Goal: Task Accomplishment & Management: Manage account settings

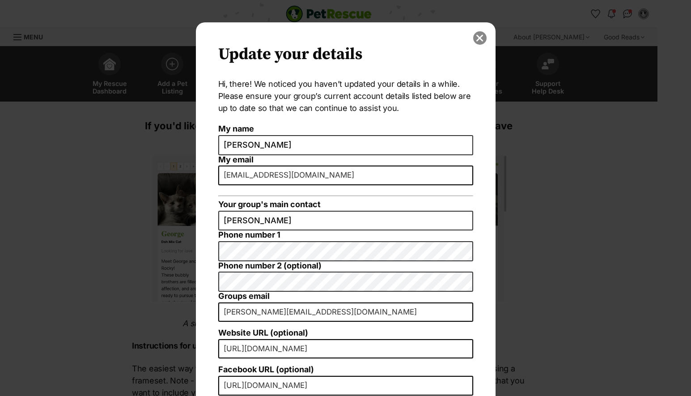
click at [475, 36] on button "close" at bounding box center [480, 37] width 13 height 13
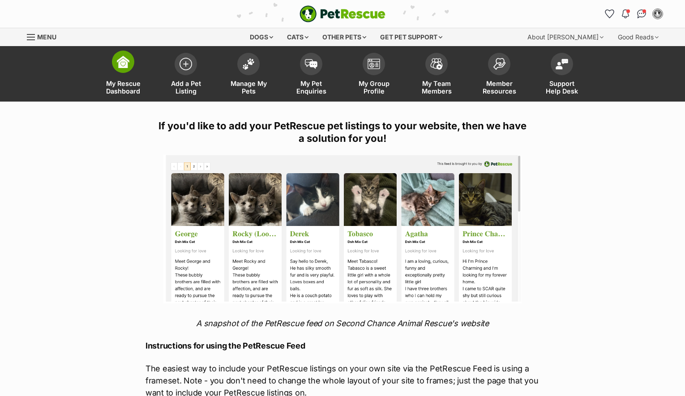
click at [126, 64] on img at bounding box center [123, 61] width 13 height 13
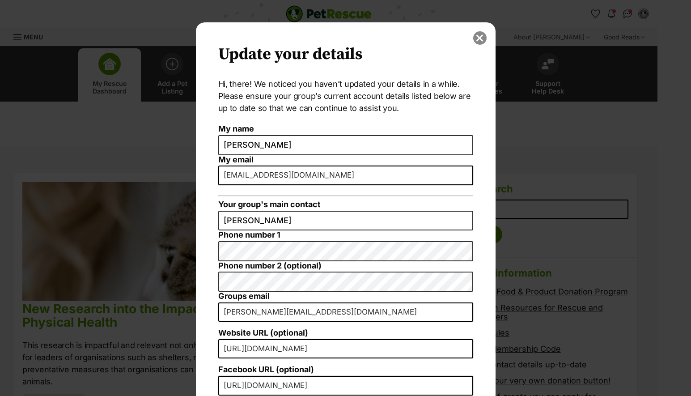
click at [476, 37] on button "close" at bounding box center [480, 37] width 13 height 13
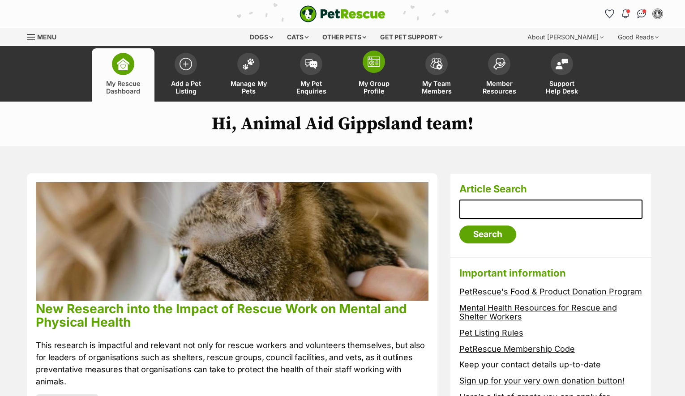
click at [377, 60] on img at bounding box center [373, 61] width 13 height 11
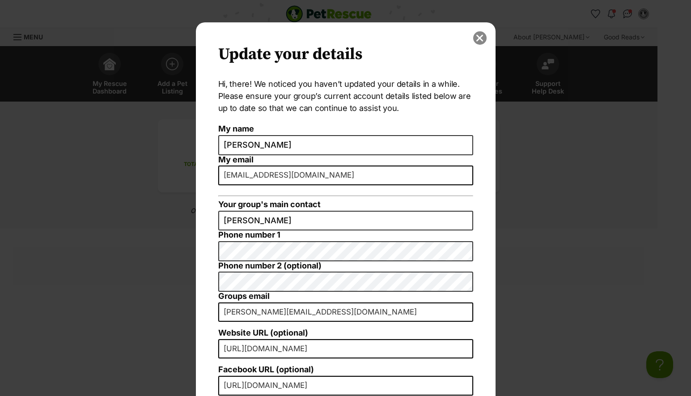
click at [481, 38] on button "close" at bounding box center [480, 37] width 13 height 13
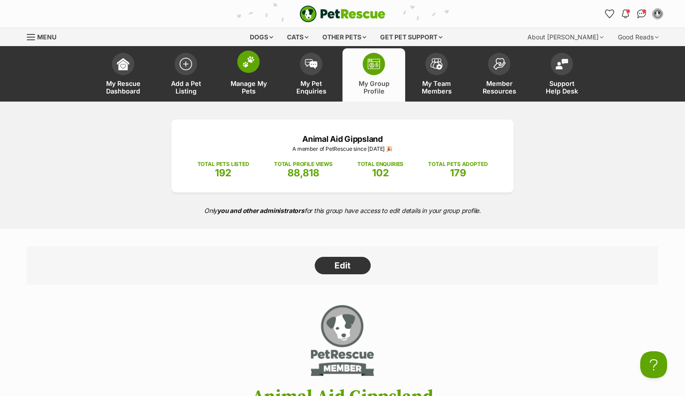
click at [250, 69] on span at bounding box center [248, 62] width 22 height 22
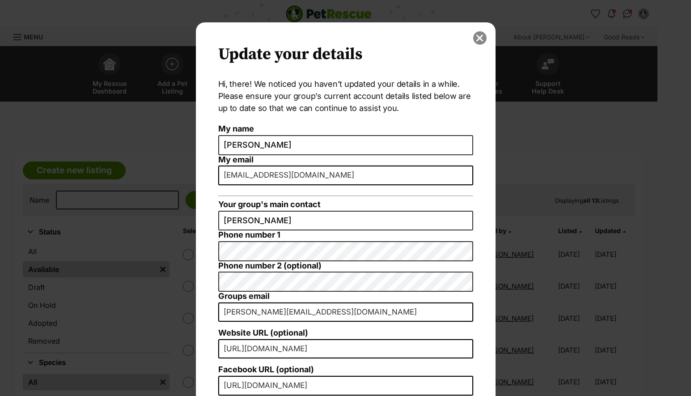
click at [474, 38] on button "close" at bounding box center [480, 37] width 13 height 13
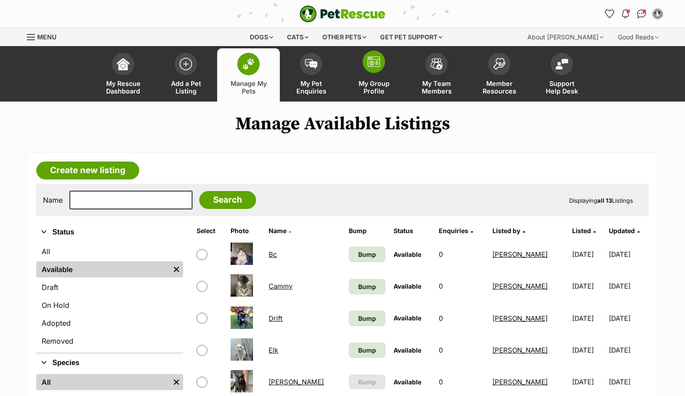
click at [385, 67] on link "My Group Profile" at bounding box center [373, 74] width 63 height 53
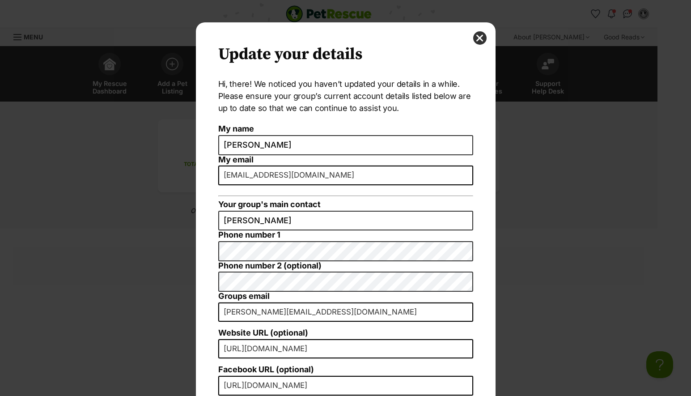
click at [231, 179] on input "[EMAIL_ADDRESS][DOMAIN_NAME]" at bounding box center [345, 176] width 255 height 20
drag, startPoint x: 250, startPoint y: 176, endPoint x: 239, endPoint y: 170, distance: 11.8
click at [212, 177] on div "Update your details Hi, there! We noticed you haven’t updated your details in a…" at bounding box center [346, 274] width 300 height 505
click at [472, 195] on div "Update your details Hi, there! We noticed you haven’t updated your details in a…" at bounding box center [346, 274] width 300 height 505
drag, startPoint x: 233, startPoint y: 176, endPoint x: 195, endPoint y: 177, distance: 38.1
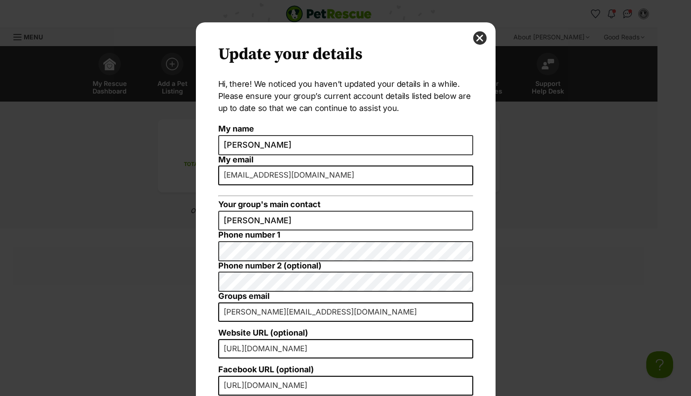
click at [196, 177] on div "Update your details Hi, there! We noticed you haven’t updated your details in a…" at bounding box center [346, 274] width 300 height 505
type input "updates@animalaid.org.au"
drag, startPoint x: 257, startPoint y: 313, endPoint x: 206, endPoint y: 309, distance: 50.7
click at [206, 309] on div "Update your details Hi, there! We noticed you haven’t updated your details in a…" at bounding box center [346, 274] width 300 height 505
type input "aag@animalaid.org.au"
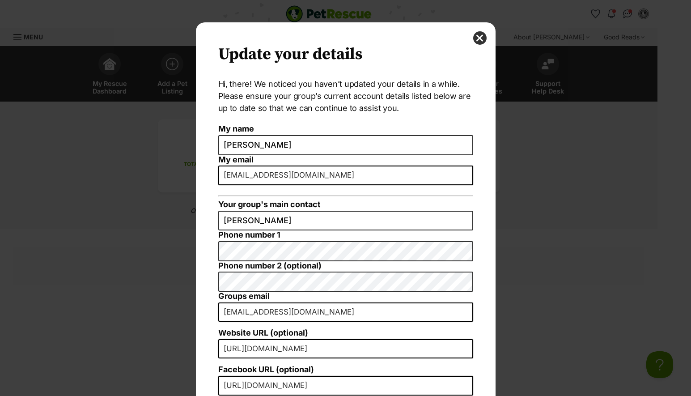
click at [339, 329] on label "Website URL (optional)" at bounding box center [345, 332] width 255 height 9
click at [339, 339] on input "http://animalaid.org.au" at bounding box center [345, 349] width 255 height 20
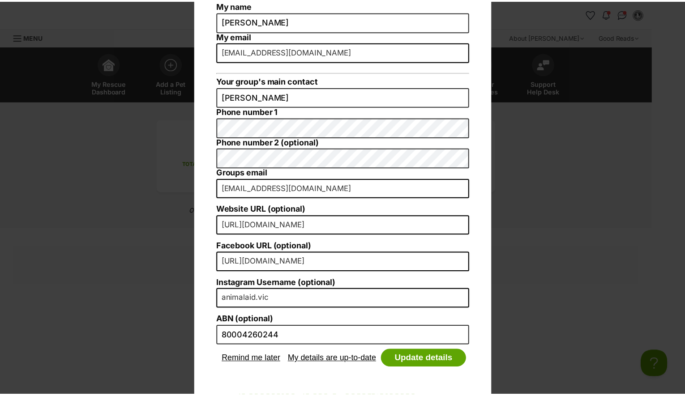
scroll to position [132, 0]
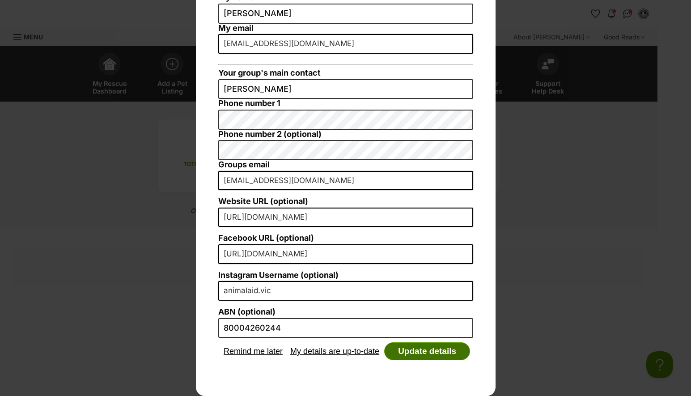
click at [436, 353] on button "Update details" at bounding box center [427, 351] width 86 height 18
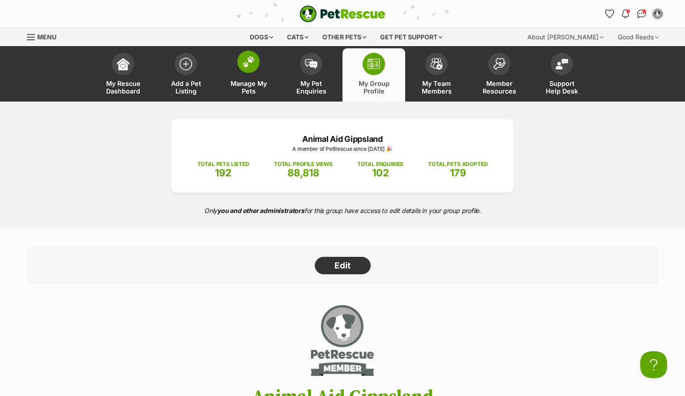
click at [249, 69] on span at bounding box center [248, 62] width 22 height 22
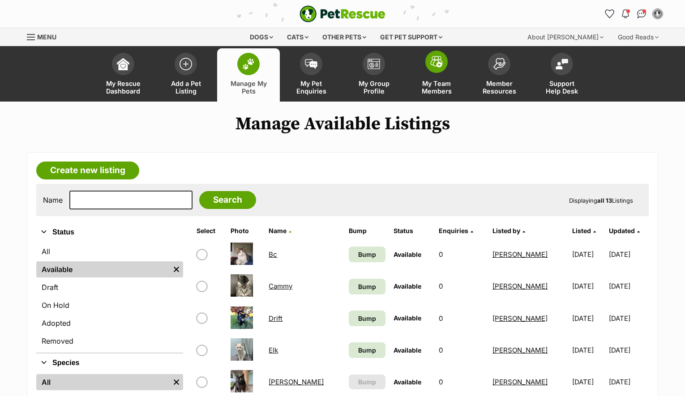
click at [446, 68] on link "My Team Members" at bounding box center [436, 74] width 63 height 53
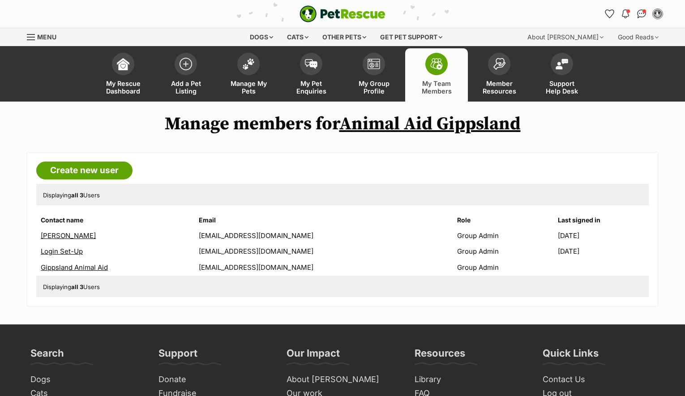
click at [63, 236] on link "[PERSON_NAME]" at bounding box center [68, 235] width 55 height 9
click at [81, 266] on link "Gippsland Animal Aid" at bounding box center [74, 267] width 67 height 9
click at [64, 251] on link "Login Set-Up" at bounding box center [62, 251] width 42 height 9
click at [250, 66] on img at bounding box center [248, 62] width 13 height 12
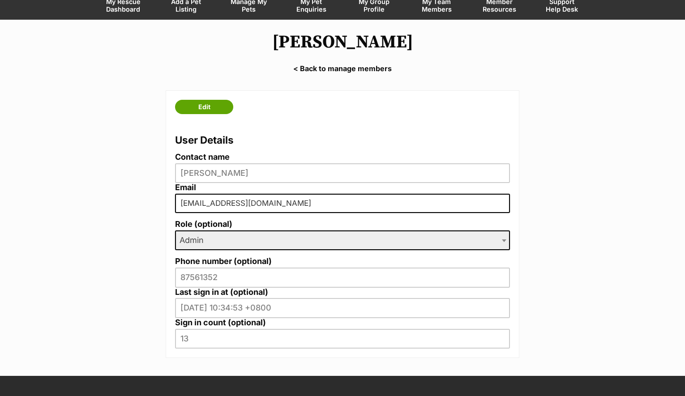
scroll to position [124, 0]
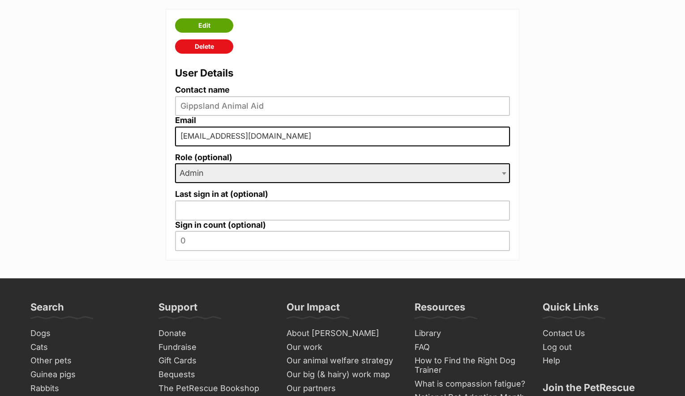
scroll to position [99, 0]
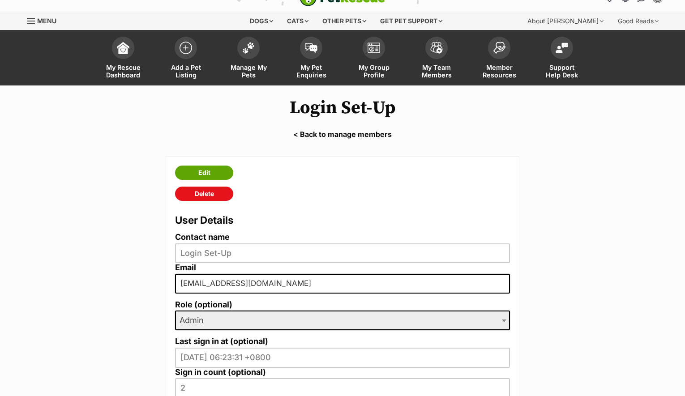
scroll to position [171, 0]
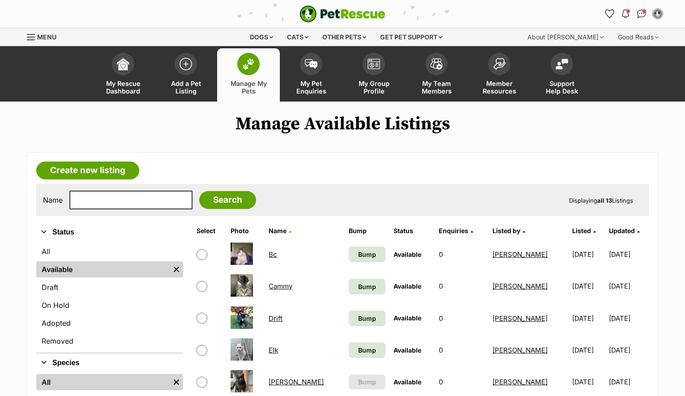
click at [492, 255] on link "[PERSON_NAME]" at bounding box center [519, 254] width 55 height 9
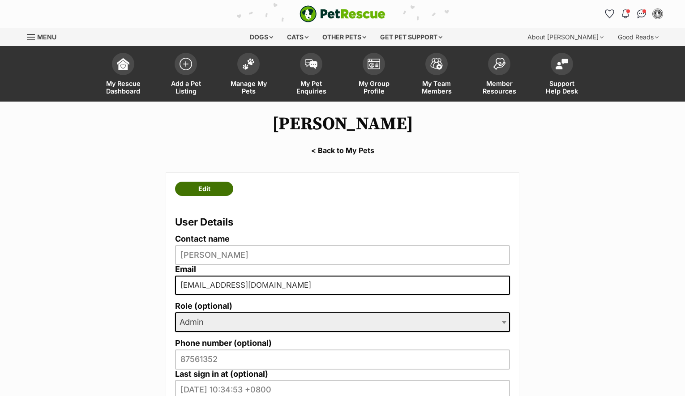
click at [207, 190] on link "Edit" at bounding box center [204, 189] width 58 height 14
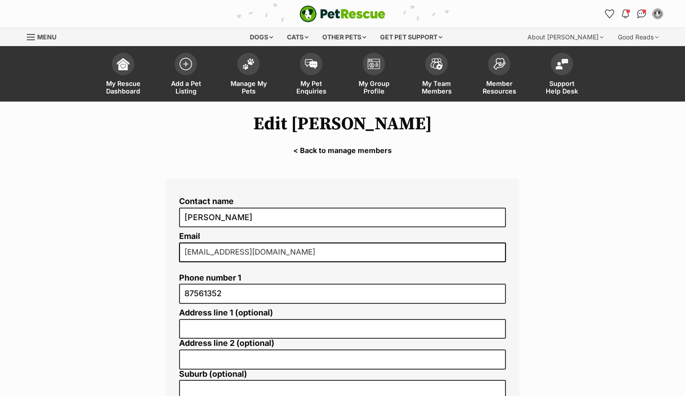
drag, startPoint x: 213, startPoint y: 252, endPoint x: 163, endPoint y: 253, distance: 49.7
click at [163, 253] on div "Contact name Elle Ammann Email updates@animalaid.org.au Phone number 1 87561352…" at bounding box center [342, 389] width 380 height 434
click at [550, 243] on main "Edit Elle Ammann < Back to manage members Contact name Elle Ammann Email aag@an…" at bounding box center [342, 363] width 685 height 522
click at [198, 253] on input "aag@animalaid.org.au" at bounding box center [342, 253] width 327 height 20
drag, startPoint x: 198, startPoint y: 253, endPoint x: 166, endPoint y: 253, distance: 31.8
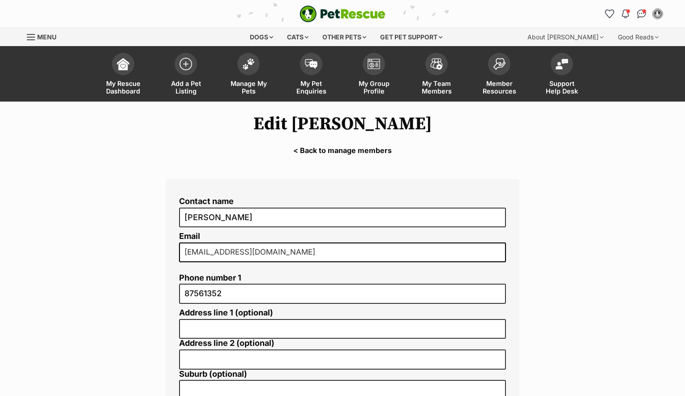
click at [166, 253] on div "Contact name Elle Ammann Email aag@animalaid.org.au Phone number 1 87561352 Add…" at bounding box center [343, 373] width 354 height 389
type input "[EMAIL_ADDRESS][DOMAIN_NAME]"
click at [617, 255] on main "Edit Elle Ammann < Back to manage members Contact name Elle Ammann Email update…" at bounding box center [342, 363] width 685 height 522
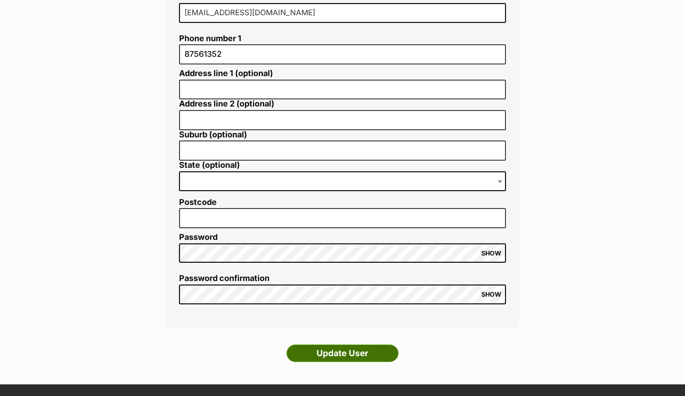
scroll to position [240, 0]
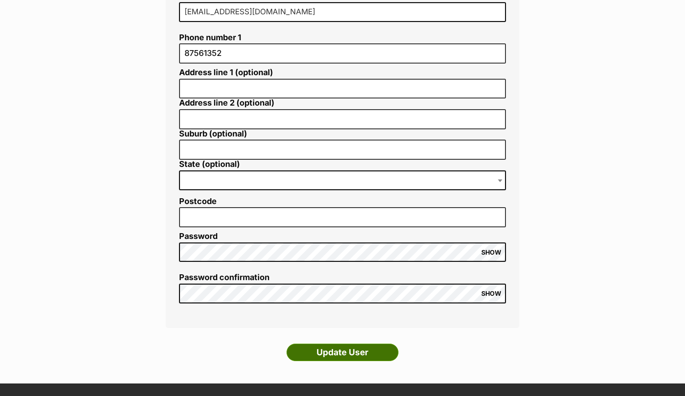
click at [357, 354] on input "Update User" at bounding box center [342, 353] width 112 height 18
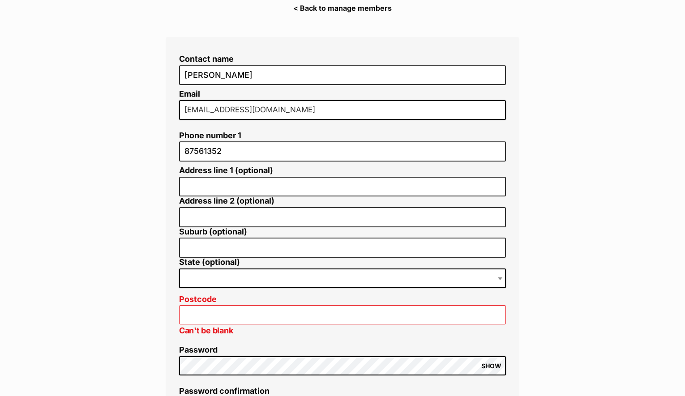
scroll to position [199, 0]
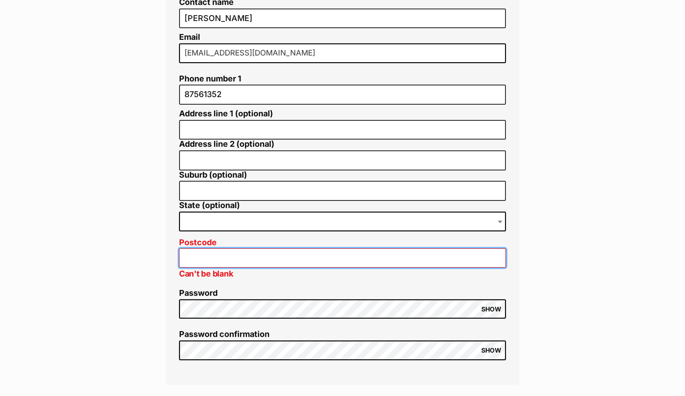
click at [264, 257] on input "Postcode" at bounding box center [342, 257] width 327 height 19
type input "3770"
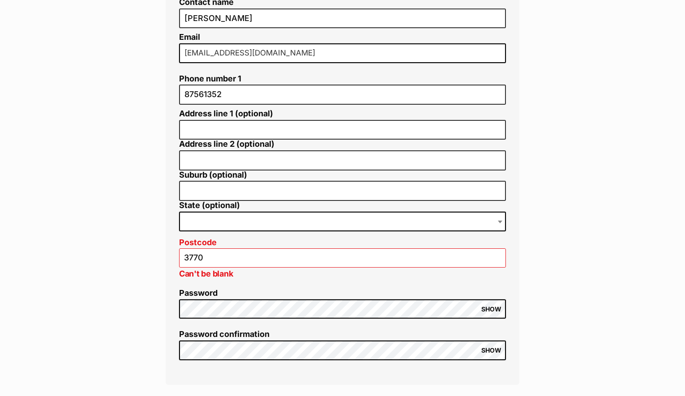
click at [558, 233] on main "Edit Elle Ammann < Back to manage members Contact name Elle Ammann Email update…" at bounding box center [342, 171] width 685 height 538
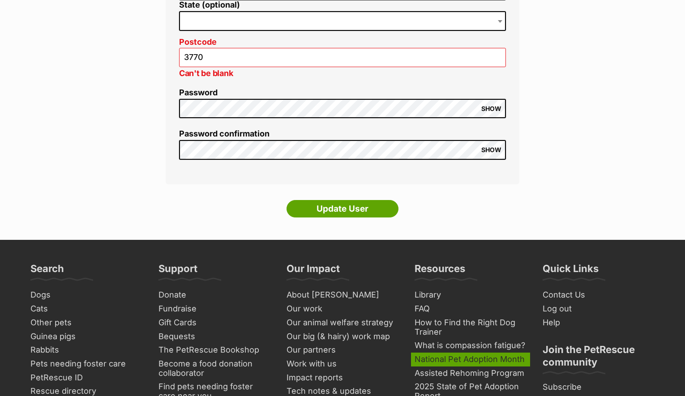
scroll to position [401, 0]
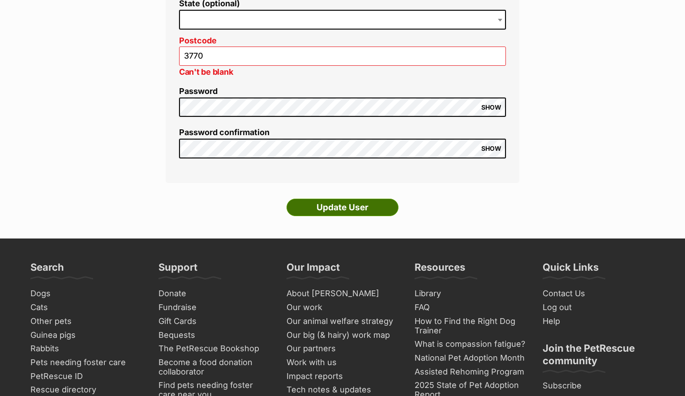
click at [348, 208] on input "Update User" at bounding box center [342, 208] width 112 height 18
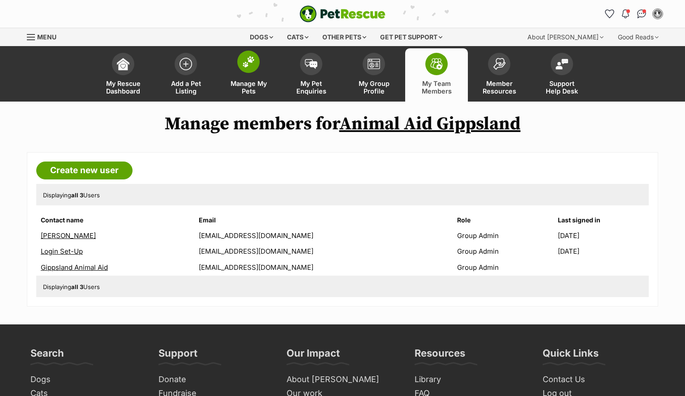
click at [255, 60] on span at bounding box center [248, 62] width 22 height 22
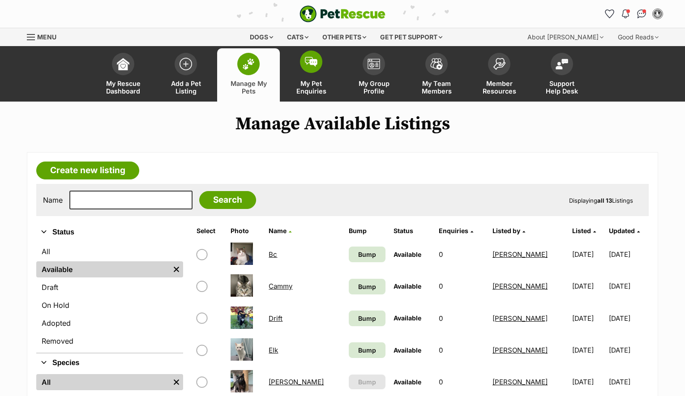
click at [312, 66] on img at bounding box center [311, 62] width 13 height 10
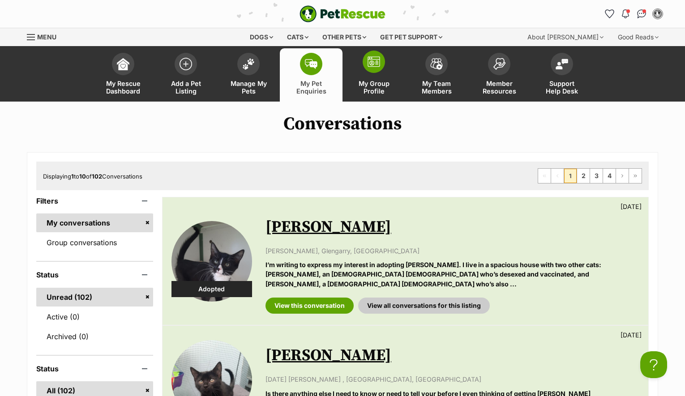
click at [376, 67] on span at bounding box center [374, 62] width 22 height 22
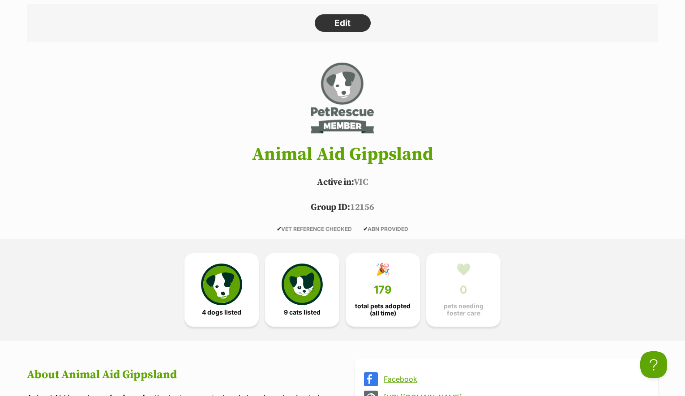
scroll to position [385, 0]
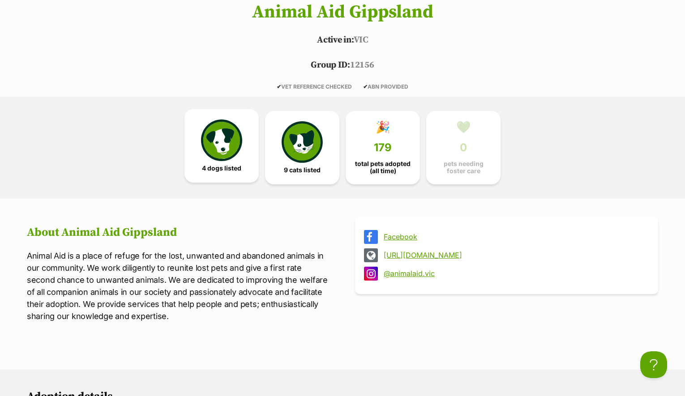
click at [240, 149] on img at bounding box center [221, 139] width 41 height 41
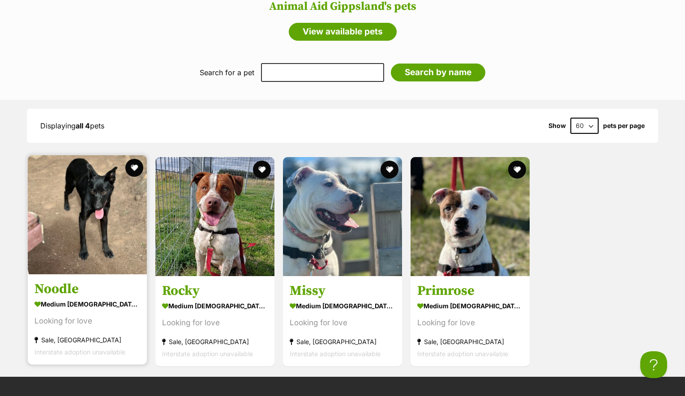
click at [105, 204] on img at bounding box center [87, 214] width 119 height 119
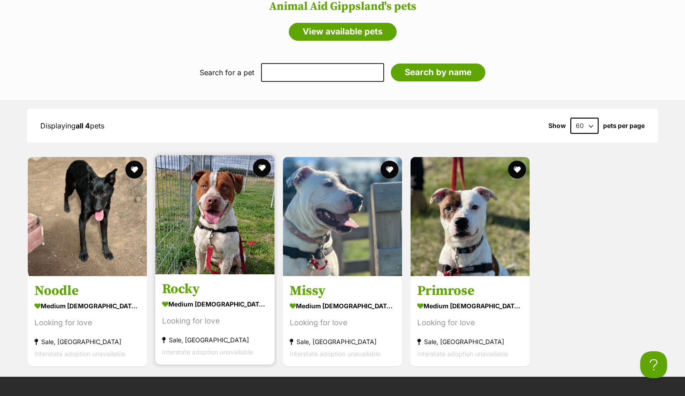
click at [225, 192] on img at bounding box center [214, 214] width 119 height 119
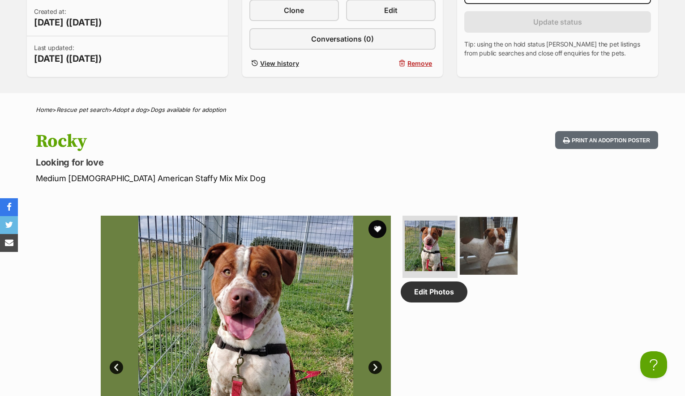
click at [487, 246] on img at bounding box center [489, 246] width 58 height 58
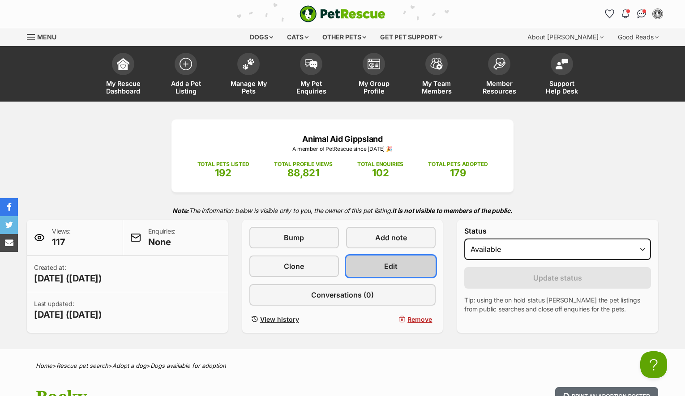
click at [390, 264] on span "Edit" at bounding box center [390, 266] width 13 height 11
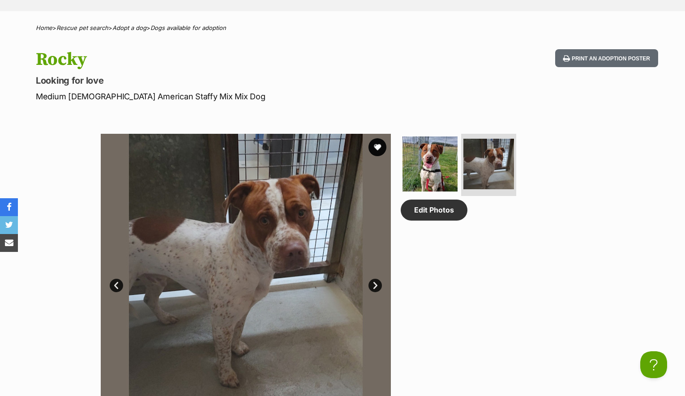
scroll to position [345, 0]
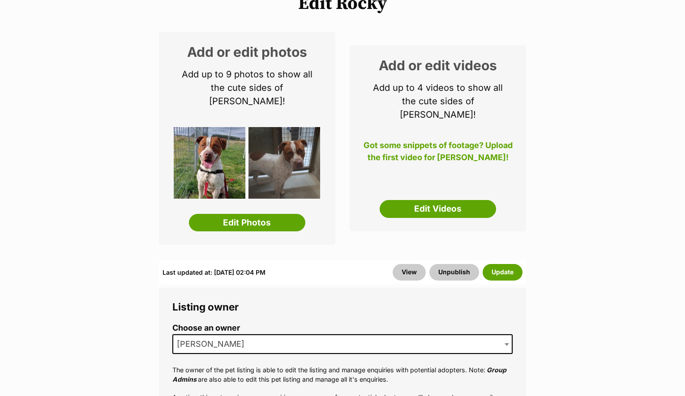
scroll to position [129, 0]
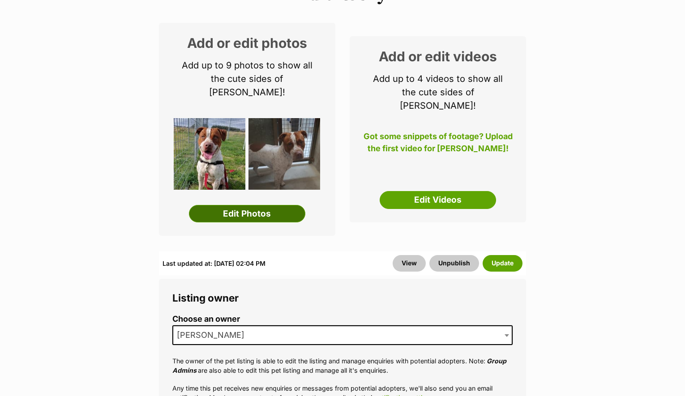
click at [280, 205] on link "Edit Photos" at bounding box center [247, 214] width 116 height 18
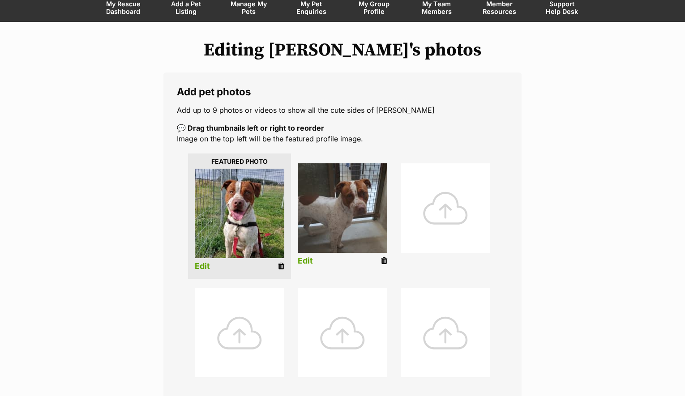
scroll to position [82, 0]
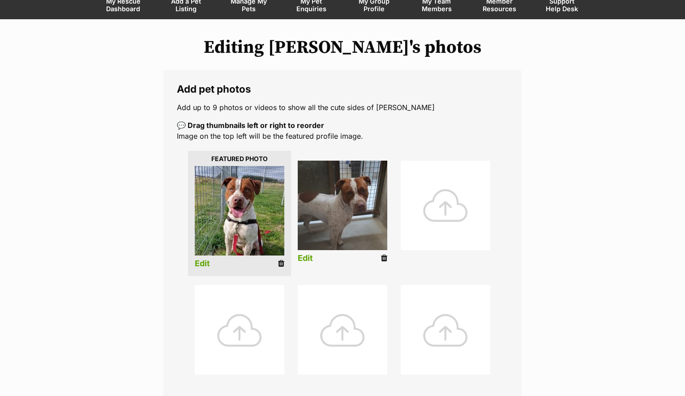
click at [384, 259] on icon at bounding box center [384, 258] width 6 height 8
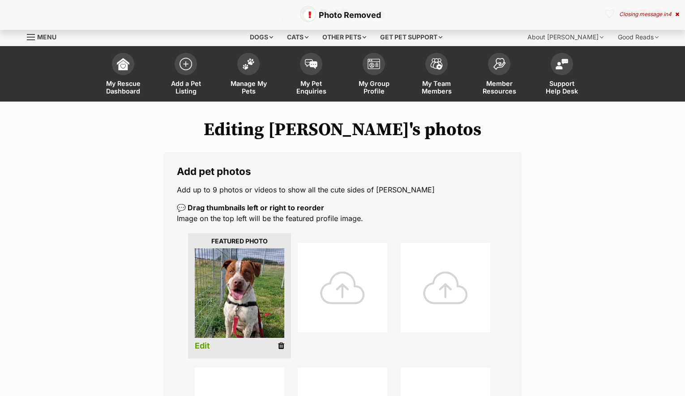
scroll to position [411, 0]
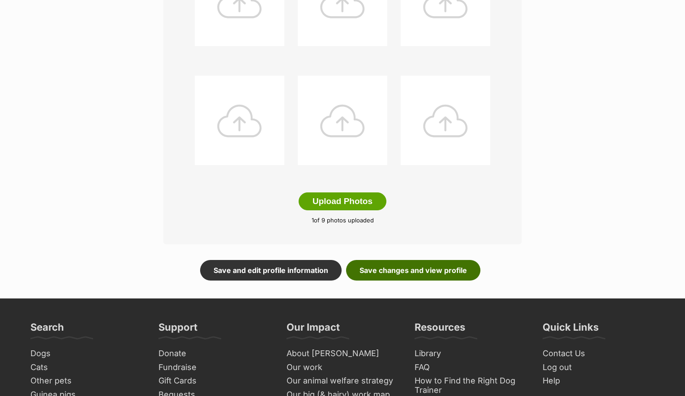
click at [388, 272] on link "Save changes and view profile" at bounding box center [413, 270] width 134 height 21
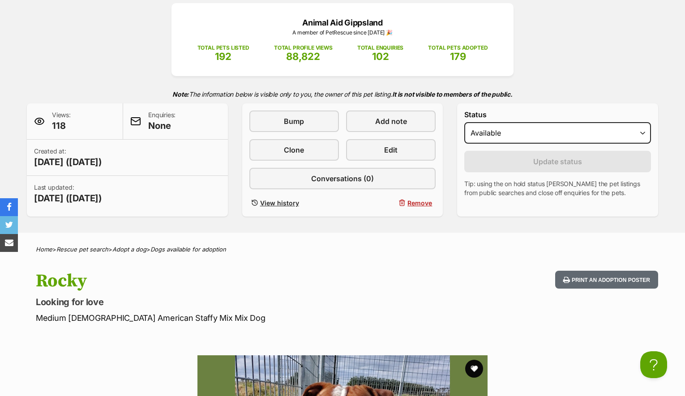
scroll to position [130, 0]
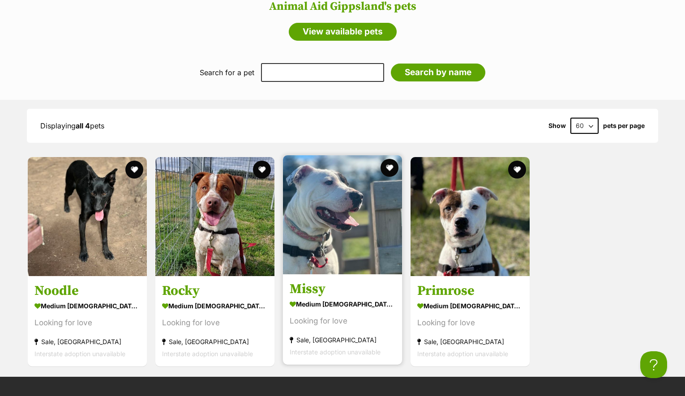
click at [345, 228] on img at bounding box center [342, 214] width 119 height 119
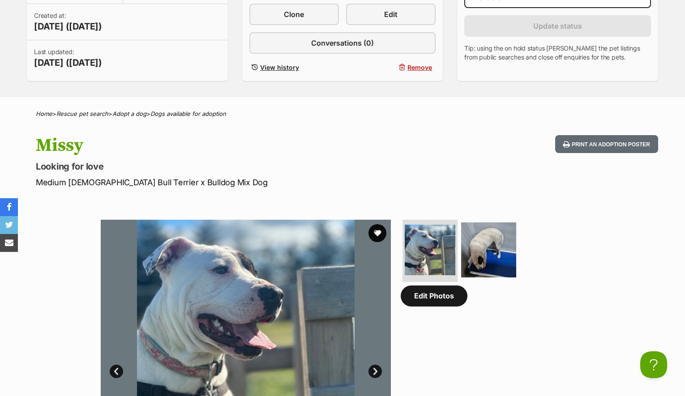
click at [459, 301] on link "Edit Photos" at bounding box center [434, 296] width 67 height 21
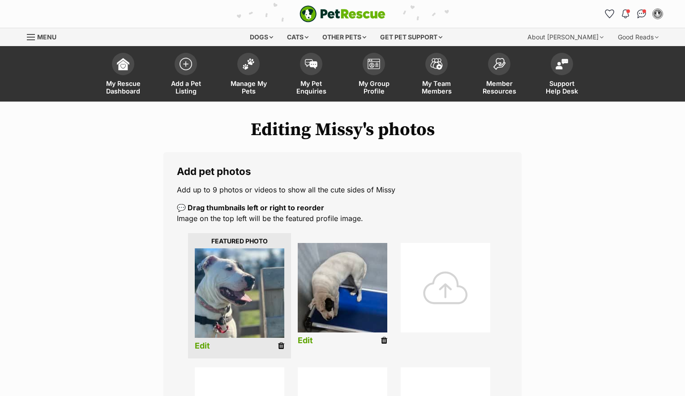
click at [384, 342] on icon at bounding box center [384, 341] width 6 height 8
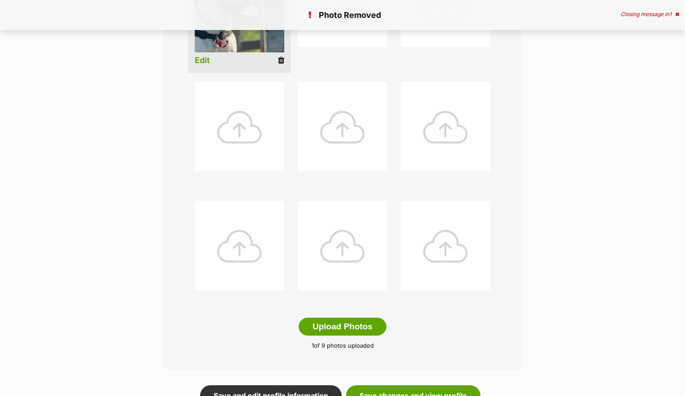
scroll to position [400, 0]
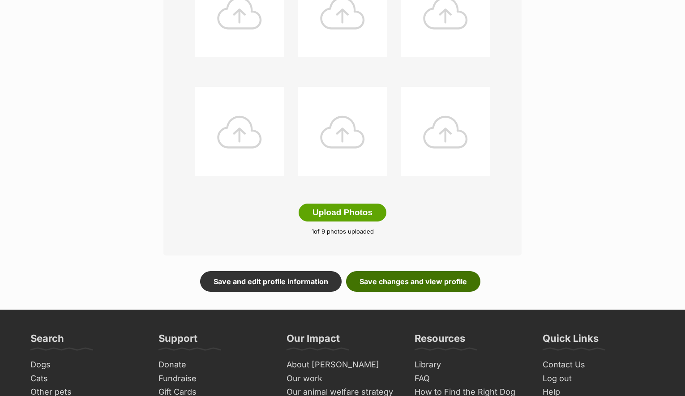
click at [417, 286] on link "Save changes and view profile" at bounding box center [413, 281] width 134 height 21
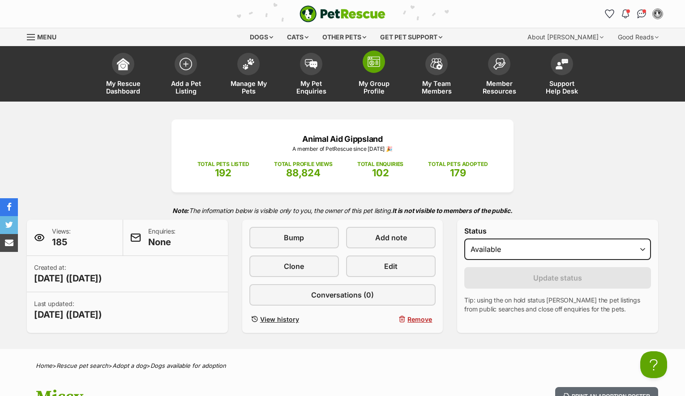
click at [379, 64] on img at bounding box center [373, 61] width 13 height 11
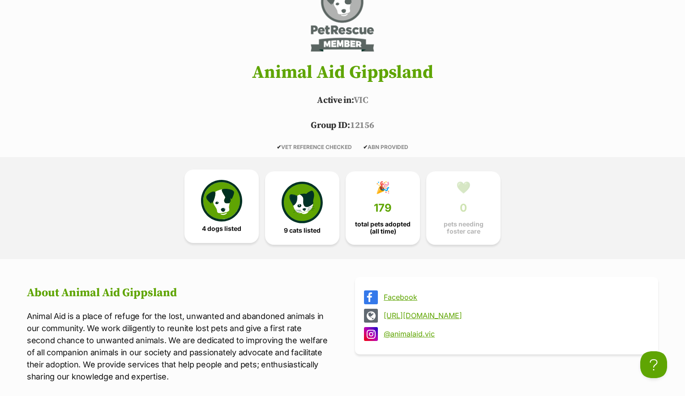
click at [240, 196] on img at bounding box center [221, 200] width 41 height 41
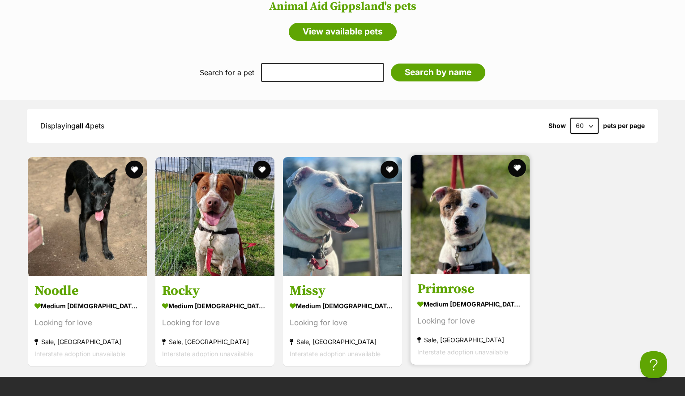
click at [468, 243] on img at bounding box center [469, 214] width 119 height 119
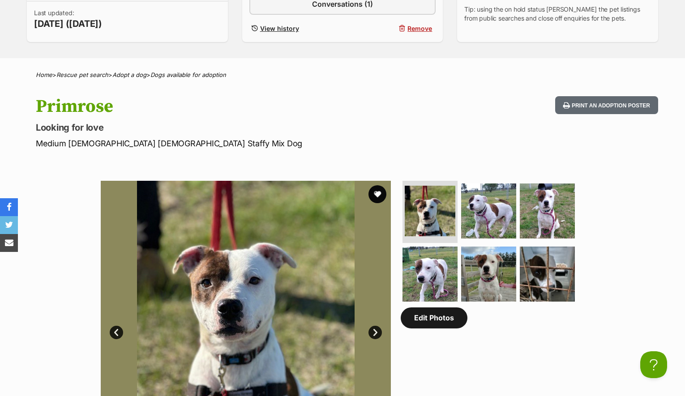
click at [428, 328] on link "Edit Photos" at bounding box center [434, 317] width 67 height 21
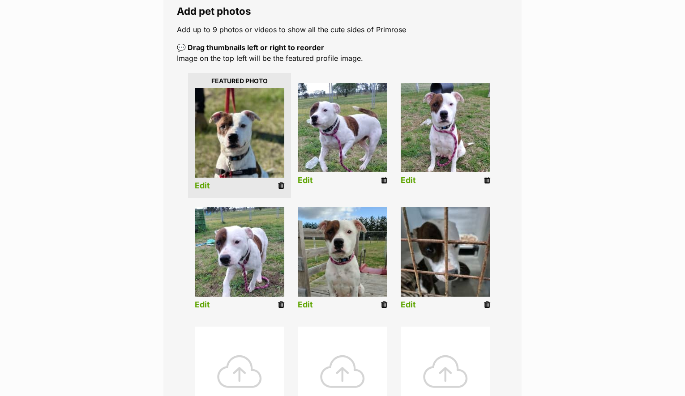
scroll to position [162, 0]
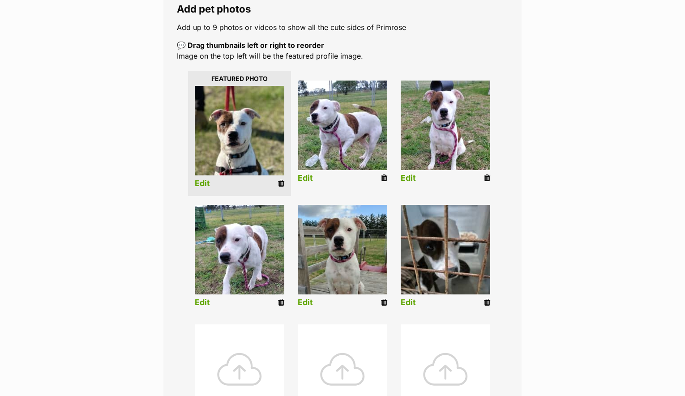
click at [486, 303] on icon at bounding box center [487, 303] width 6 height 8
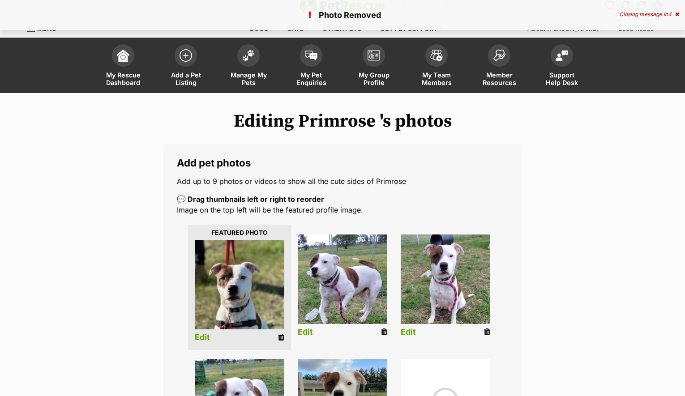
scroll to position [132, 0]
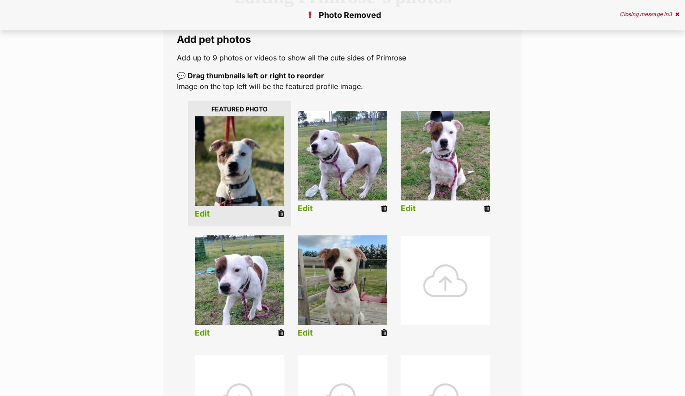
click at [488, 209] on icon at bounding box center [487, 209] width 6 height 8
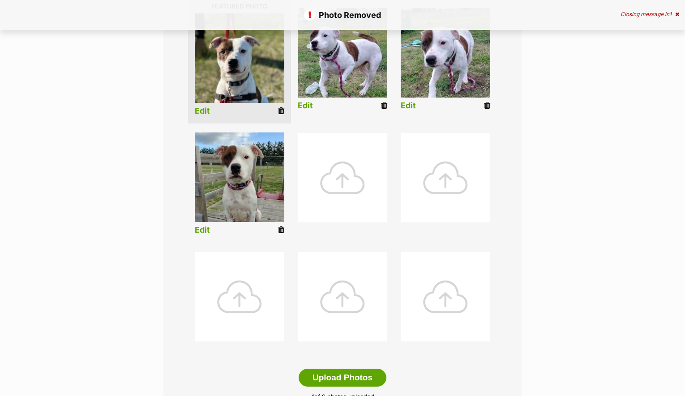
scroll to position [335, 0]
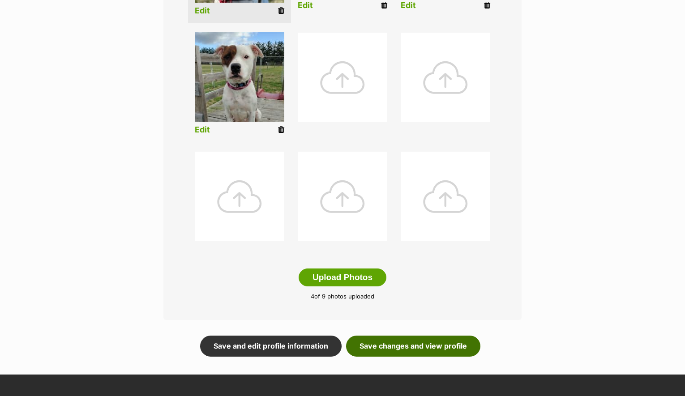
click at [430, 351] on link "Save changes and view profile" at bounding box center [413, 346] width 134 height 21
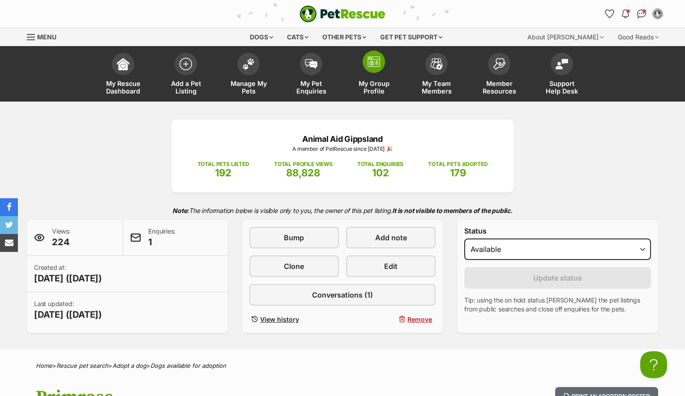
click at [373, 63] on img at bounding box center [373, 61] width 13 height 11
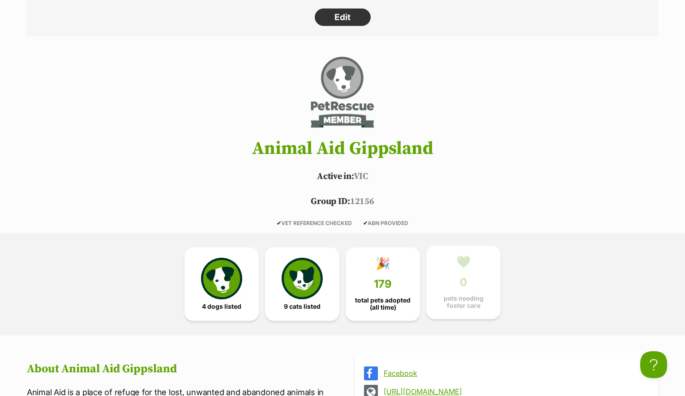
scroll to position [295, 0]
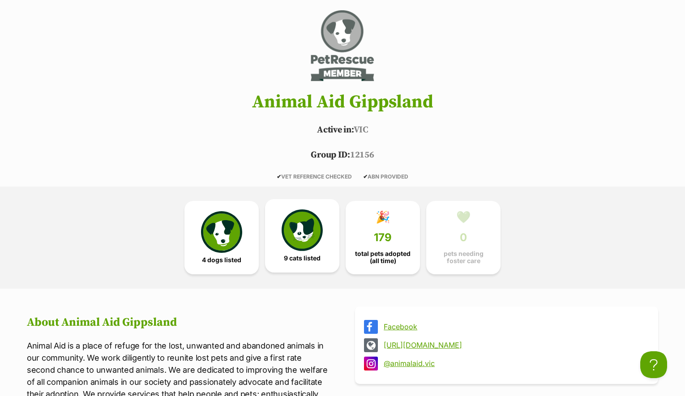
click at [329, 235] on link "9 cats listed" at bounding box center [302, 235] width 74 height 73
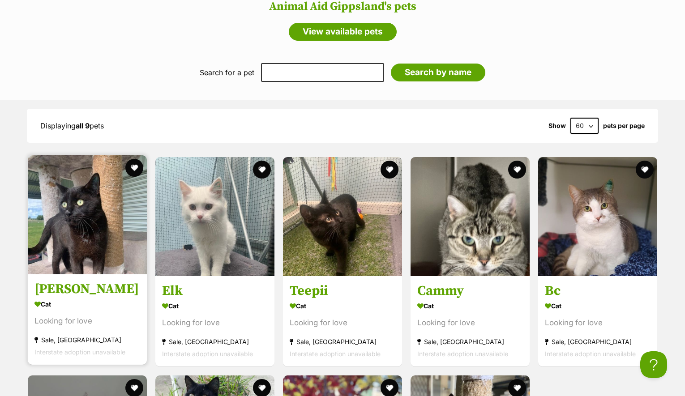
click at [83, 209] on img at bounding box center [87, 214] width 119 height 119
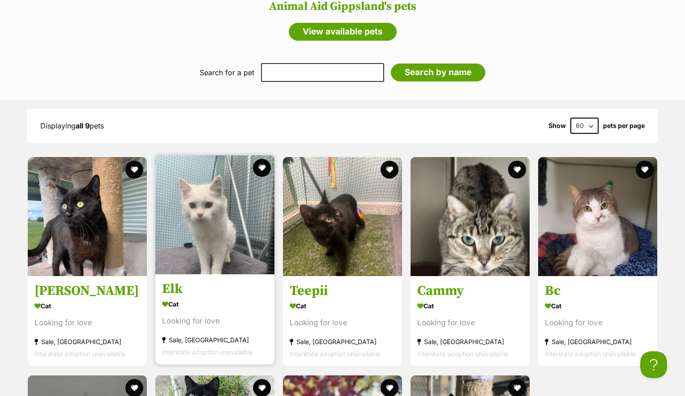
click at [208, 218] on img at bounding box center [214, 214] width 119 height 119
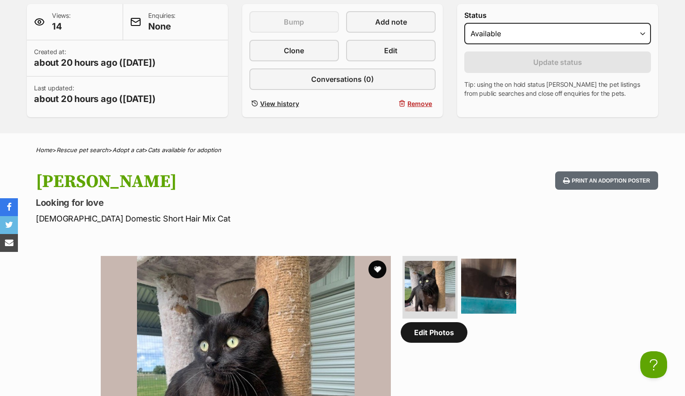
click at [439, 339] on link "Edit Photos" at bounding box center [434, 332] width 67 height 21
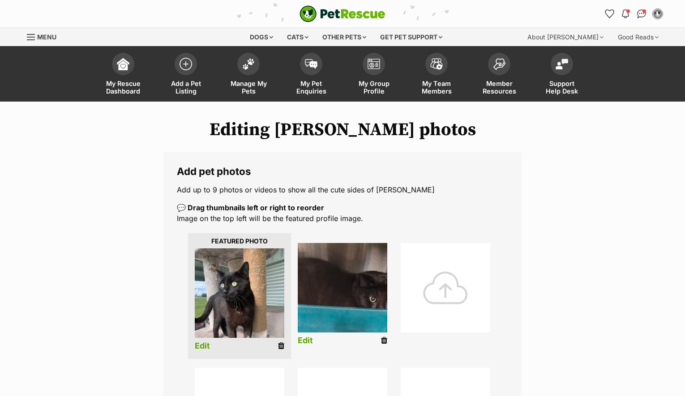
click at [384, 340] on icon at bounding box center [384, 341] width 6 height 8
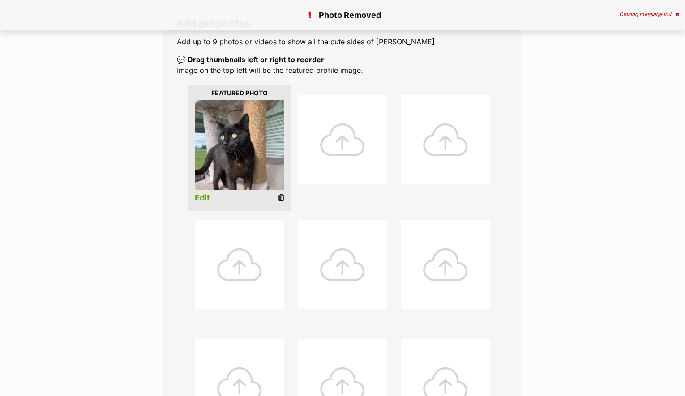
scroll to position [410, 0]
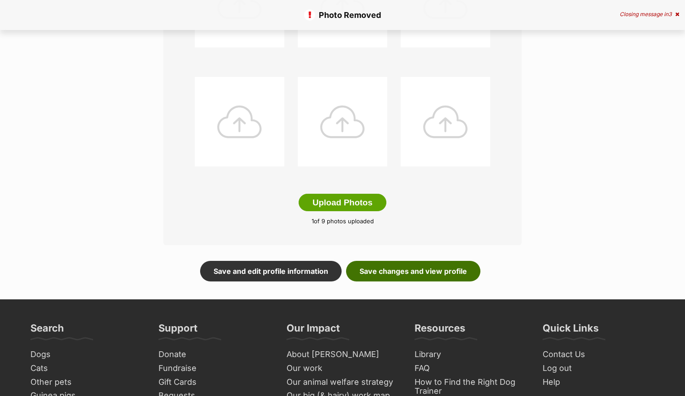
click at [432, 267] on link "Save changes and view profile" at bounding box center [413, 271] width 134 height 21
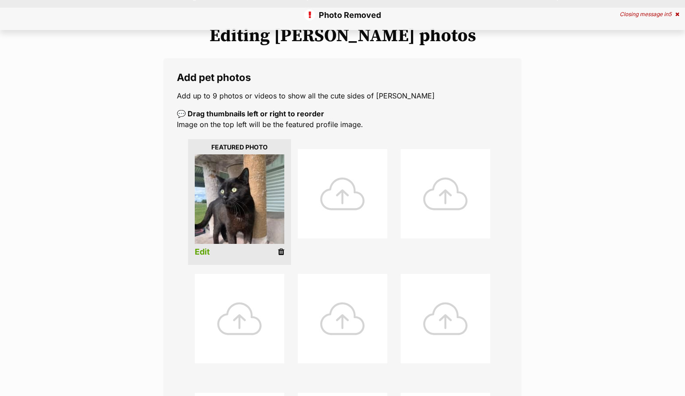
scroll to position [128, 0]
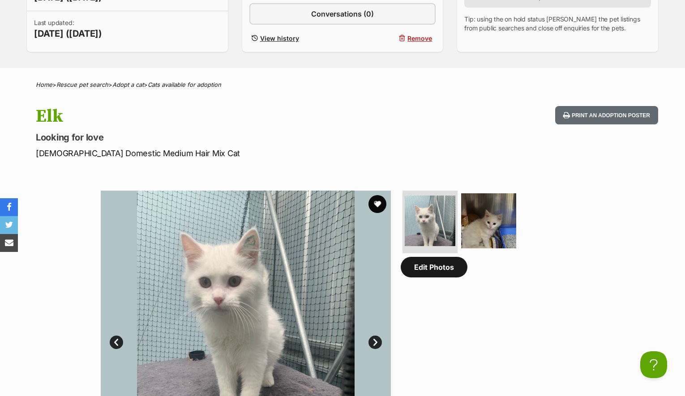
click at [426, 269] on link "Edit Photos" at bounding box center [434, 267] width 67 height 21
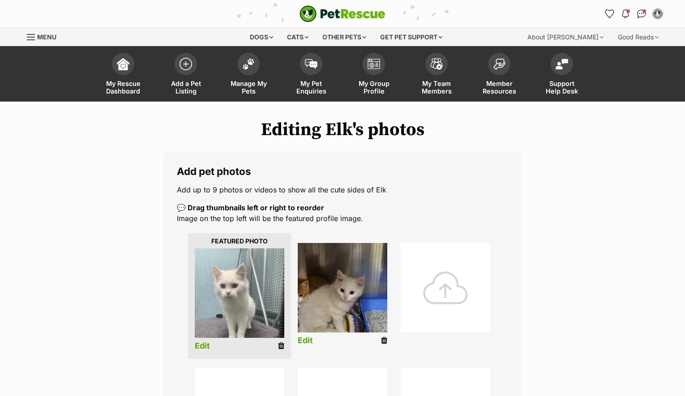
click at [384, 338] on icon at bounding box center [384, 341] width 6 height 8
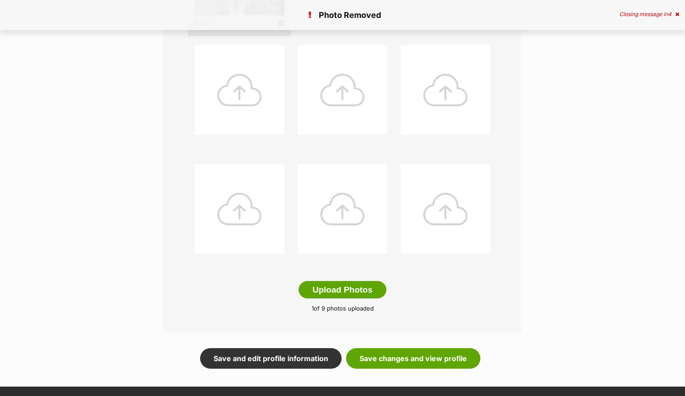
scroll to position [358, 0]
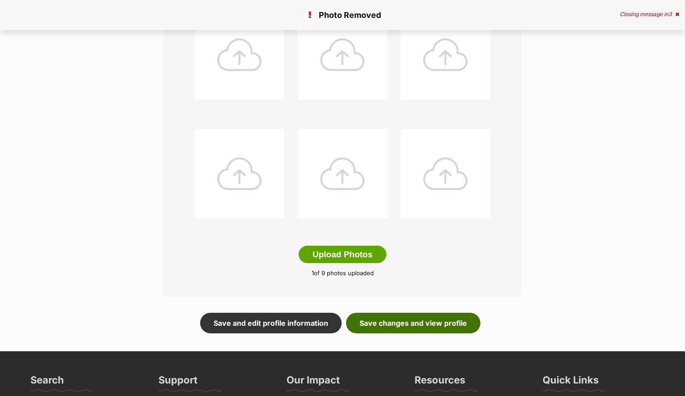
click at [428, 321] on link "Save changes and view profile" at bounding box center [413, 323] width 134 height 21
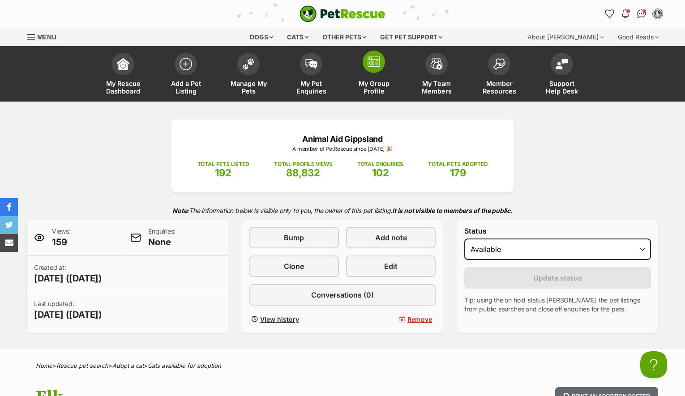
click at [381, 66] on span at bounding box center [374, 62] width 22 height 22
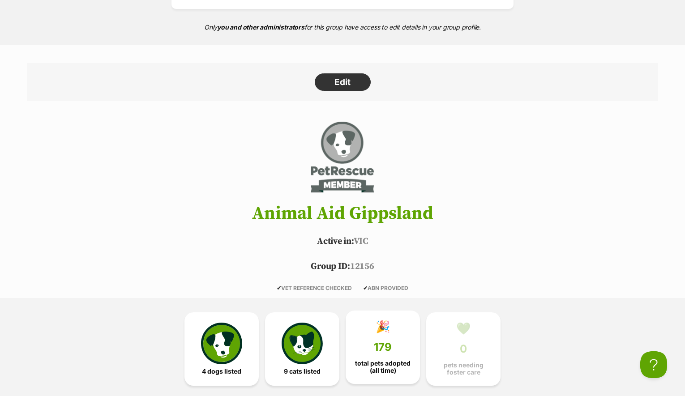
scroll to position [294, 0]
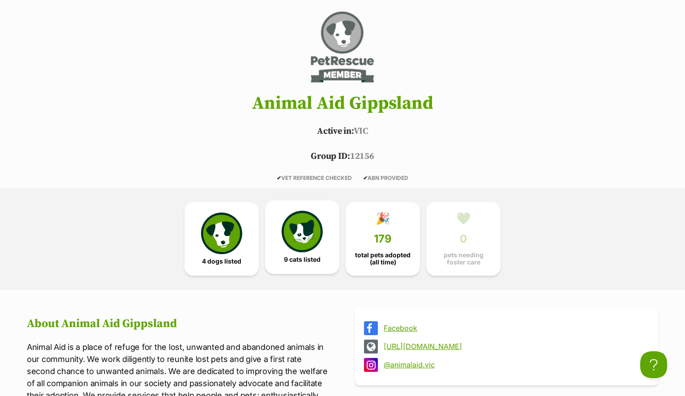
click at [303, 242] on img at bounding box center [302, 231] width 41 height 41
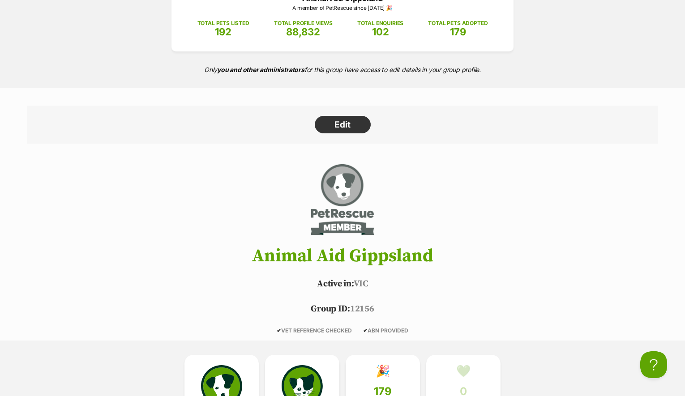
scroll to position [6, 0]
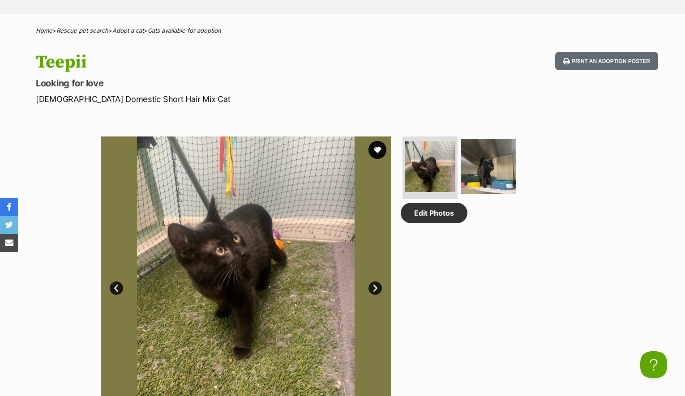
scroll to position [375, 0]
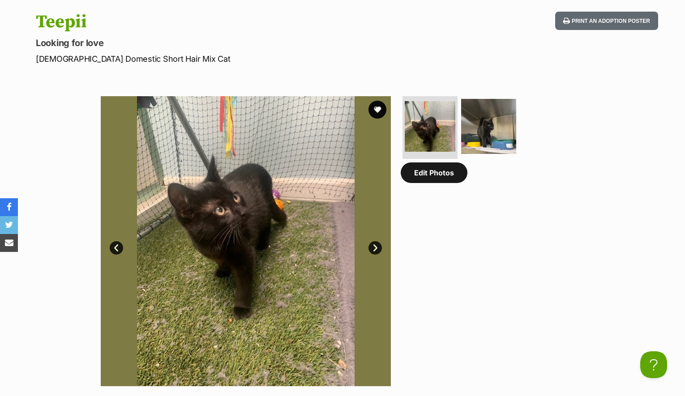
click at [431, 175] on link "Edit Photos" at bounding box center [434, 172] width 67 height 21
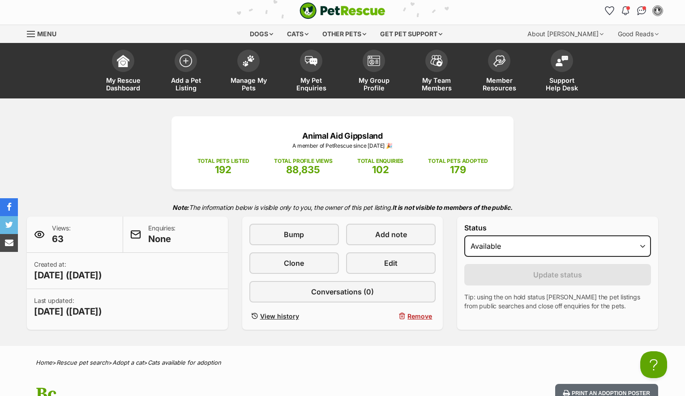
scroll to position [375, 0]
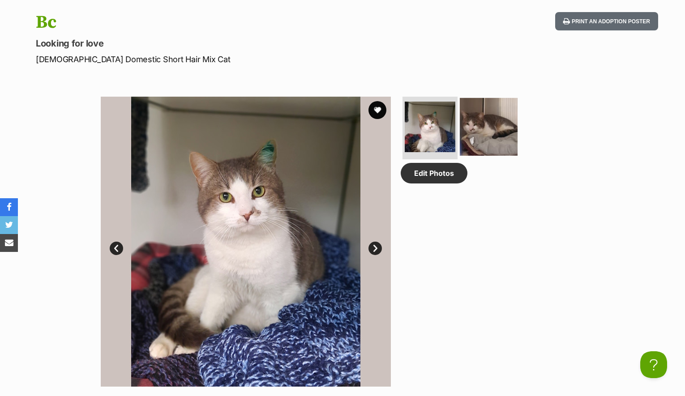
click at [493, 118] on img at bounding box center [489, 127] width 58 height 58
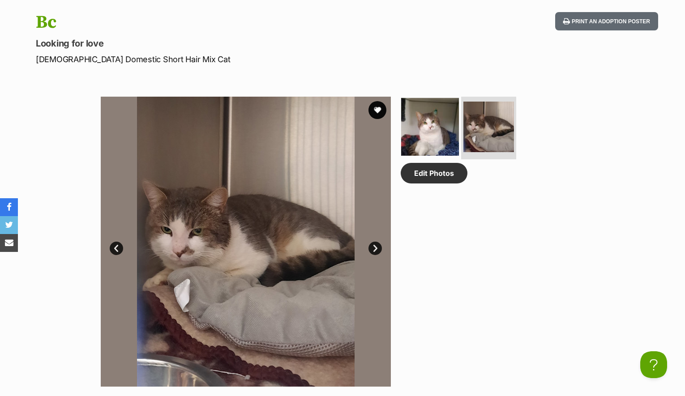
click at [417, 121] on img at bounding box center [430, 127] width 58 height 58
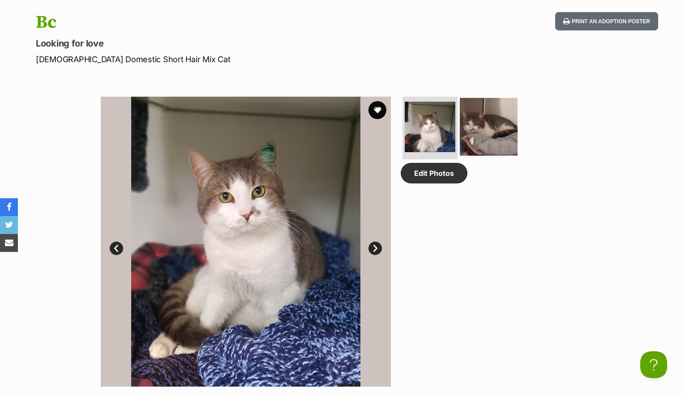
click at [493, 124] on img at bounding box center [489, 127] width 58 height 58
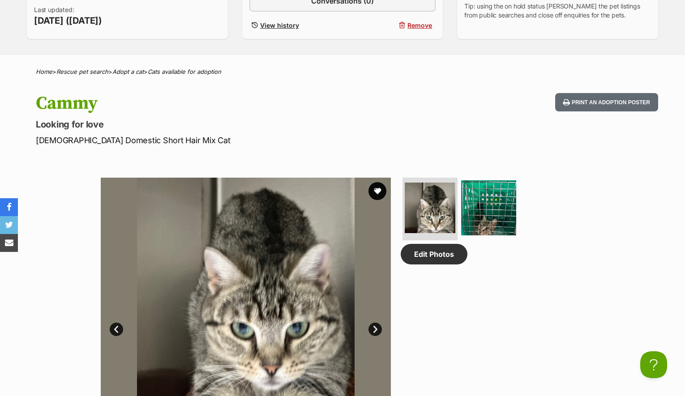
scroll to position [411, 0]
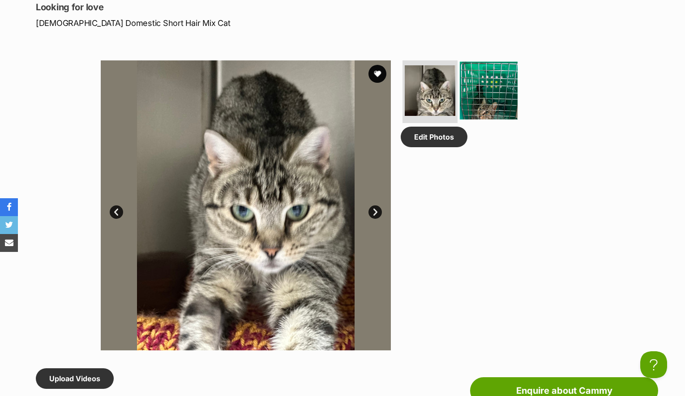
click at [488, 101] on img at bounding box center [489, 91] width 58 height 58
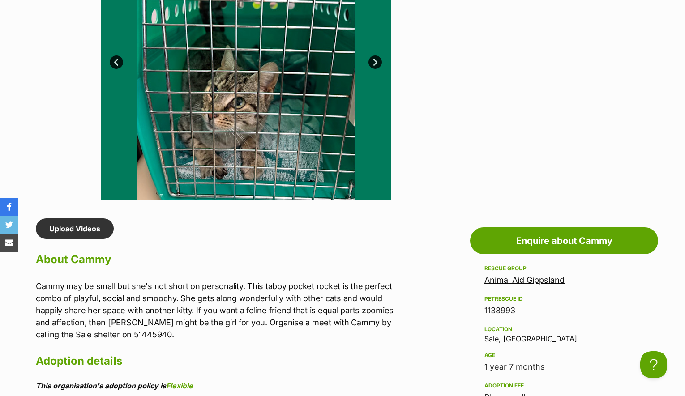
scroll to position [377, 0]
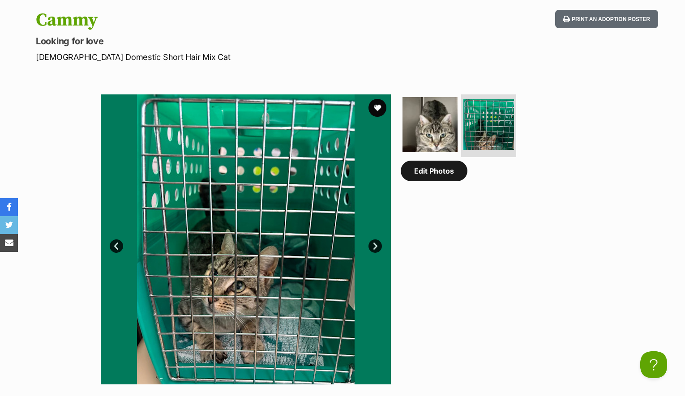
click at [437, 177] on link "Edit Photos" at bounding box center [434, 171] width 67 height 21
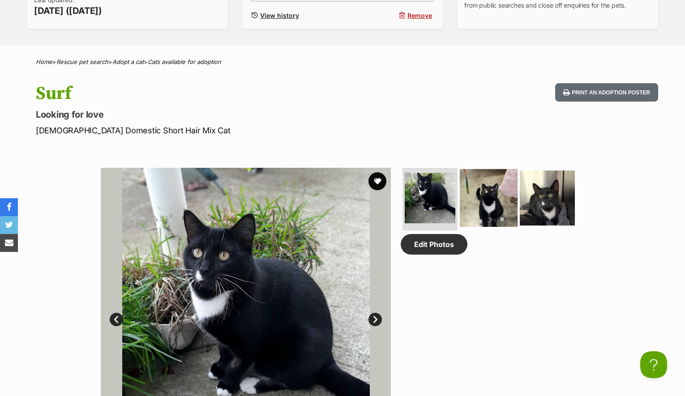
scroll to position [305, 0]
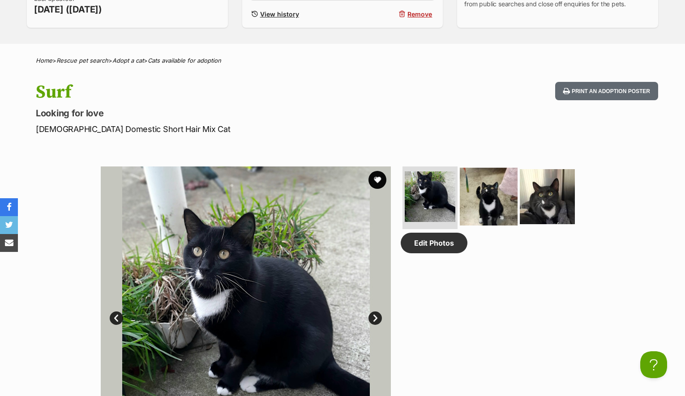
click at [486, 206] on img at bounding box center [489, 197] width 58 height 58
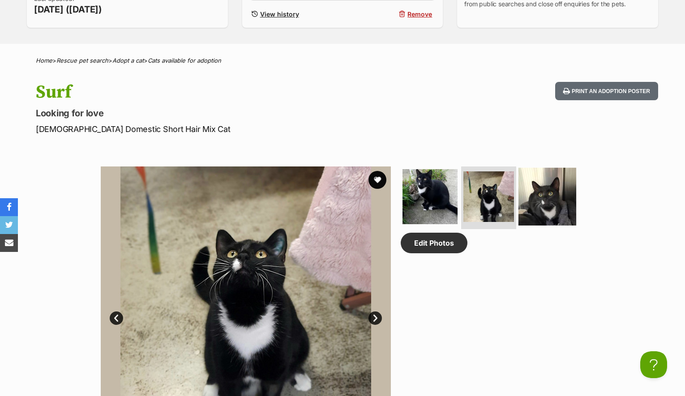
click at [544, 190] on img at bounding box center [547, 197] width 58 height 58
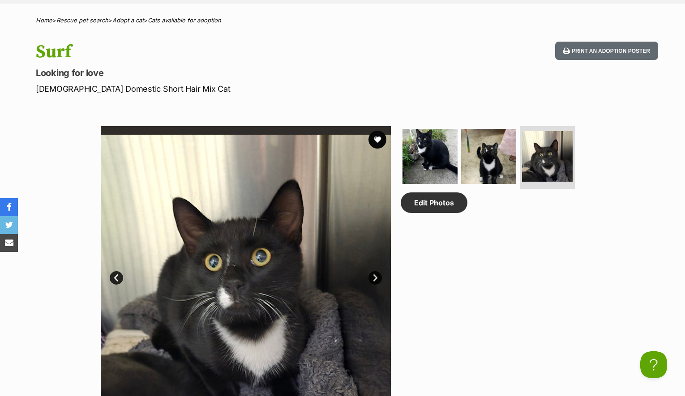
scroll to position [461, 0]
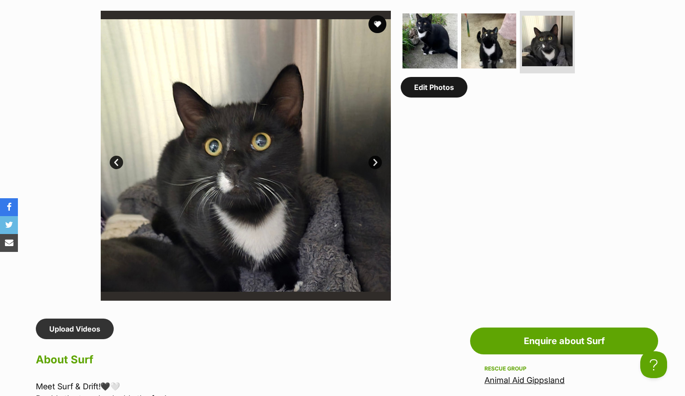
click at [449, 91] on link "Edit Photos" at bounding box center [434, 87] width 67 height 21
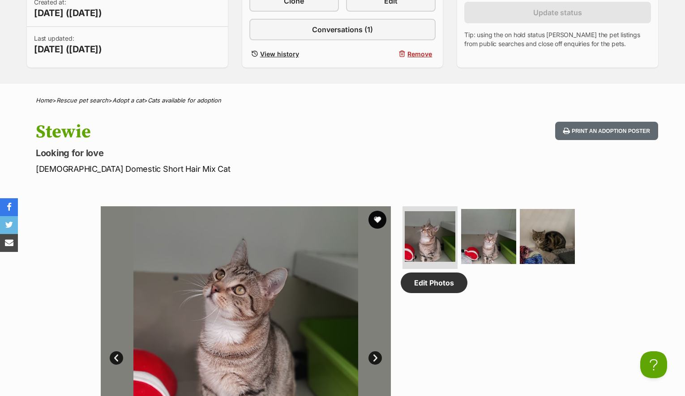
scroll to position [266, 0]
click at [488, 242] on img at bounding box center [489, 236] width 58 height 58
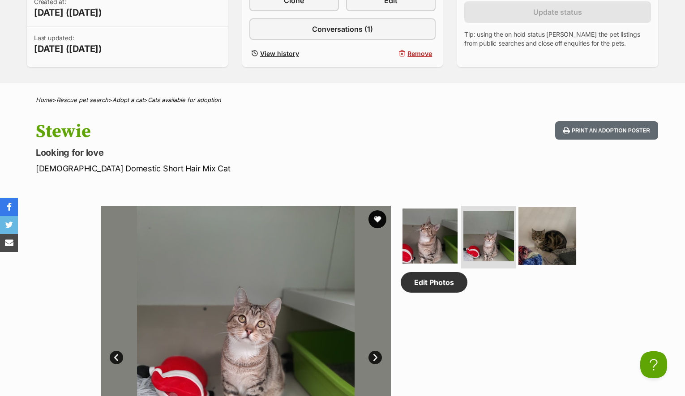
click at [538, 236] on img at bounding box center [547, 236] width 58 height 58
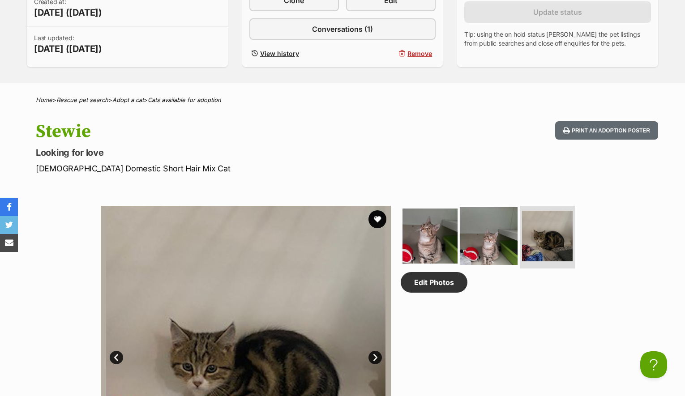
click at [501, 243] on img at bounding box center [489, 236] width 58 height 58
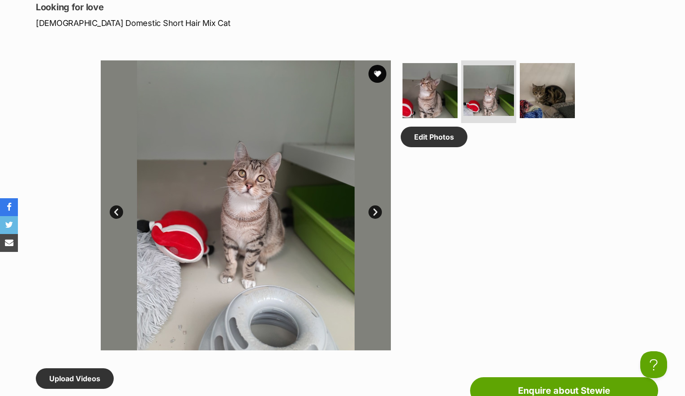
scroll to position [420, 0]
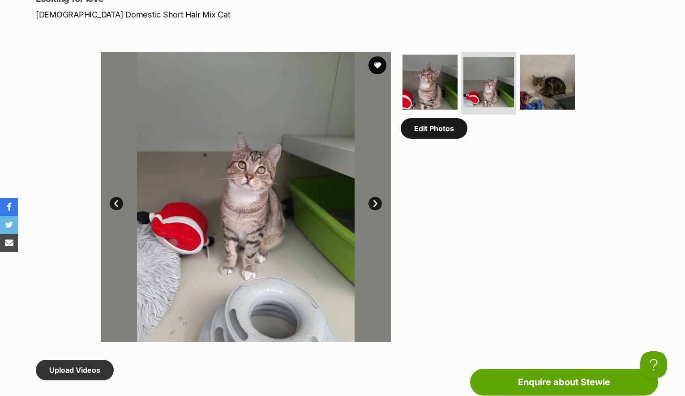
click at [433, 136] on link "Edit Photos" at bounding box center [434, 128] width 67 height 21
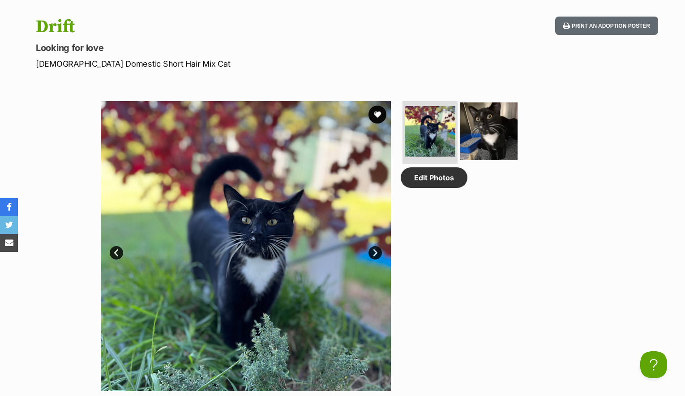
scroll to position [375, 0]
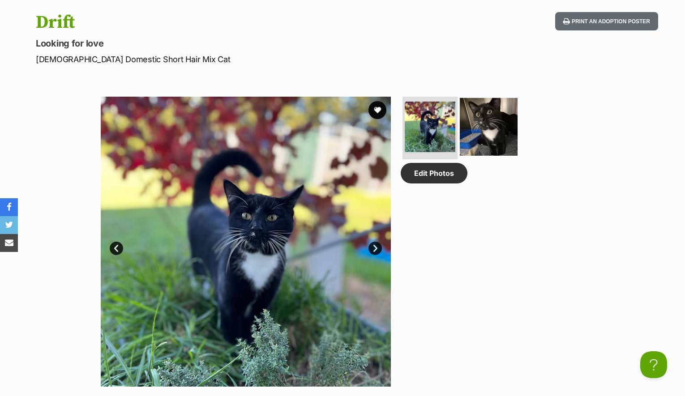
click at [488, 134] on img at bounding box center [489, 127] width 58 height 58
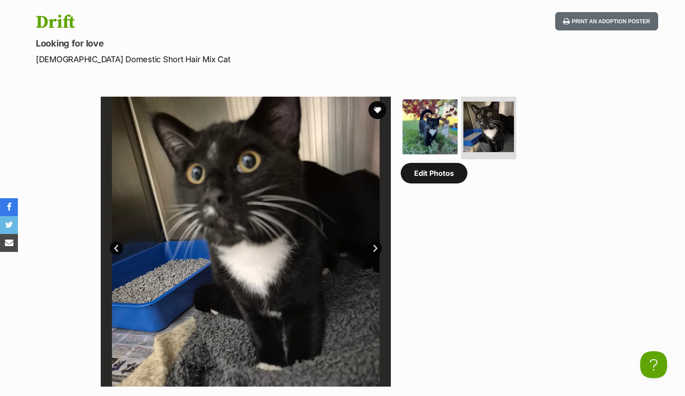
click at [444, 180] on link "Edit Photos" at bounding box center [434, 173] width 67 height 21
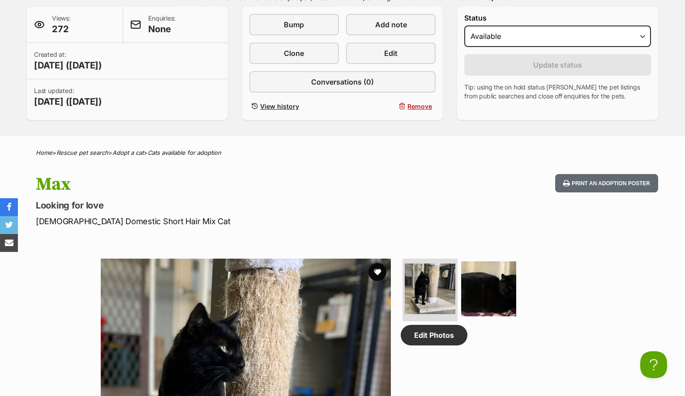
scroll to position [350, 0]
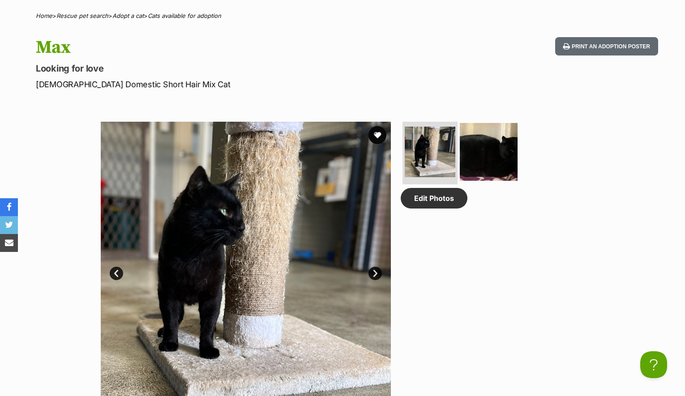
click at [496, 143] on img at bounding box center [489, 152] width 58 height 58
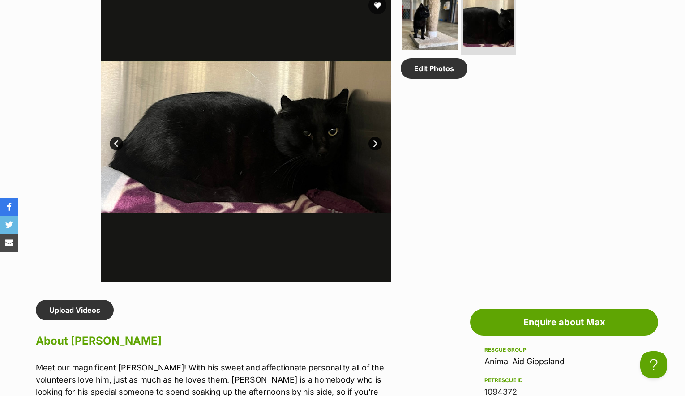
scroll to position [481, 0]
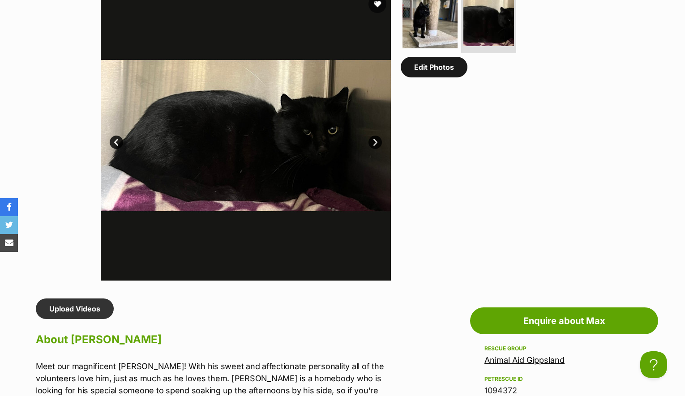
click at [428, 69] on link "Edit Photos" at bounding box center [434, 67] width 67 height 21
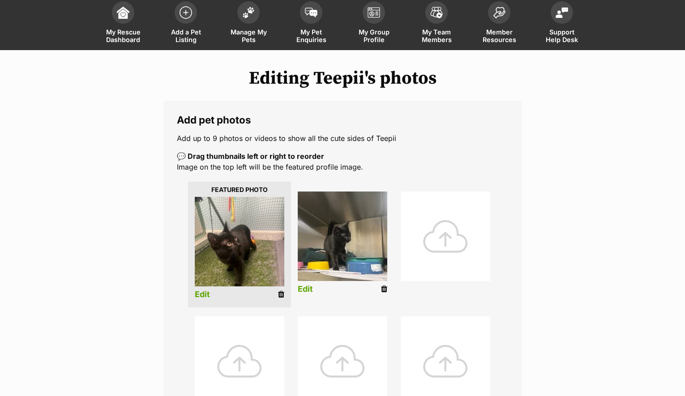
scroll to position [122, 0]
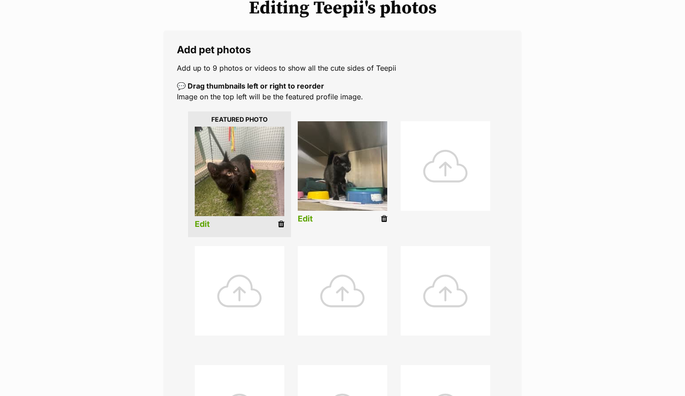
click at [384, 218] on icon at bounding box center [384, 219] width 6 height 8
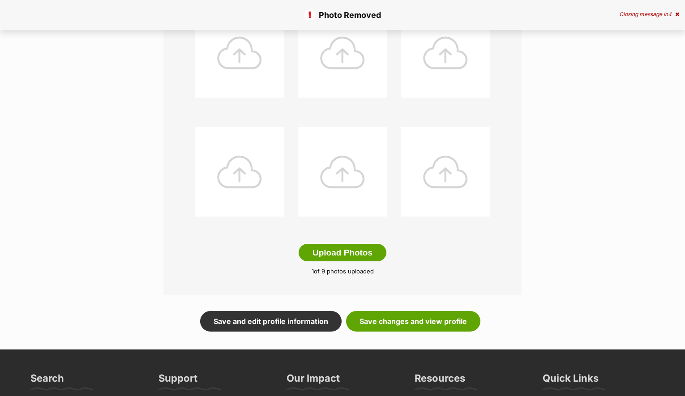
scroll to position [533, 0]
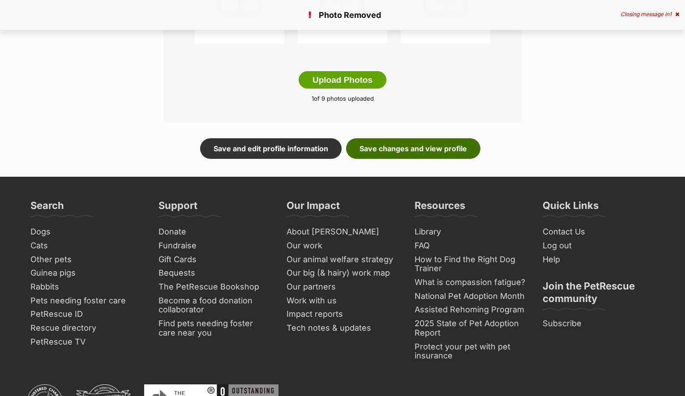
click at [403, 151] on link "Save changes and view profile" at bounding box center [413, 148] width 134 height 21
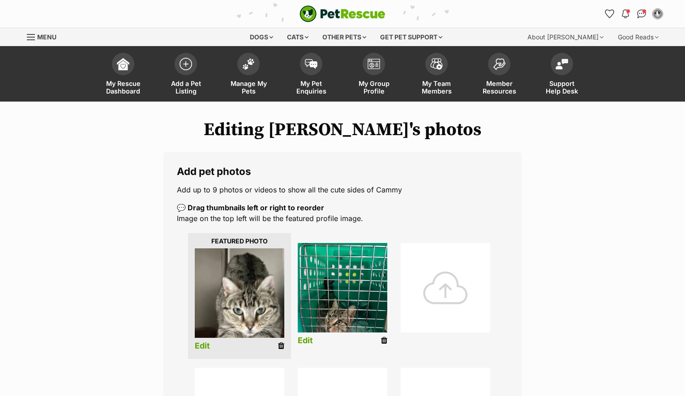
click at [382, 340] on icon at bounding box center [384, 341] width 6 height 8
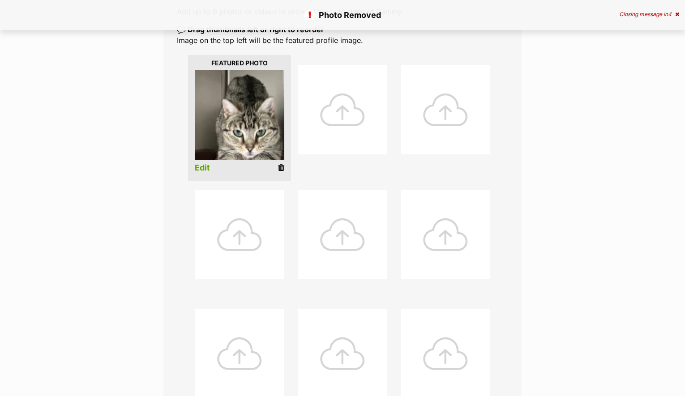
scroll to position [294, 0]
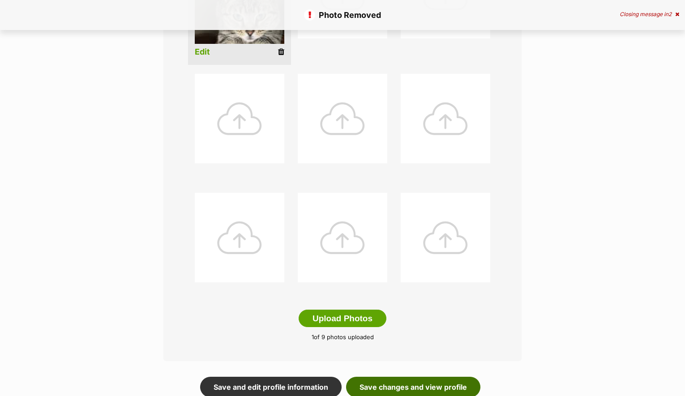
click at [432, 388] on link "Save changes and view profile" at bounding box center [413, 387] width 134 height 21
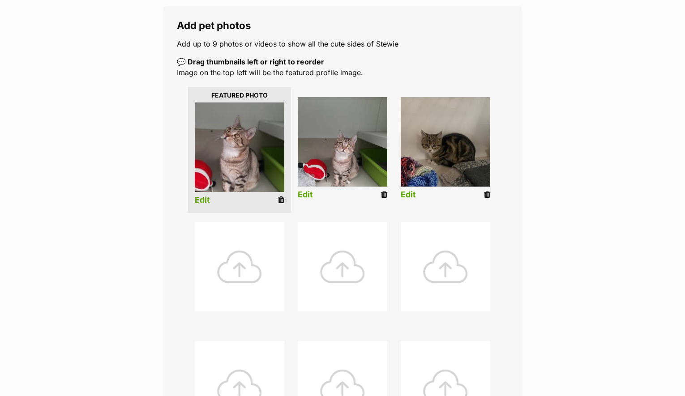
scroll to position [149, 0]
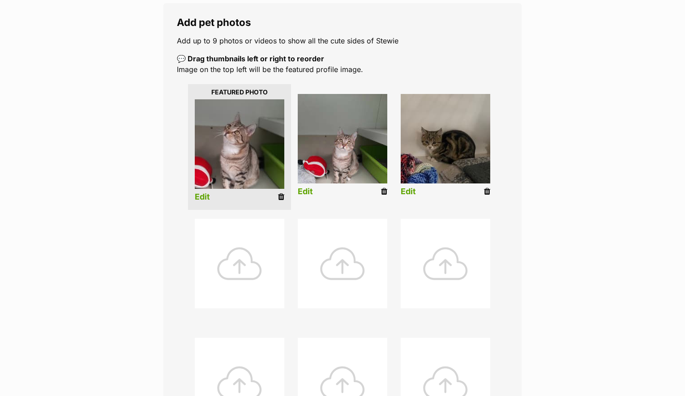
click at [488, 193] on icon at bounding box center [487, 192] width 6 height 8
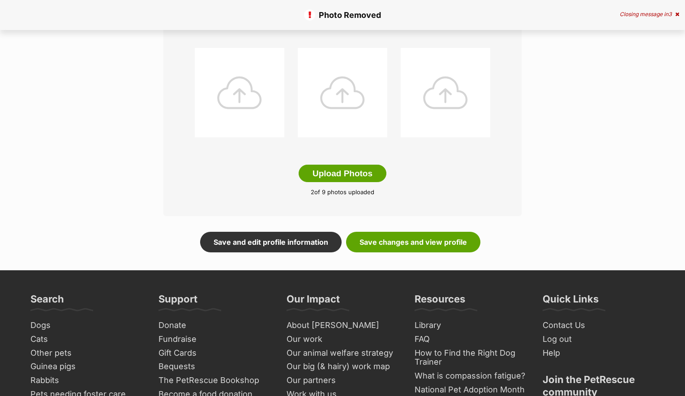
scroll to position [458, 0]
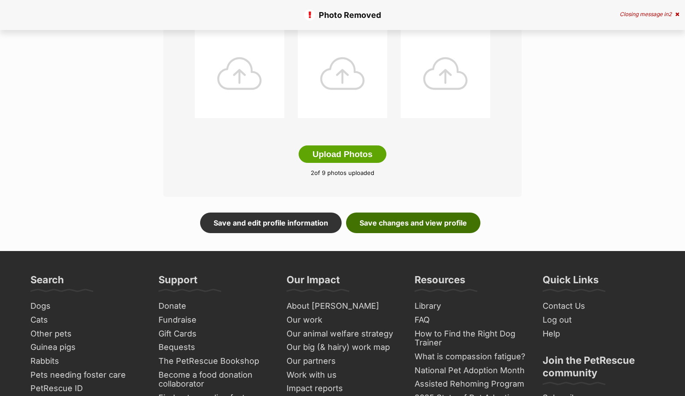
click at [386, 223] on link "Save changes and view profile" at bounding box center [413, 223] width 134 height 21
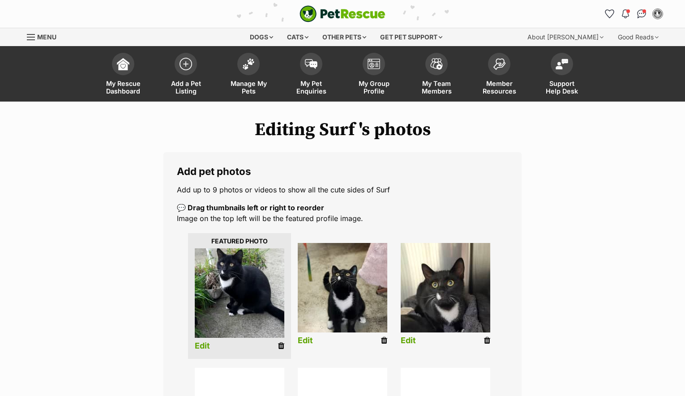
click at [488, 341] on icon at bounding box center [487, 341] width 6 height 8
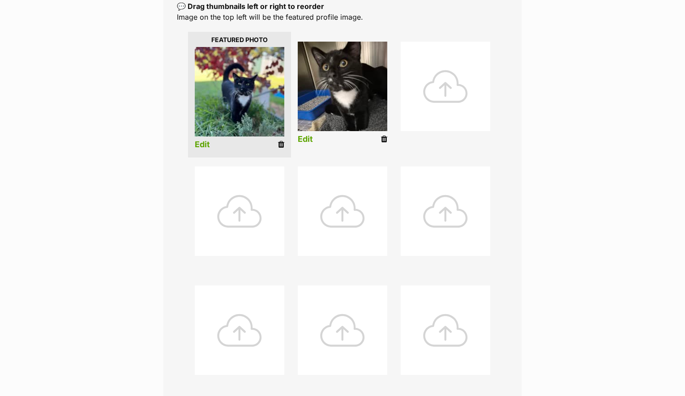
scroll to position [206, 0]
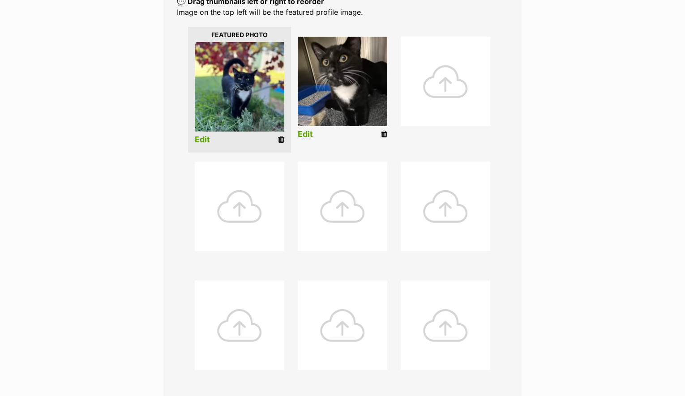
click at [386, 133] on icon at bounding box center [384, 134] width 6 height 8
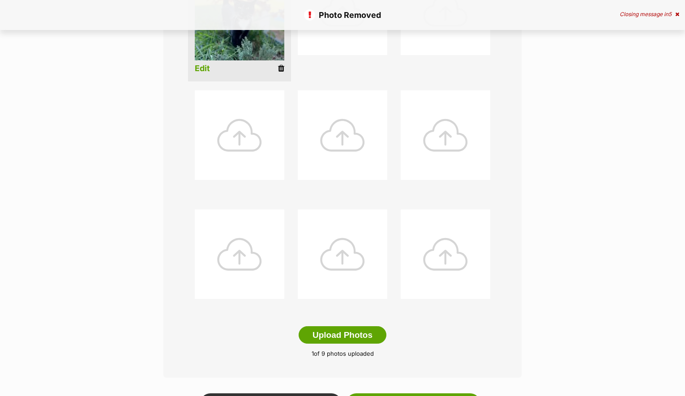
scroll to position [432, 0]
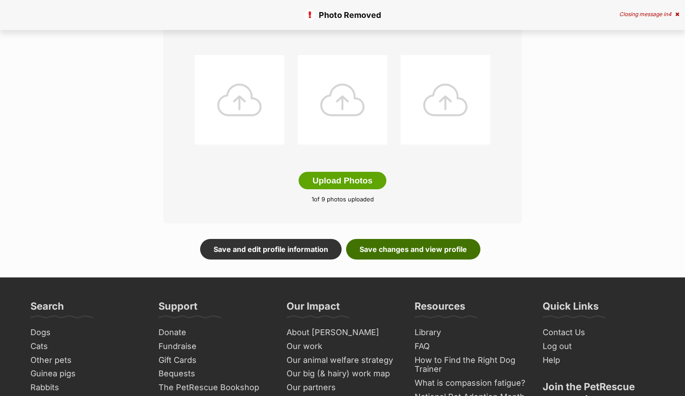
click at [448, 244] on link "Save changes and view profile" at bounding box center [413, 249] width 134 height 21
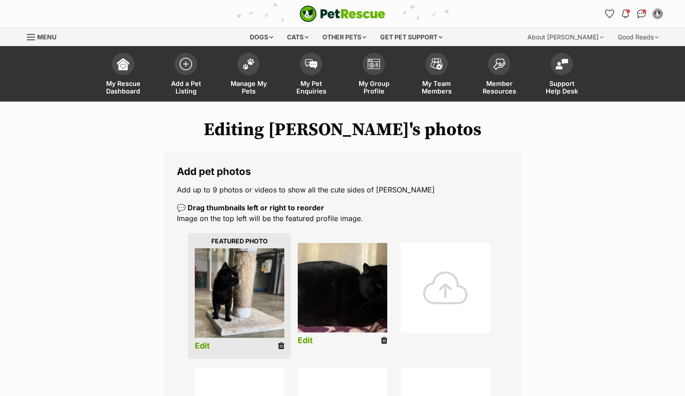
click at [384, 340] on icon at bounding box center [384, 341] width 6 height 8
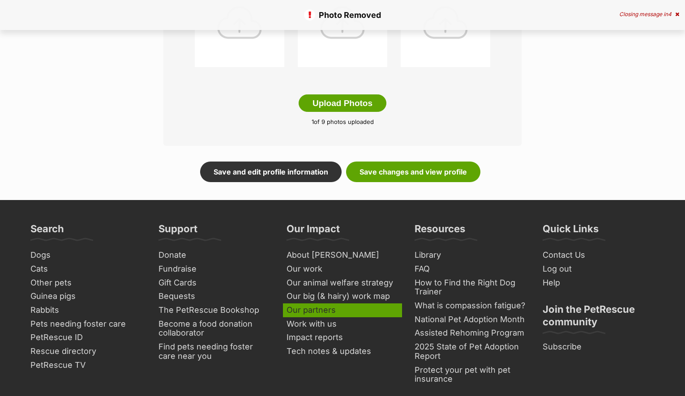
scroll to position [510, 0]
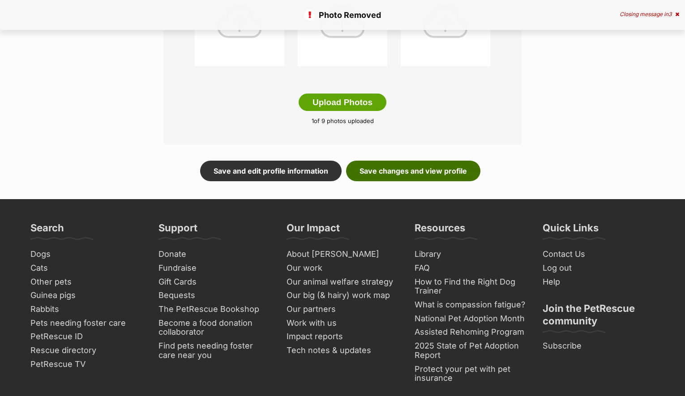
click at [410, 174] on link "Save changes and view profile" at bounding box center [413, 171] width 134 height 21
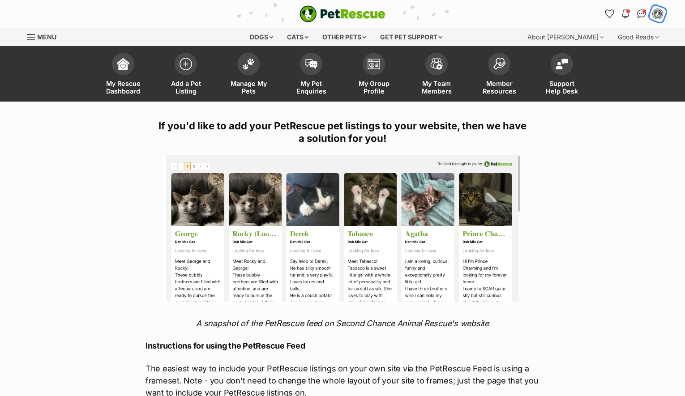
click at [660, 15] on img "My account" at bounding box center [658, 14] width 12 height 12
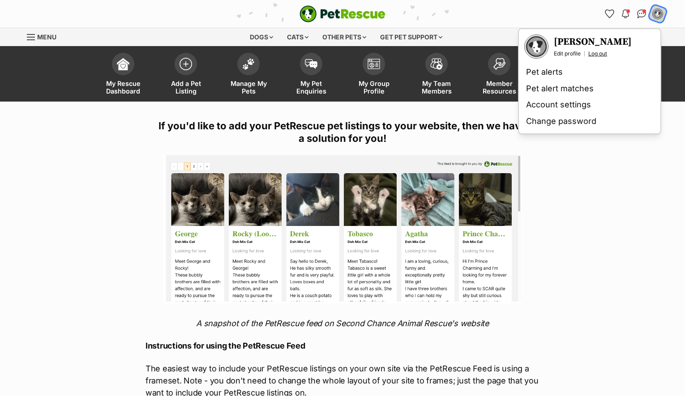
click at [601, 53] on link "Log out" at bounding box center [597, 53] width 19 height 7
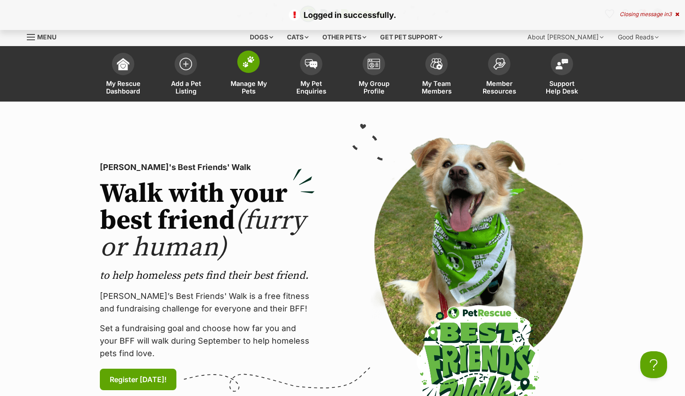
click at [242, 63] on img at bounding box center [248, 62] width 13 height 12
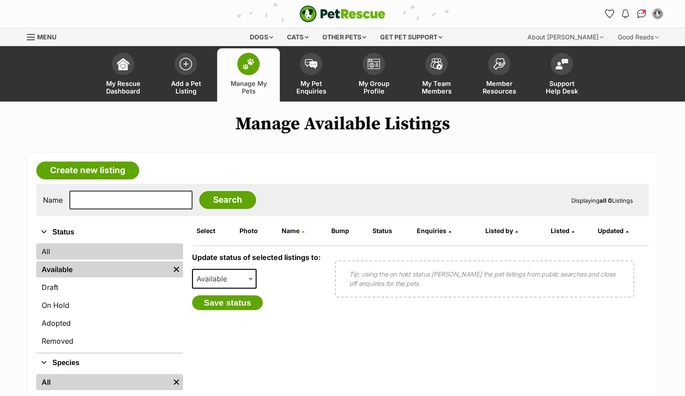
click at [106, 248] on link "All" at bounding box center [109, 251] width 147 height 16
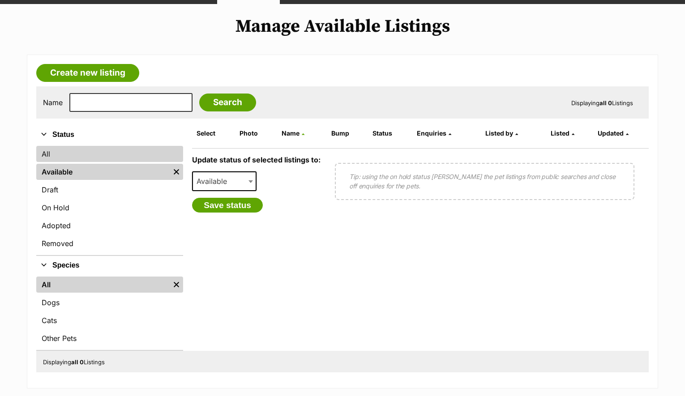
scroll to position [106, 0]
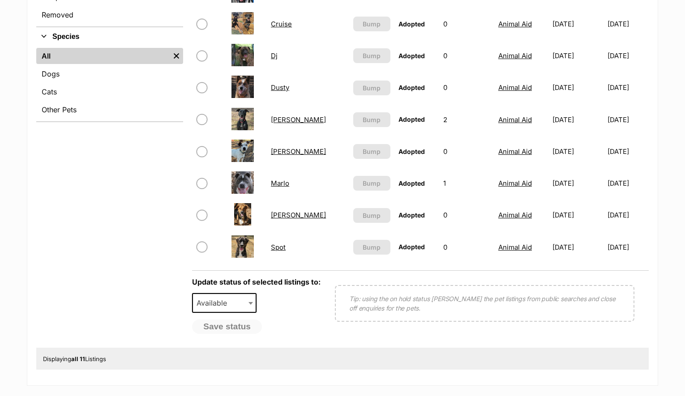
scroll to position [152, 0]
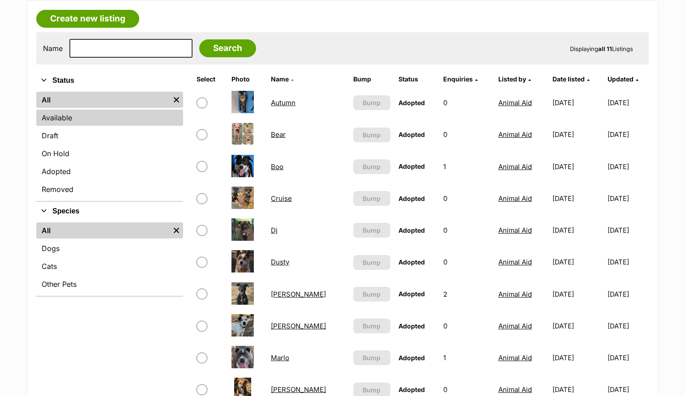
click at [79, 116] on link "Available" at bounding box center [109, 118] width 147 height 16
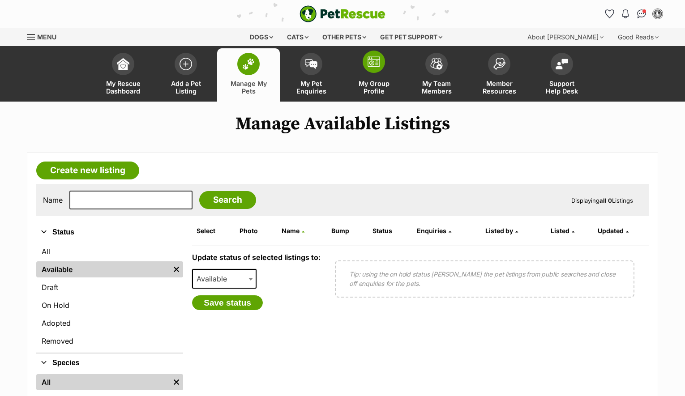
click at [367, 67] on img at bounding box center [373, 61] width 13 height 11
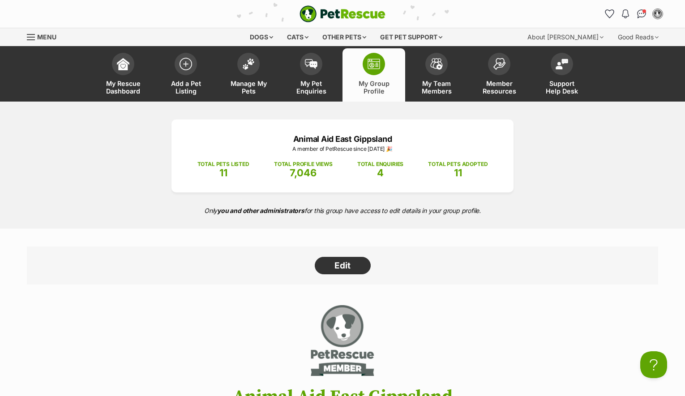
click at [596, 149] on div "Animal Aid East Gippsland A member of PetRescue since [DATE] 🎉 TOTAL PETS LISTE…" at bounding box center [342, 165] width 685 height 127
click at [558, 69] on span at bounding box center [561, 62] width 22 height 22
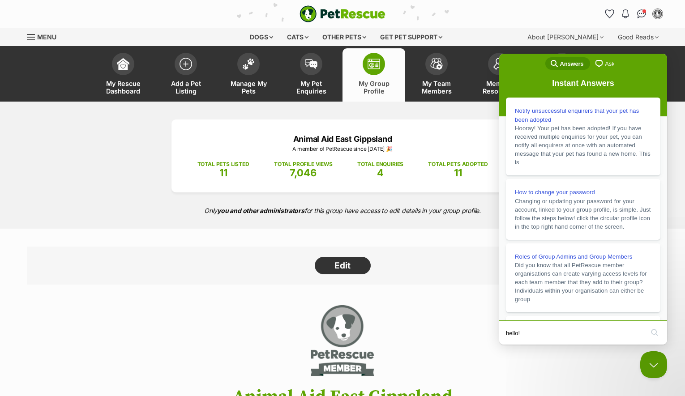
type input "hello!"
click at [600, 64] on span "chat-square" at bounding box center [598, 63] width 11 height 11
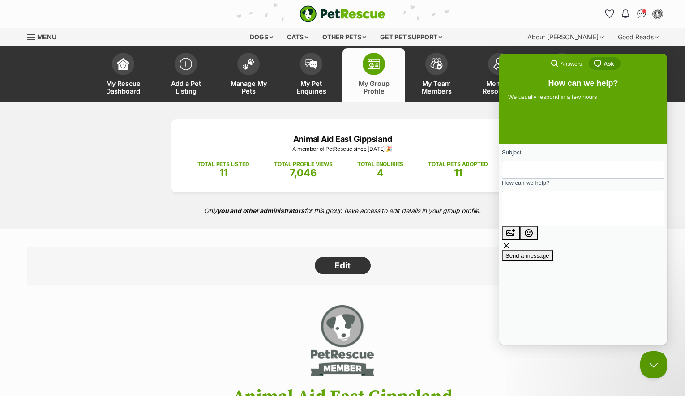
click at [565, 180] on form "Subject How can we help? image-plus emoji cross-large Send a message" at bounding box center [583, 204] width 162 height 113
click at [567, 173] on input "Subject" at bounding box center [583, 170] width 148 height 16
type input "Shelterbuddy integration"
click at [556, 205] on textarea "How can we help?" at bounding box center [549, 208] width 81 height 33
click at [553, 209] on textarea "Hello, I am the commsmanagager for Animal Aid in East Gippsland," at bounding box center [531, 212] width 44 height 33
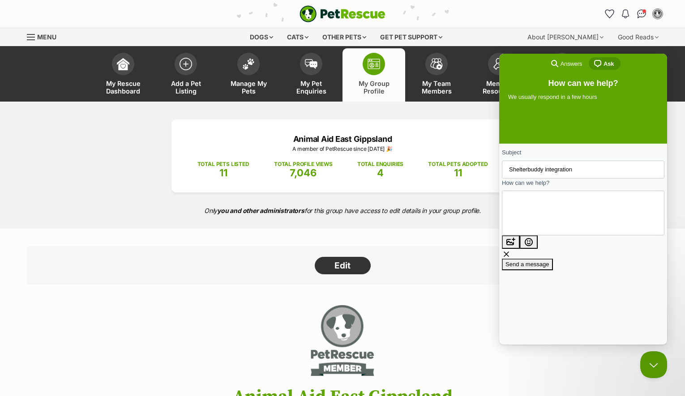
drag, startPoint x: 580, startPoint y: 218, endPoint x: 527, endPoint y: 215, distance: 53.8
click at [527, 215] on textarea "Hello, I am the comms managager for Animal Aid in East Gippsland," at bounding box center [531, 212] width 44 height 33
paste textarea "https://www.petrescue.com.au/groups/12155"
type textarea "Hello, I am the comms managager for Animal Aid. The shelter buddy integration f…"
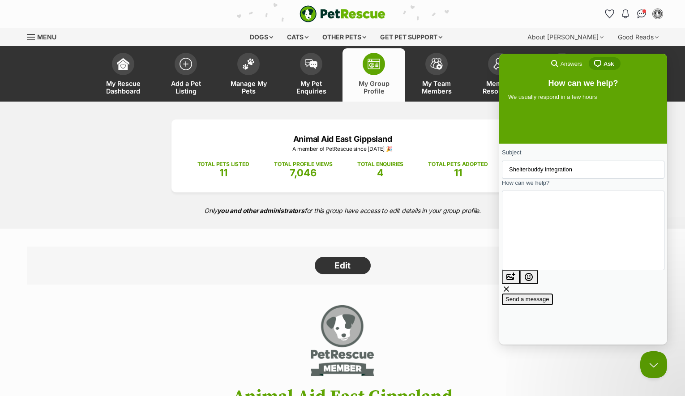
click at [549, 296] on span "Send a message" at bounding box center [527, 299] width 44 height 7
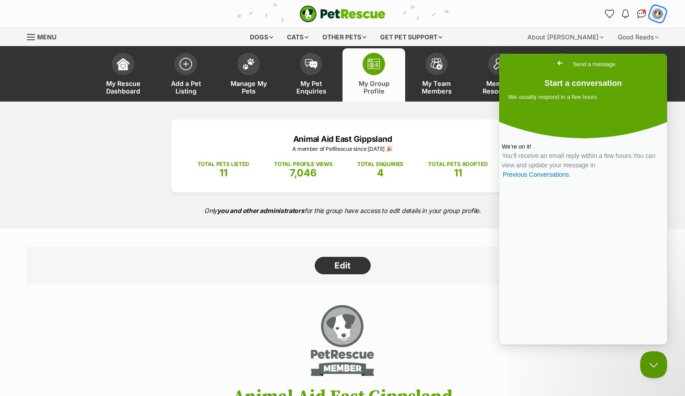
click at [661, 14] on img "My account" at bounding box center [658, 14] width 12 height 12
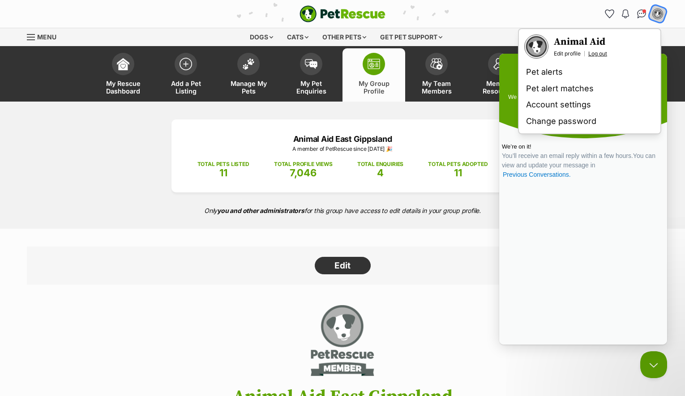
click at [599, 54] on link "Log out" at bounding box center [597, 53] width 19 height 7
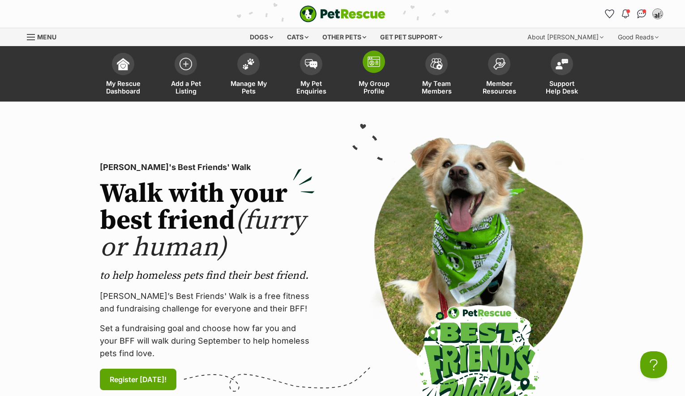
click at [379, 64] on img at bounding box center [373, 61] width 13 height 11
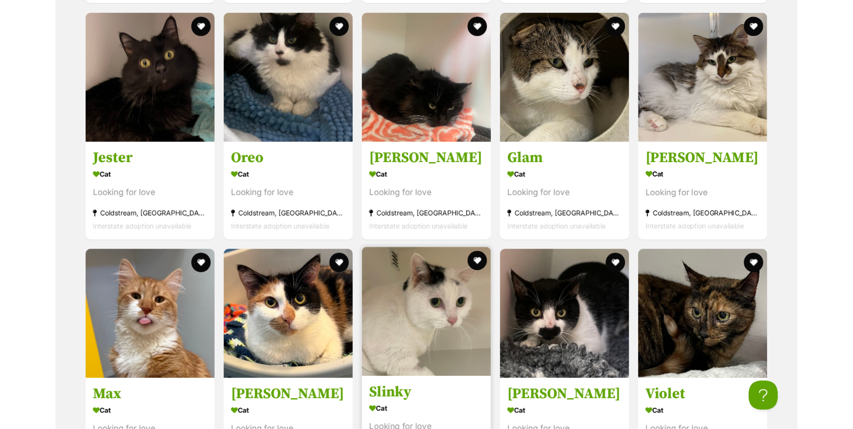
scroll to position [1180, 0]
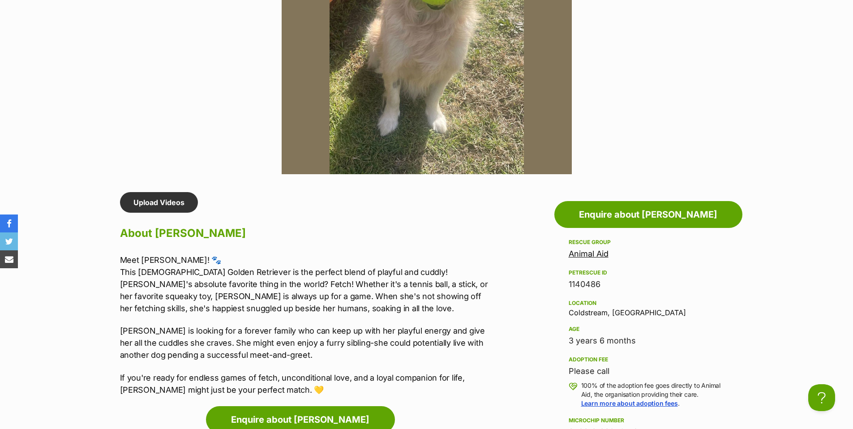
scroll to position [750, 0]
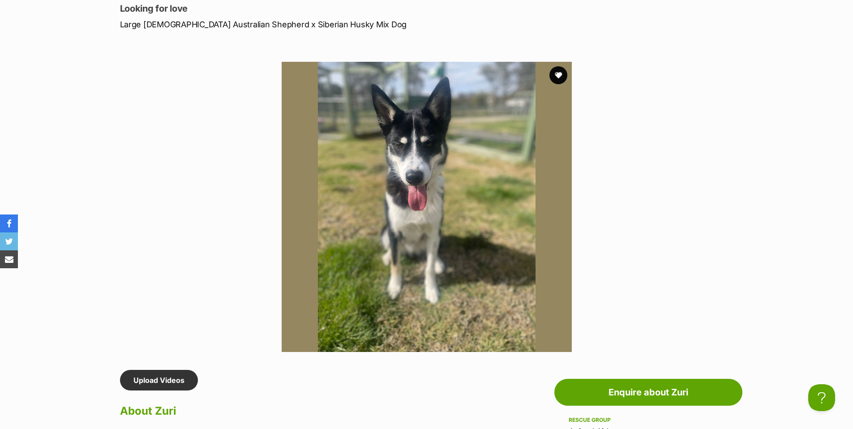
scroll to position [643, 0]
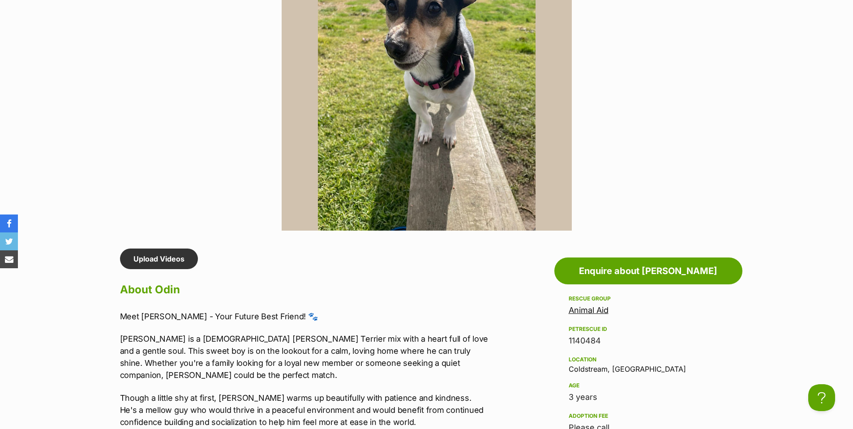
scroll to position [533, 0]
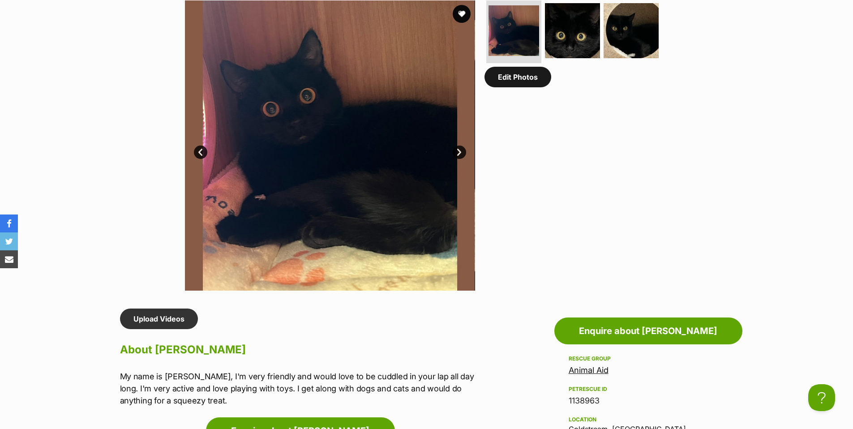
scroll to position [503, 0]
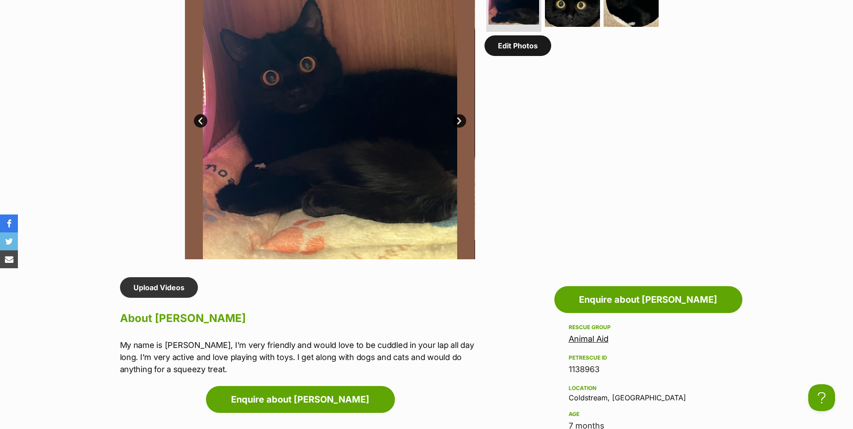
click at [520, 53] on link "Edit Photos" at bounding box center [517, 45] width 67 height 21
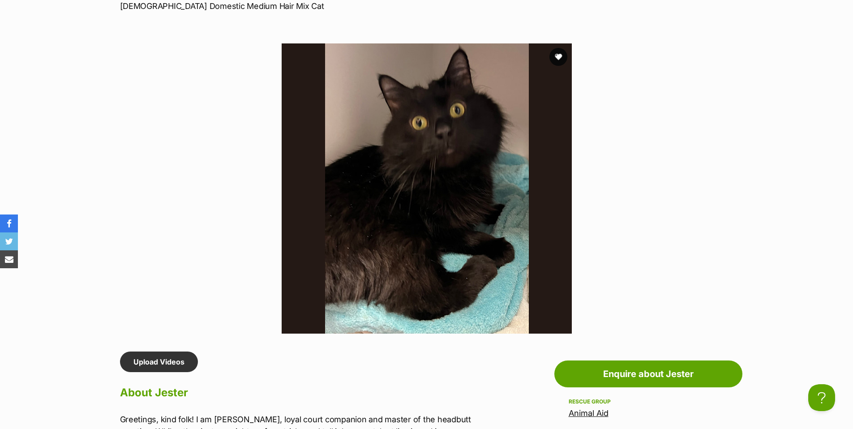
scroll to position [437, 0]
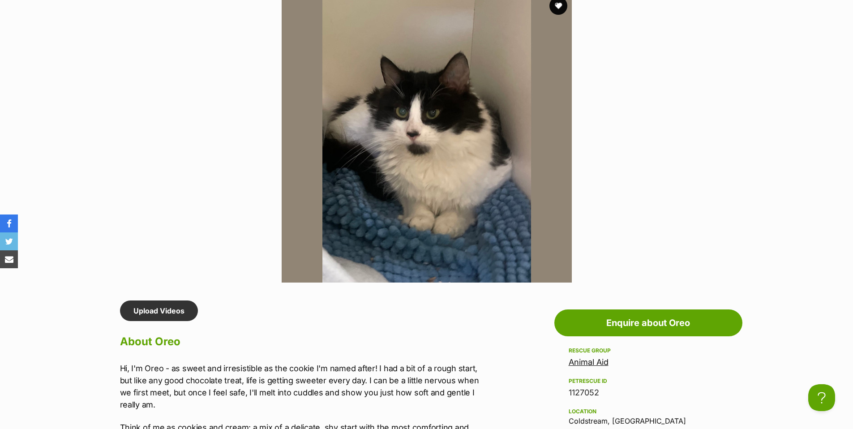
scroll to position [580, 0]
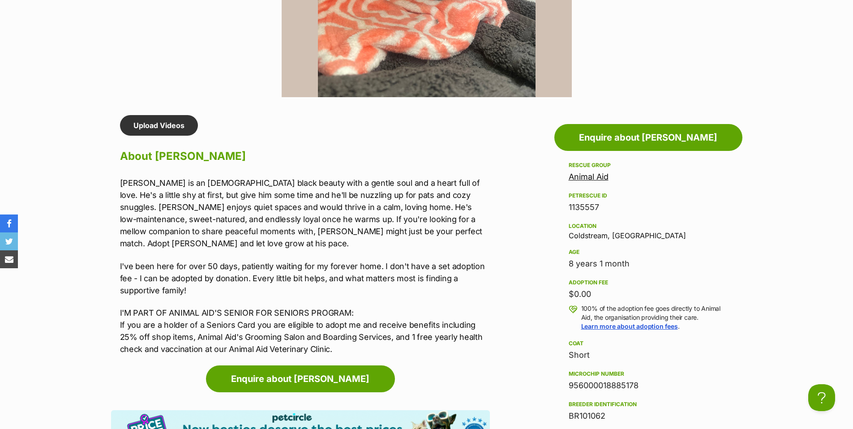
scroll to position [670, 0]
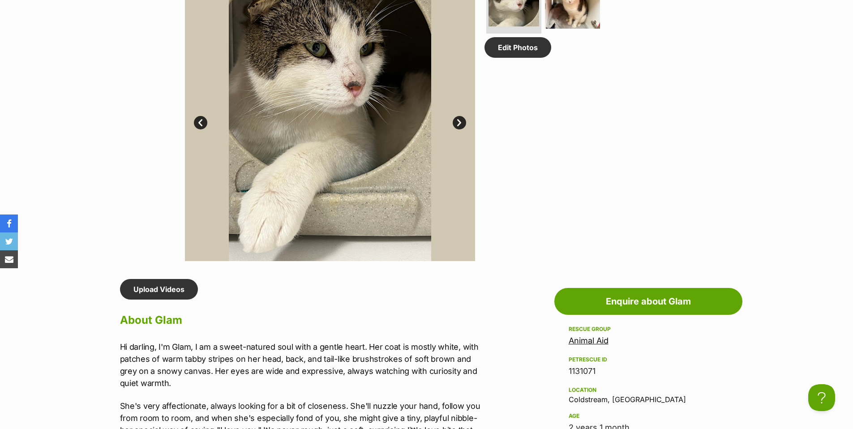
scroll to position [334, 0]
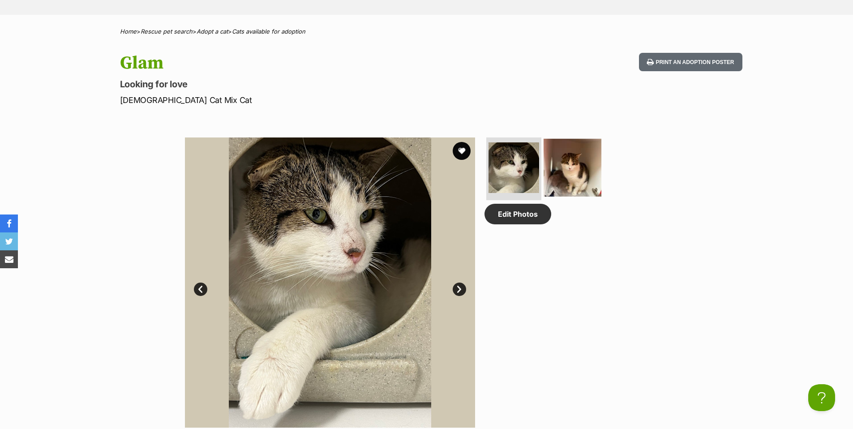
click at [572, 164] on img at bounding box center [572, 168] width 58 height 58
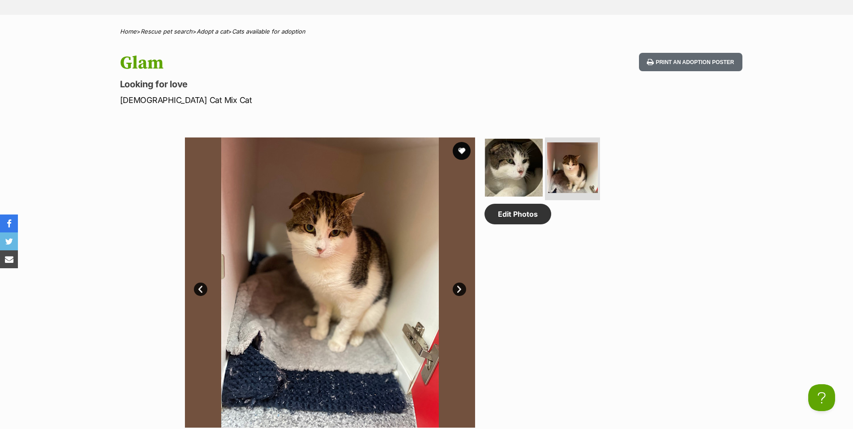
click at [515, 163] on img at bounding box center [514, 168] width 58 height 58
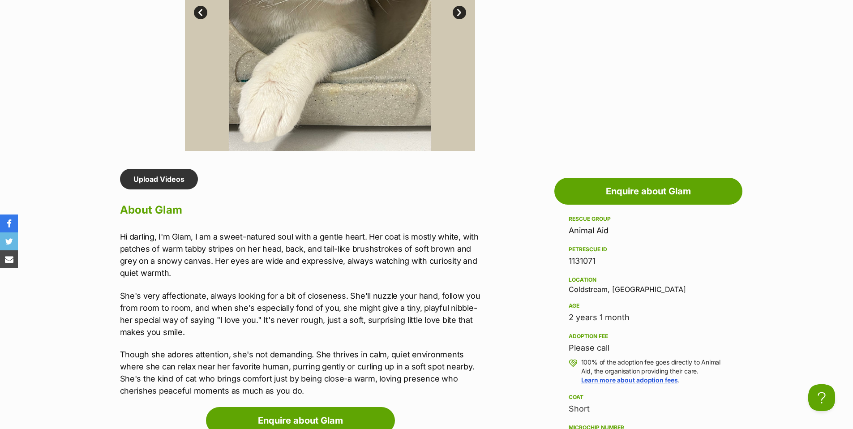
scroll to position [520, 0]
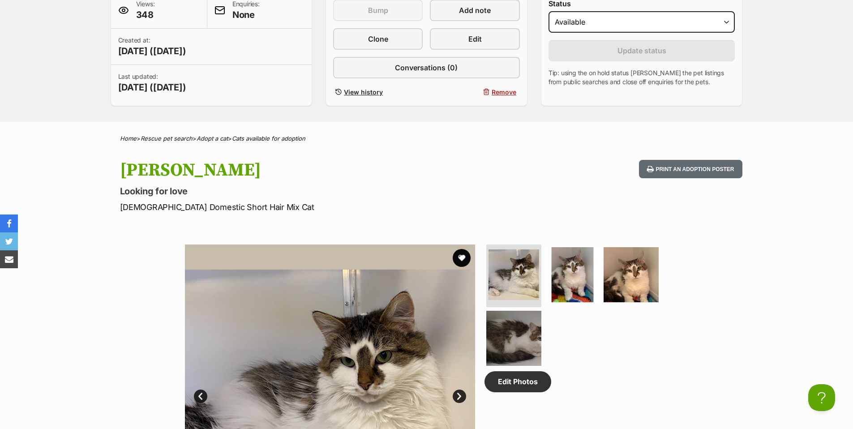
scroll to position [357, 0]
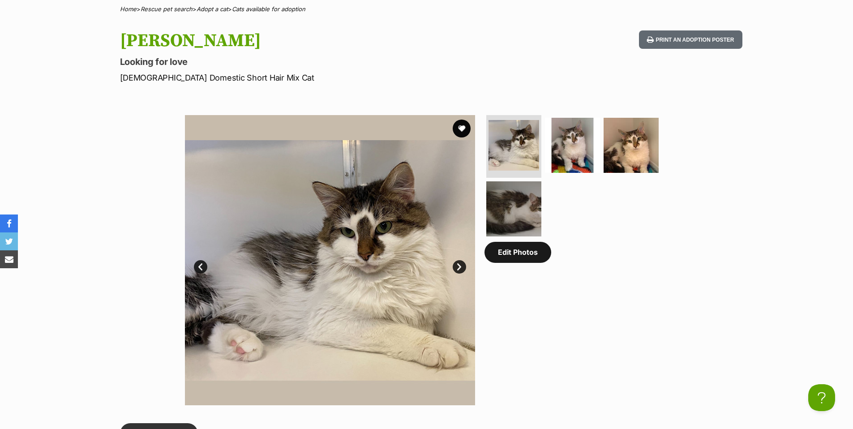
click at [518, 262] on link "Edit Photos" at bounding box center [517, 252] width 67 height 21
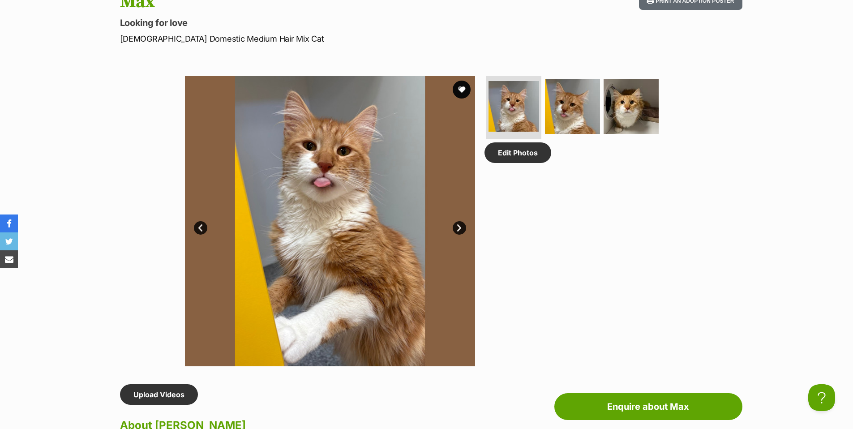
scroll to position [397, 0]
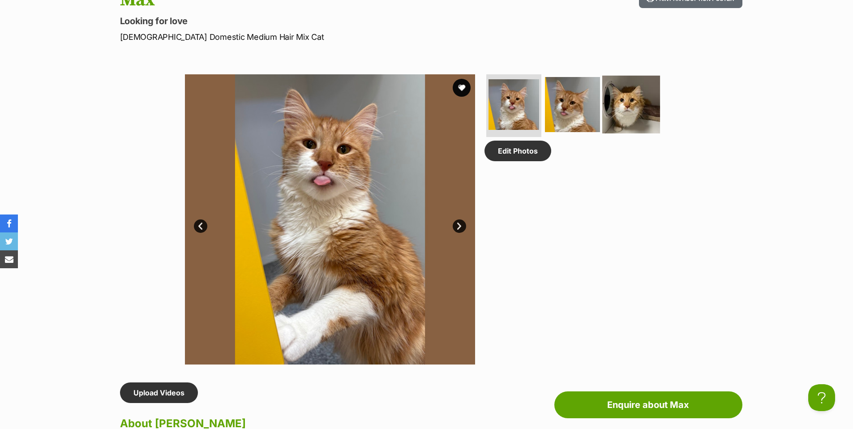
click at [627, 107] on img at bounding box center [631, 105] width 58 height 58
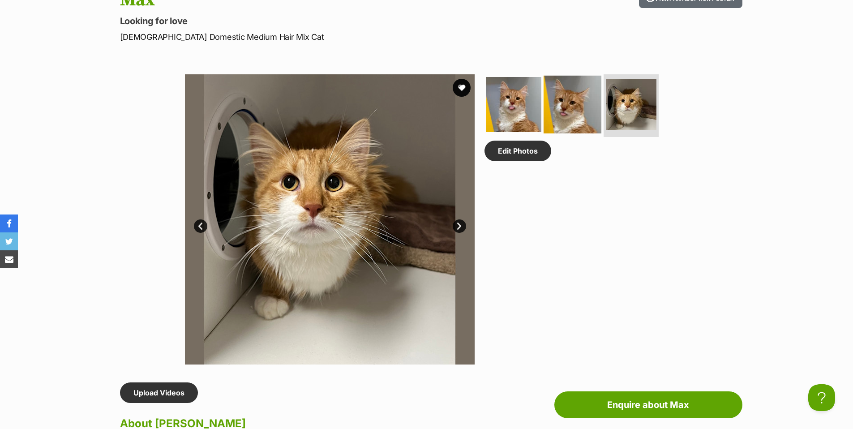
click at [566, 109] on img at bounding box center [572, 105] width 58 height 58
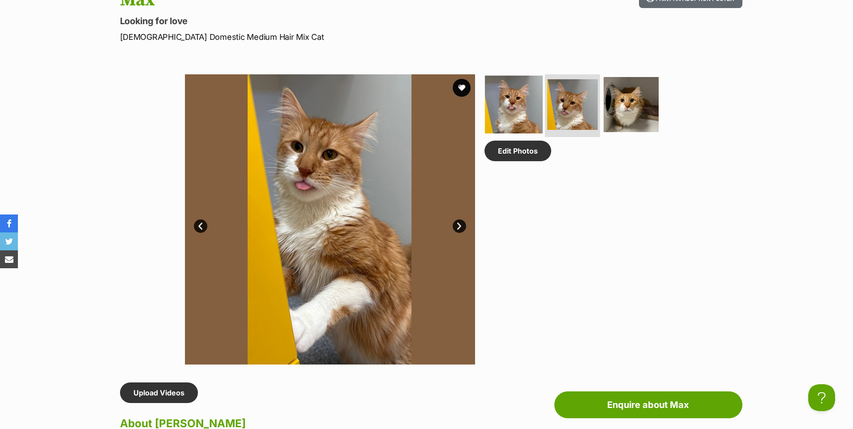
click at [511, 113] on img at bounding box center [514, 105] width 58 height 58
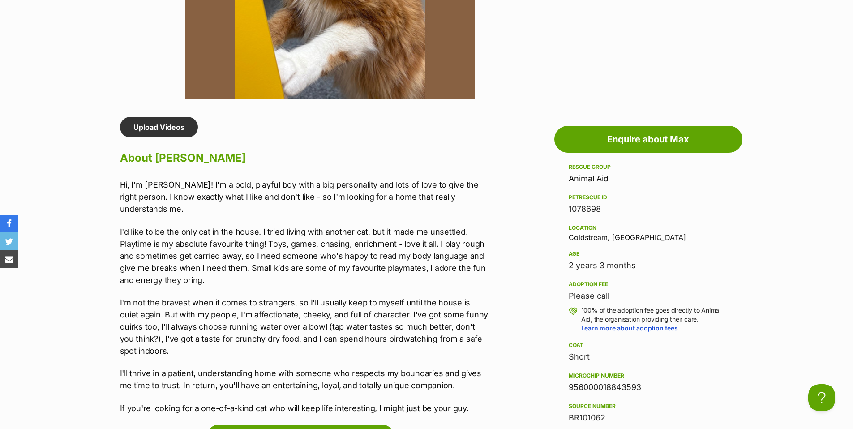
scroll to position [696, 0]
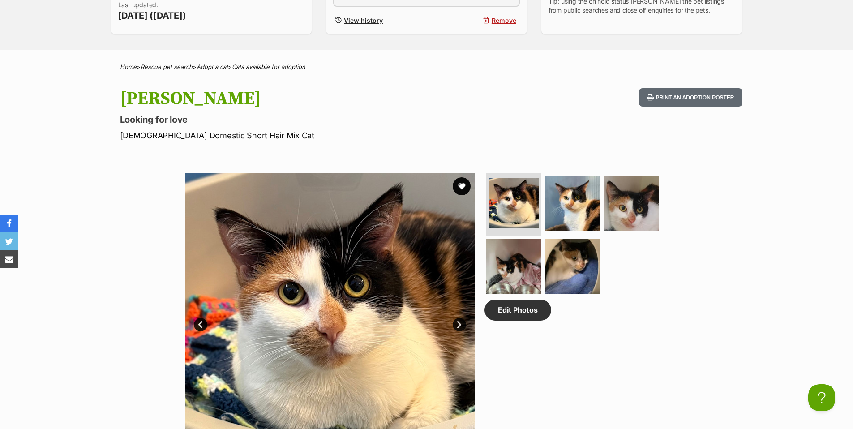
scroll to position [437, 0]
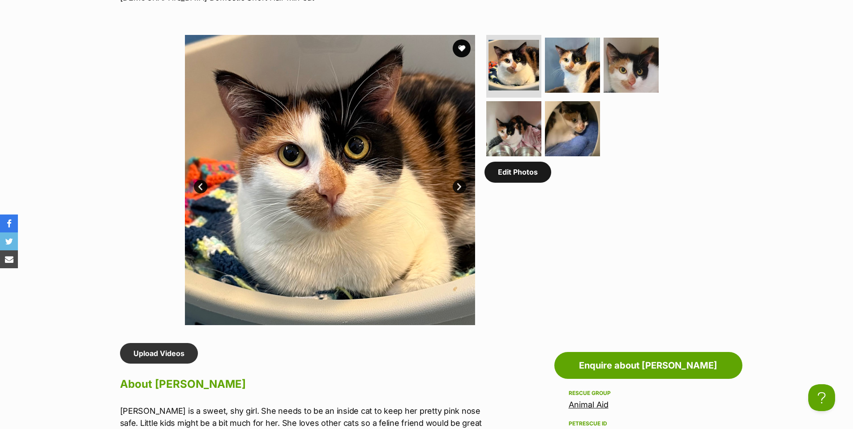
click at [529, 177] on link "Edit Photos" at bounding box center [517, 172] width 67 height 21
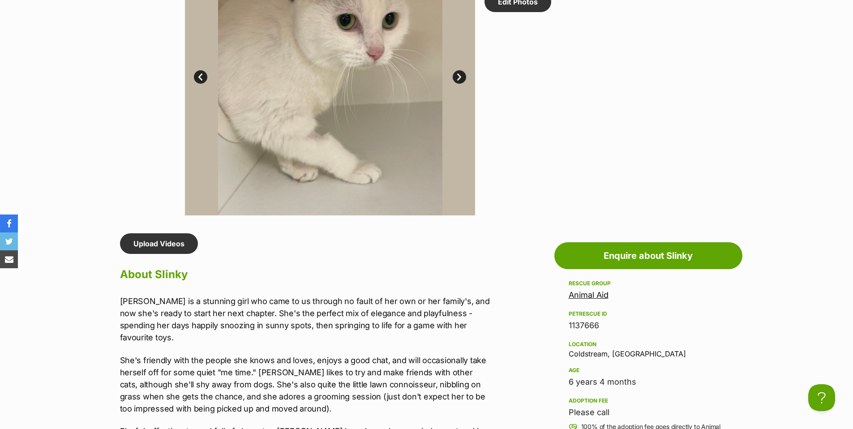
scroll to position [584, 0]
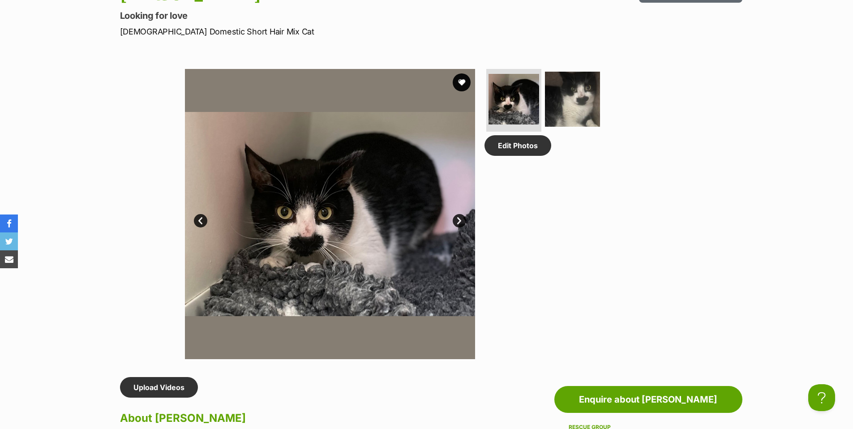
scroll to position [264, 0]
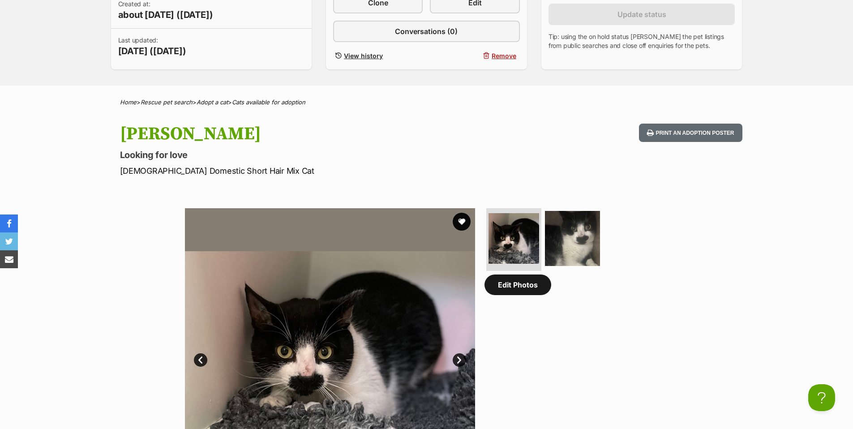
click at [533, 292] on link "Edit Photos" at bounding box center [517, 284] width 67 height 21
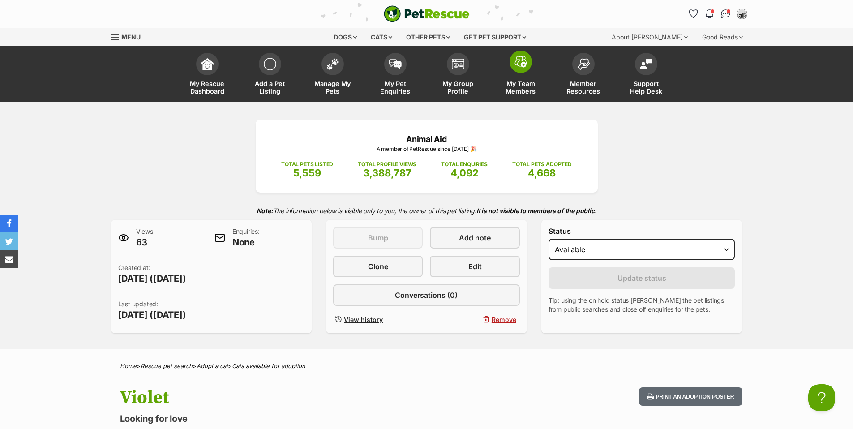
click at [512, 64] on span at bounding box center [520, 62] width 22 height 22
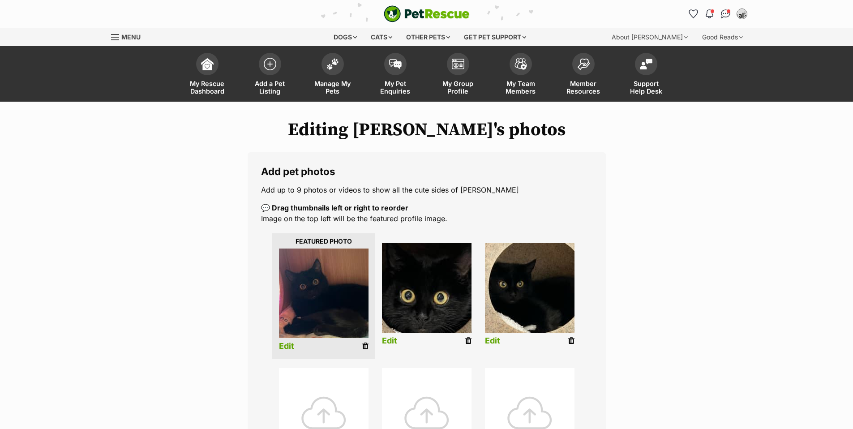
click at [571, 341] on icon at bounding box center [571, 341] width 6 height 8
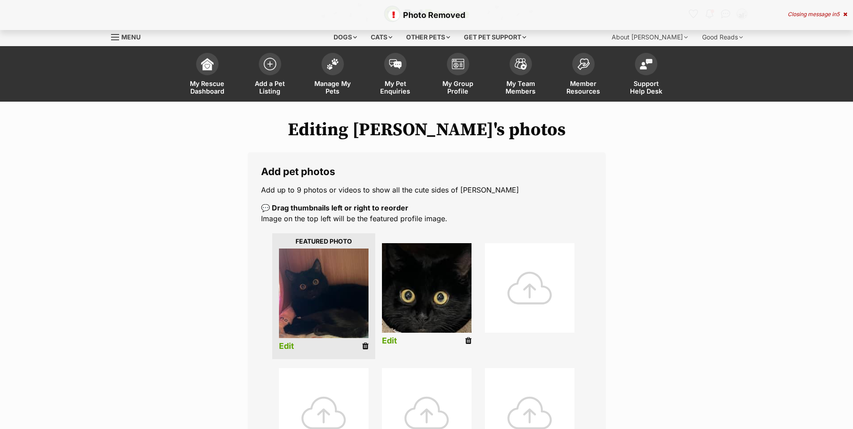
click at [468, 340] on icon at bounding box center [468, 341] width 6 height 8
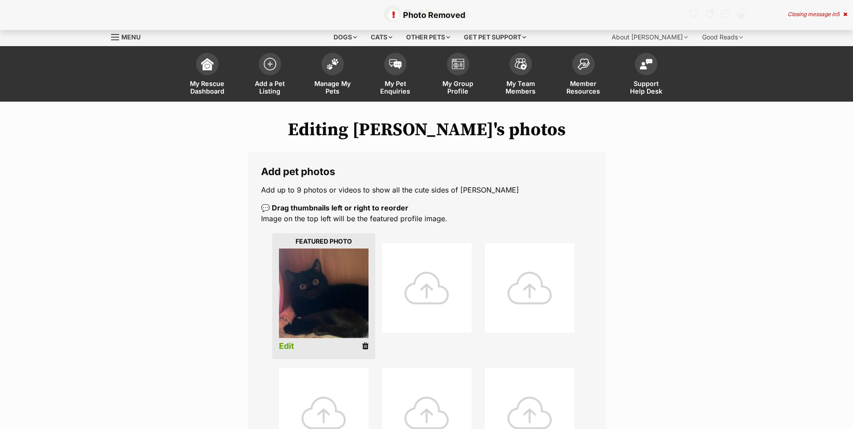
click at [361, 345] on li "Edit" at bounding box center [323, 296] width 103 height 126
click at [364, 346] on icon at bounding box center [365, 346] width 6 height 8
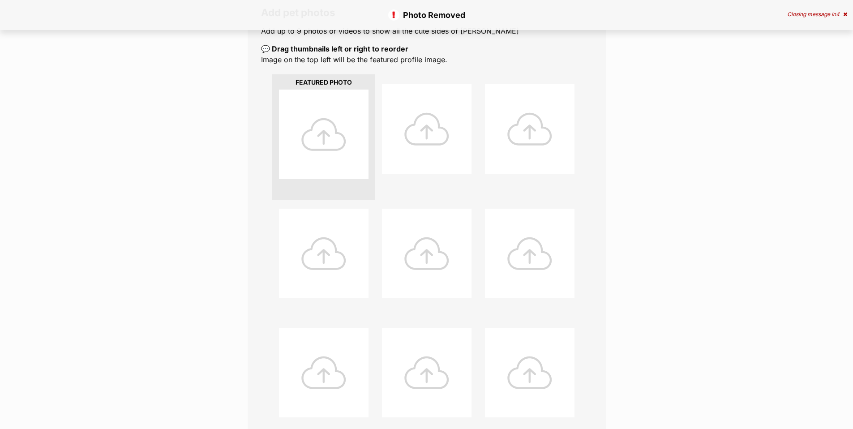
scroll to position [550, 0]
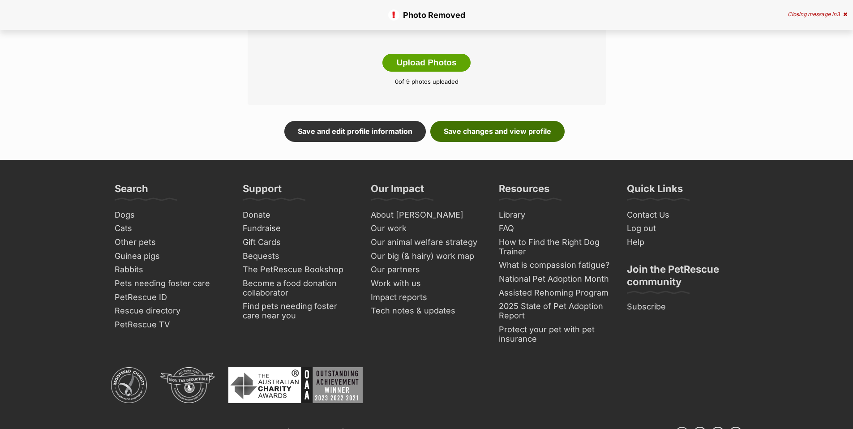
click at [528, 129] on link "Save changes and view profile" at bounding box center [497, 131] width 134 height 21
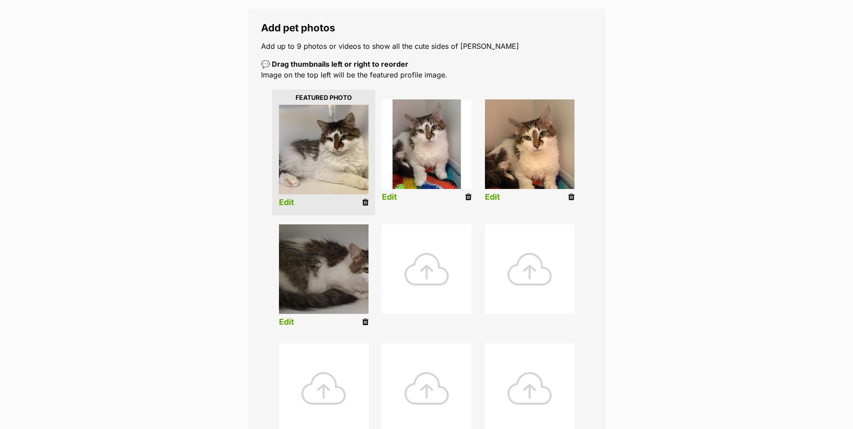
scroll to position [156, 0]
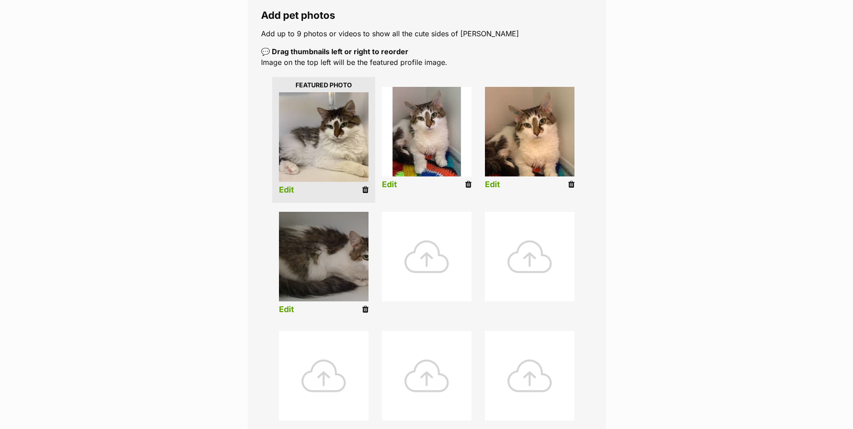
click at [363, 310] on icon at bounding box center [365, 309] width 6 height 8
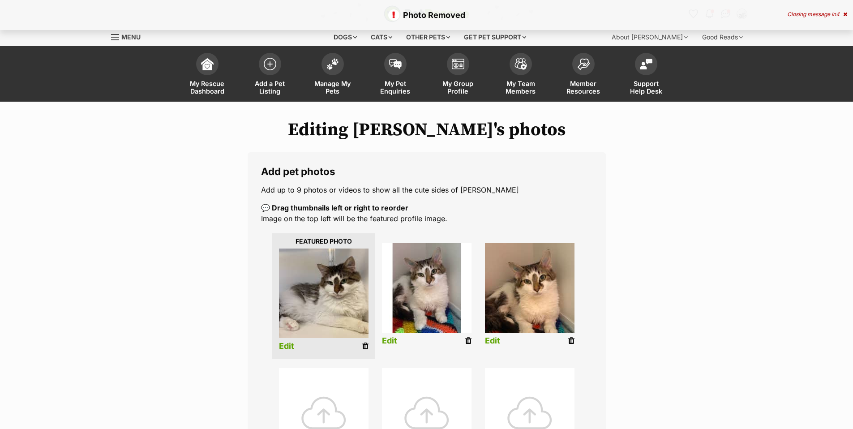
click at [571, 339] on icon at bounding box center [571, 341] width 6 height 8
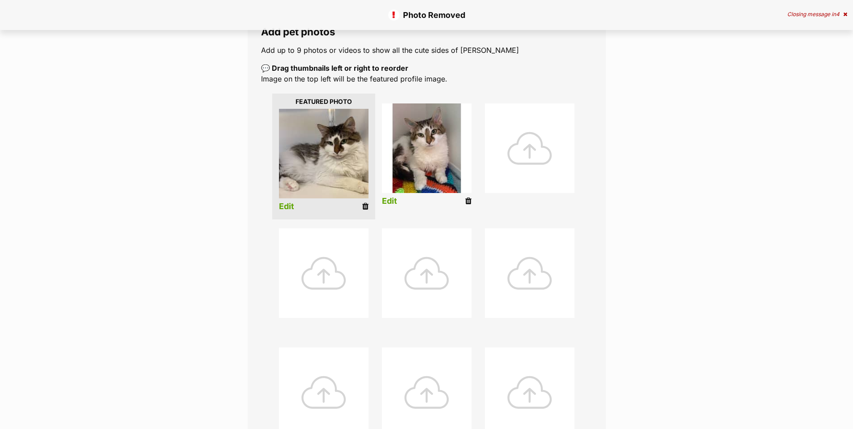
scroll to position [341, 0]
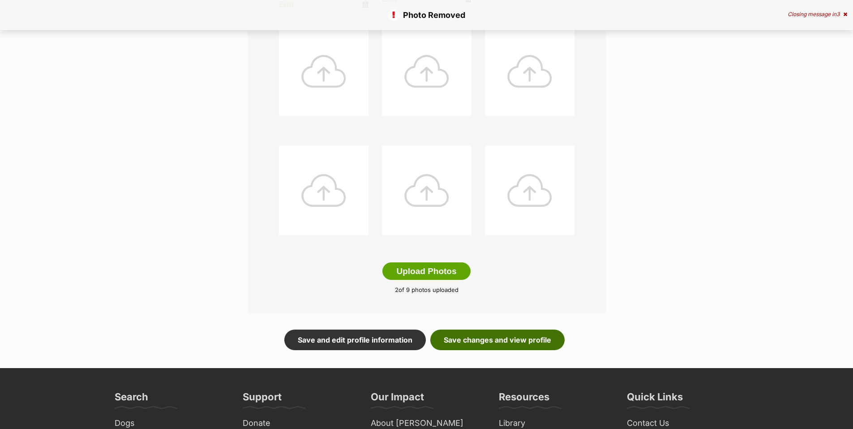
click at [500, 337] on link "Save changes and view profile" at bounding box center [497, 339] width 134 height 21
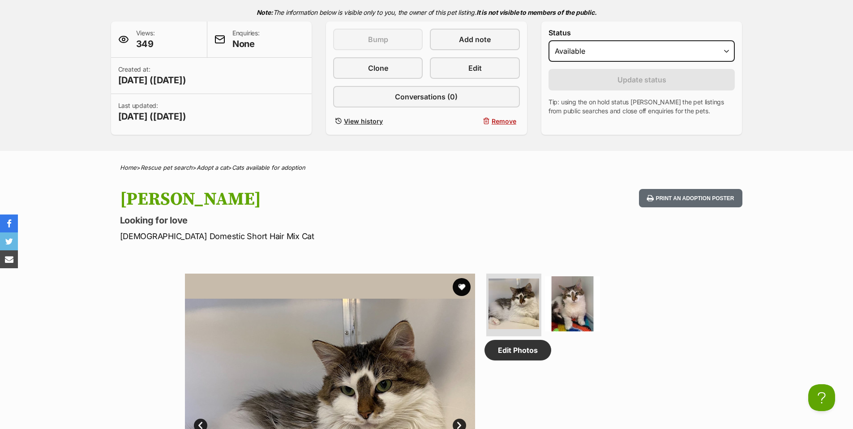
scroll to position [220, 0]
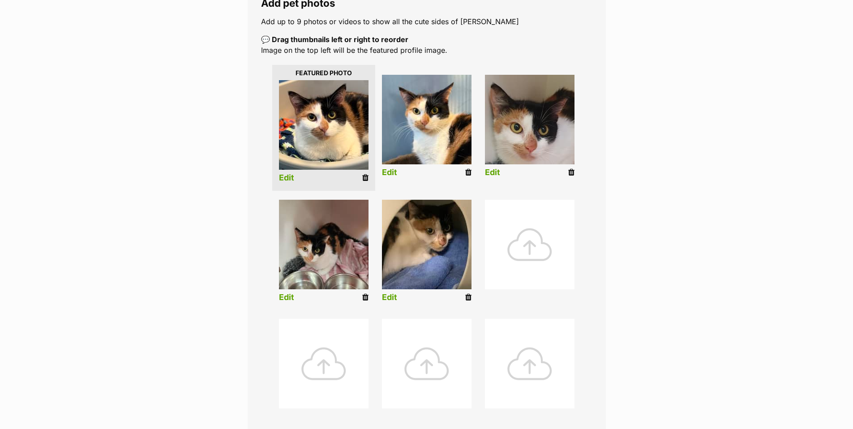
scroll to position [222, 0]
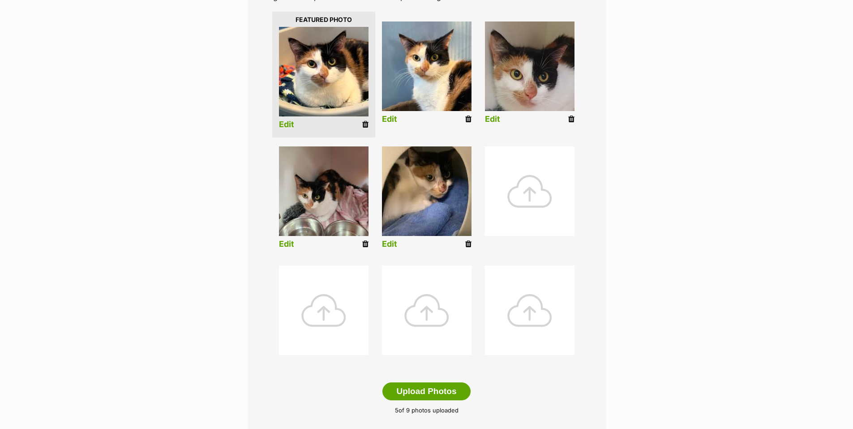
click at [467, 244] on icon at bounding box center [468, 244] width 6 height 8
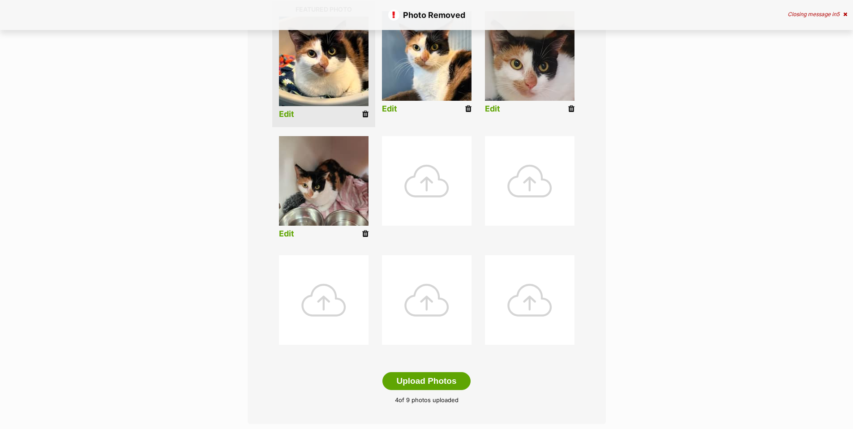
scroll to position [245, 0]
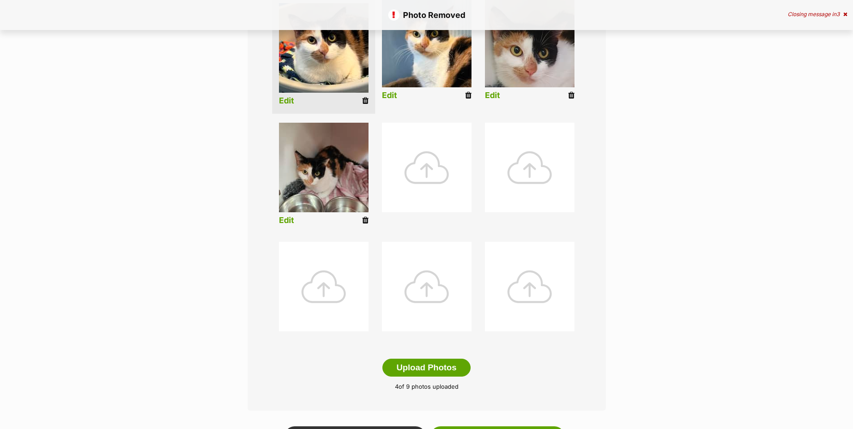
click at [364, 221] on icon at bounding box center [365, 220] width 6 height 8
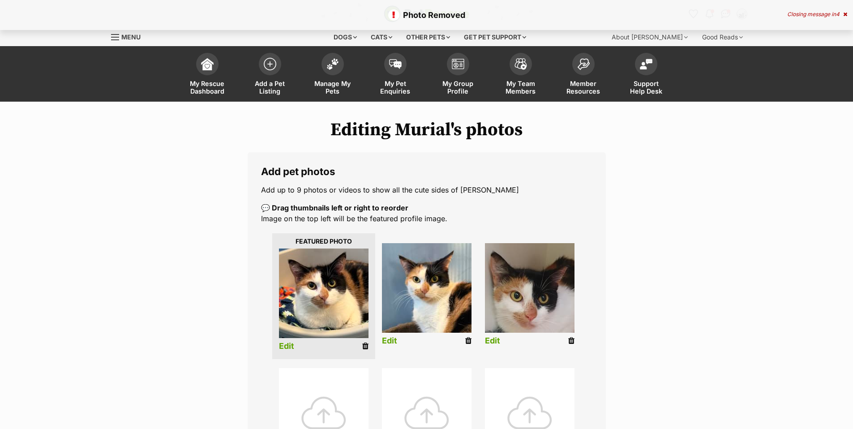
click at [570, 341] on icon at bounding box center [571, 341] width 6 height 8
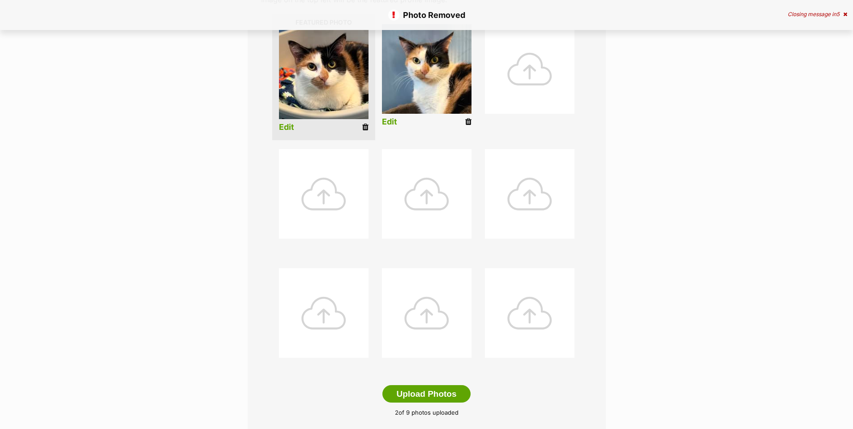
scroll to position [362, 0]
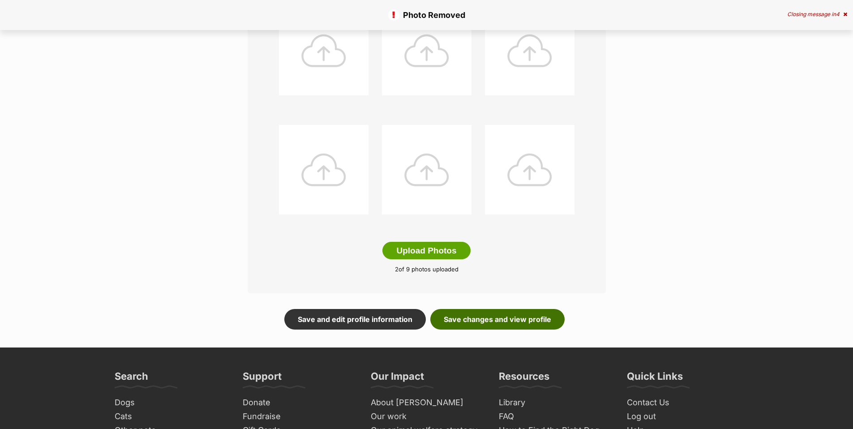
click at [501, 312] on link "Save changes and view profile" at bounding box center [497, 319] width 134 height 21
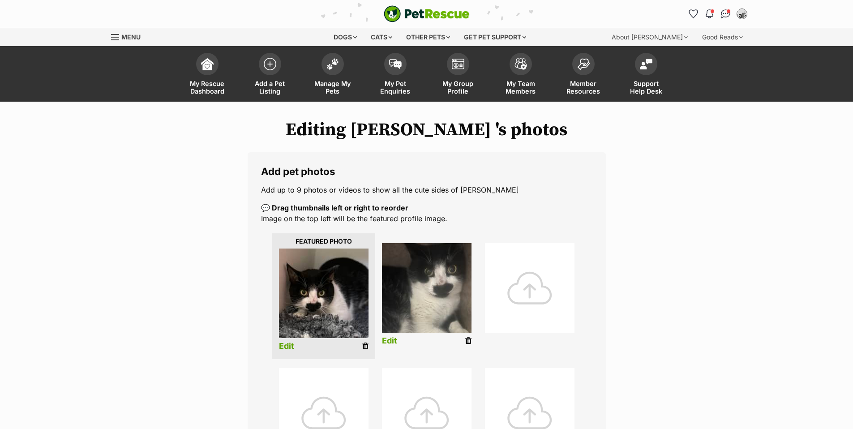
click at [468, 340] on icon at bounding box center [468, 341] width 6 height 8
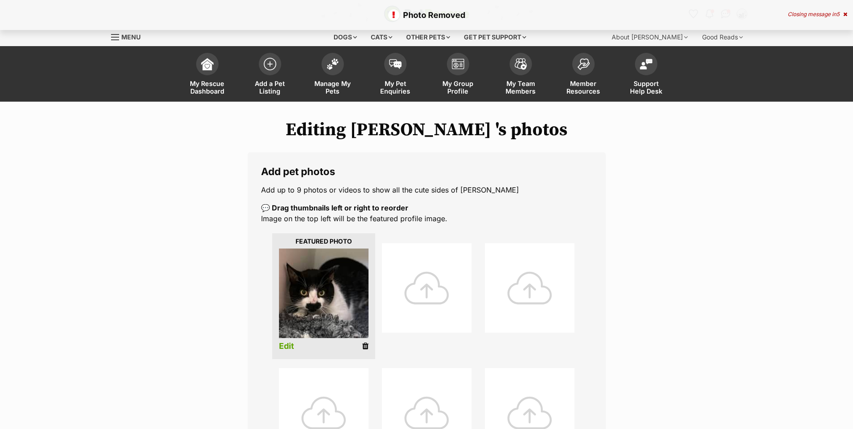
click at [363, 345] on icon at bounding box center [365, 346] width 6 height 8
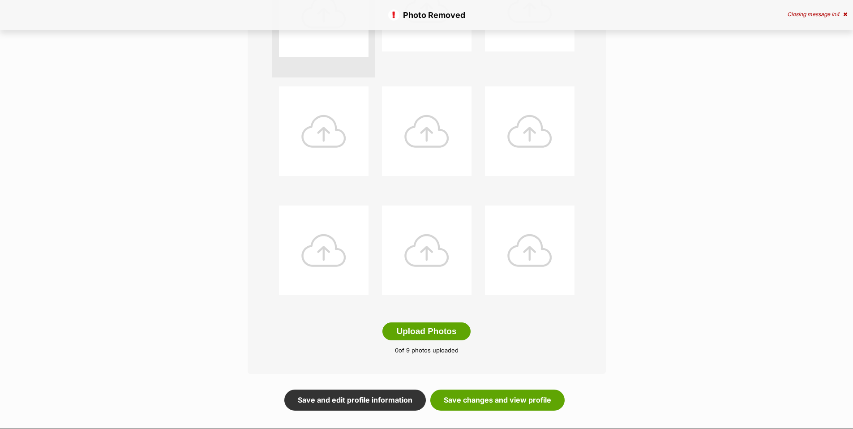
scroll to position [459, 0]
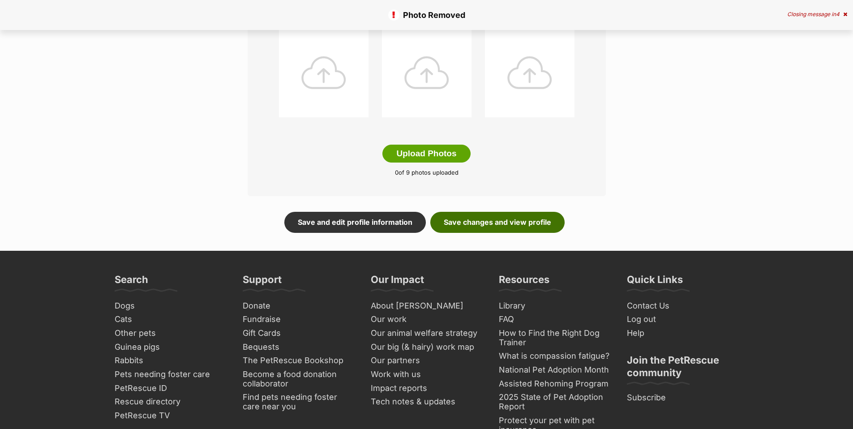
click at [537, 221] on link "Save changes and view profile" at bounding box center [497, 222] width 134 height 21
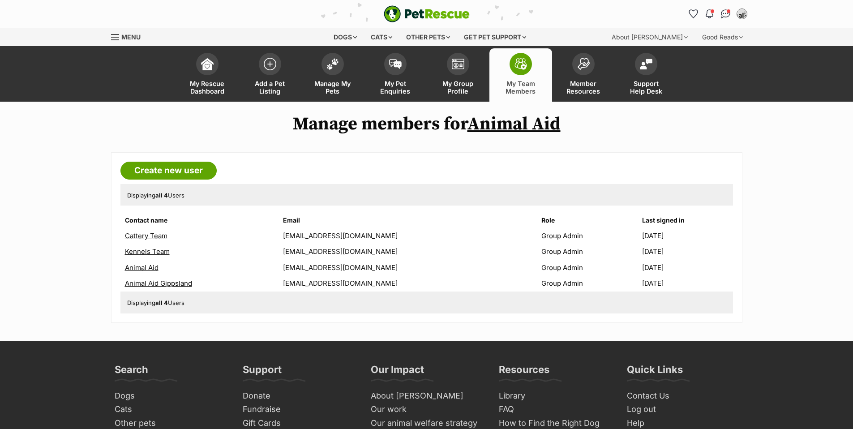
click at [166, 284] on link "Animal Aid Gippsland" at bounding box center [158, 283] width 67 height 9
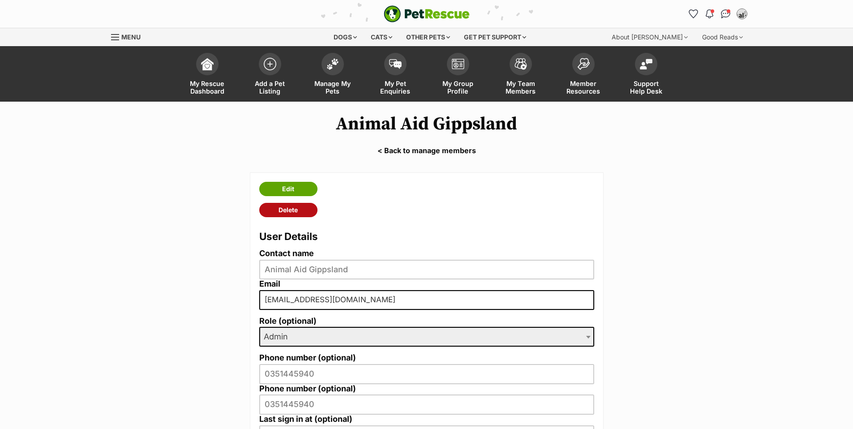
click at [294, 209] on link "Delete" at bounding box center [288, 210] width 58 height 14
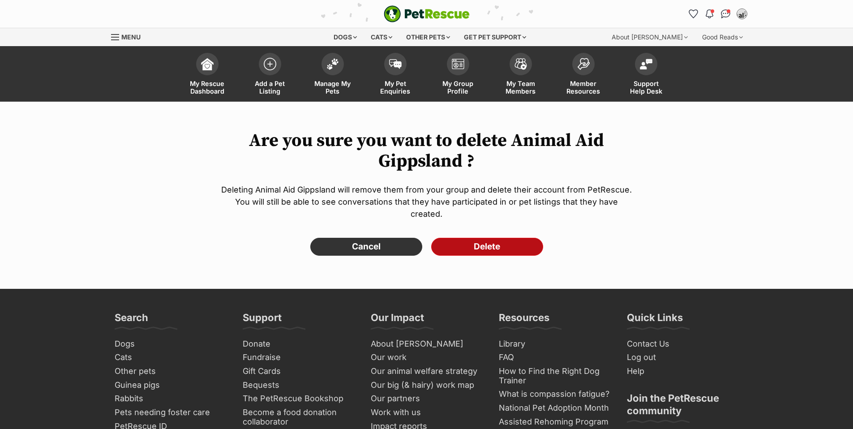
click at [516, 238] on input "Delete" at bounding box center [487, 247] width 112 height 18
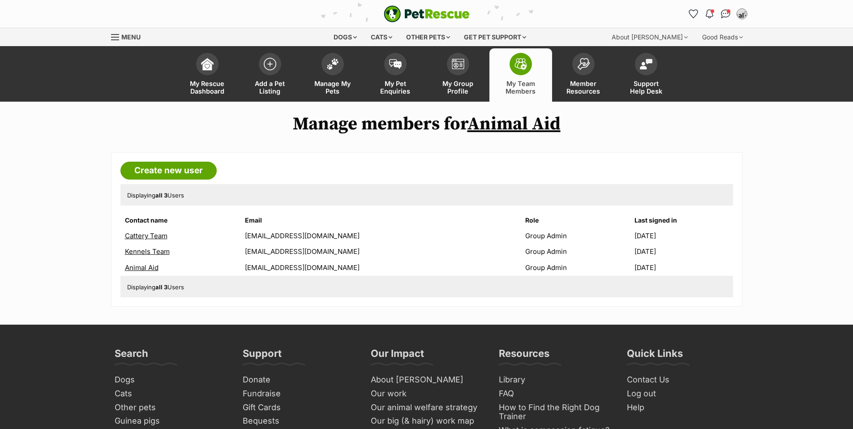
click at [143, 234] on link "Cattery Team" at bounding box center [146, 235] width 43 height 9
click at [194, 168] on link "Create new user" at bounding box center [168, 171] width 96 height 18
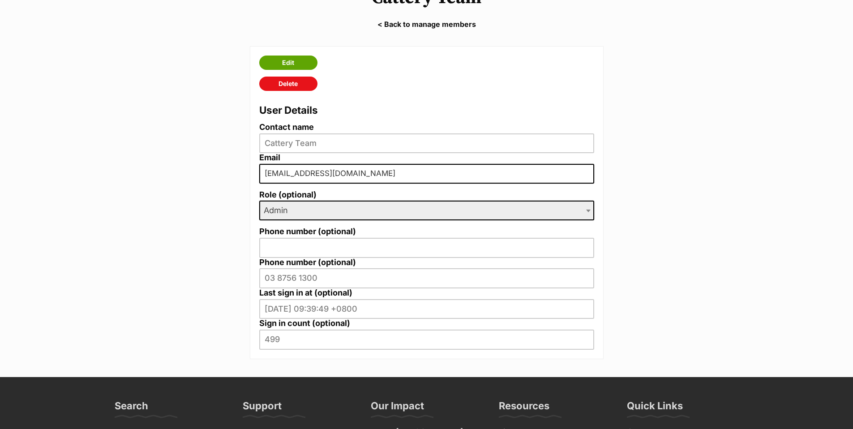
scroll to position [124, 0]
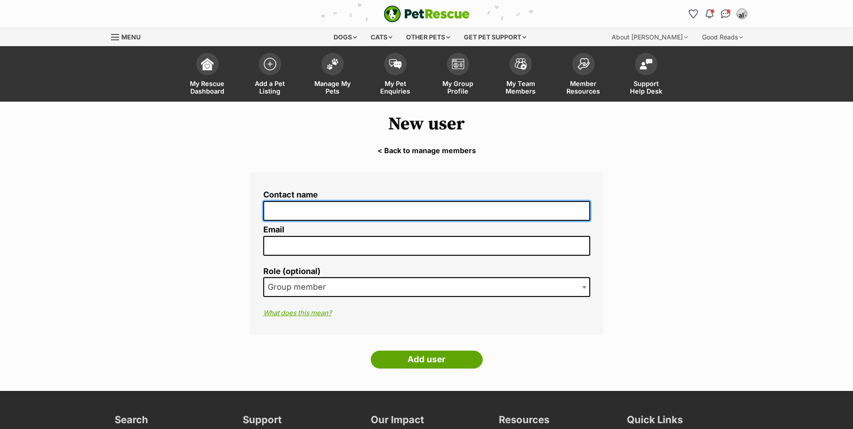
click at [300, 206] on input "Contact name" at bounding box center [426, 211] width 327 height 20
type input "[PERSON_NAME]"
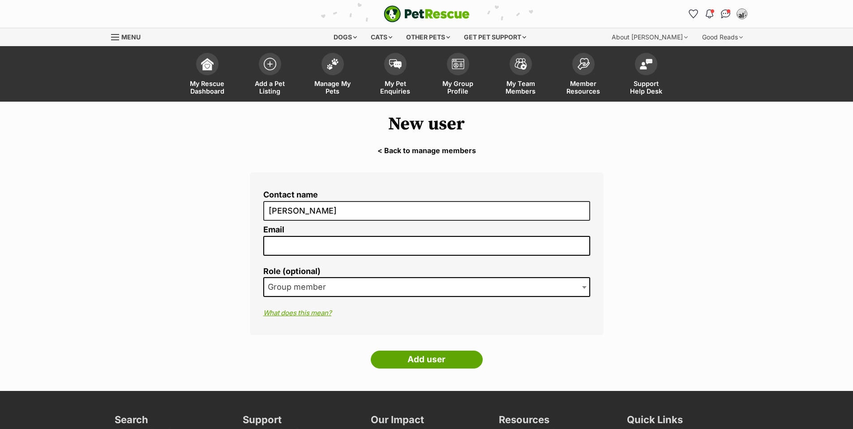
click at [359, 248] on input "Email" at bounding box center [426, 246] width 327 height 20
click at [466, 245] on input "Email" at bounding box center [426, 246] width 327 height 20
type input "[EMAIL_ADDRESS][DOMAIN_NAME]"
click at [344, 285] on span "Group member" at bounding box center [426, 287] width 327 height 20
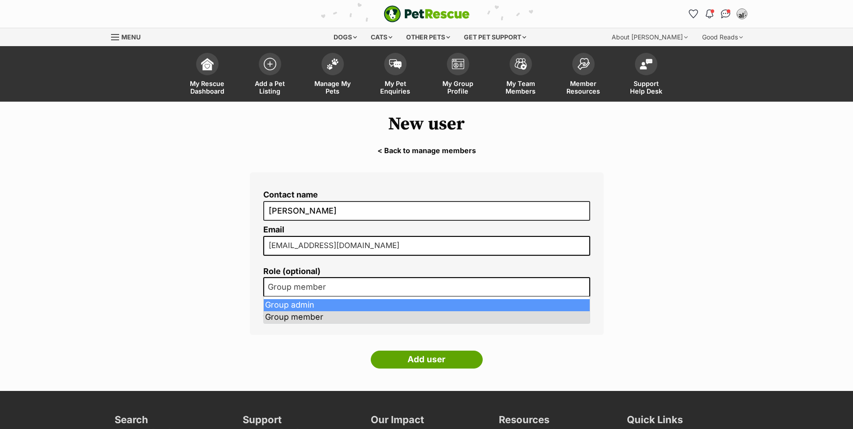
select select "2"
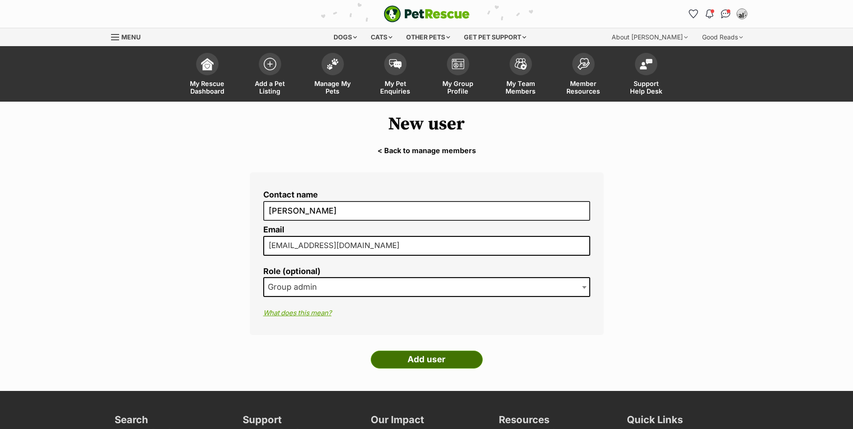
click at [437, 358] on input "Add user" at bounding box center [427, 359] width 112 height 18
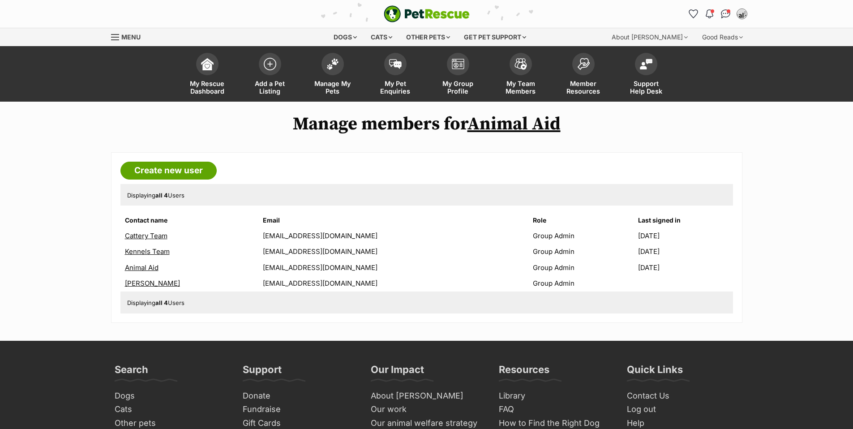
click at [151, 285] on link "[PERSON_NAME]" at bounding box center [152, 283] width 55 height 9
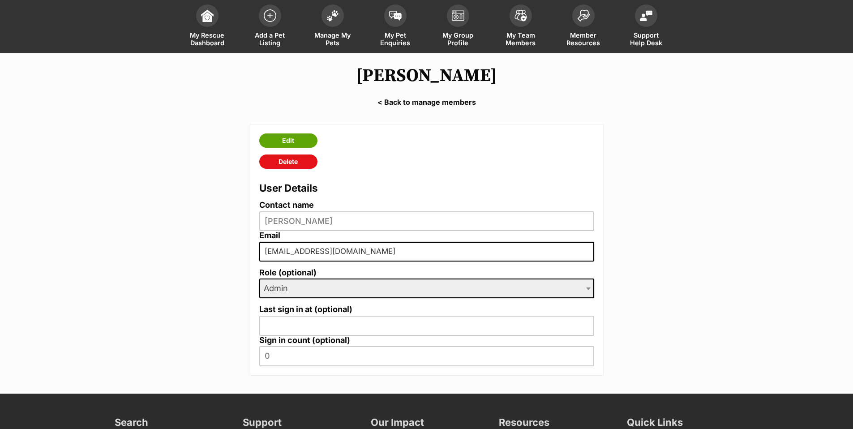
scroll to position [51, 0]
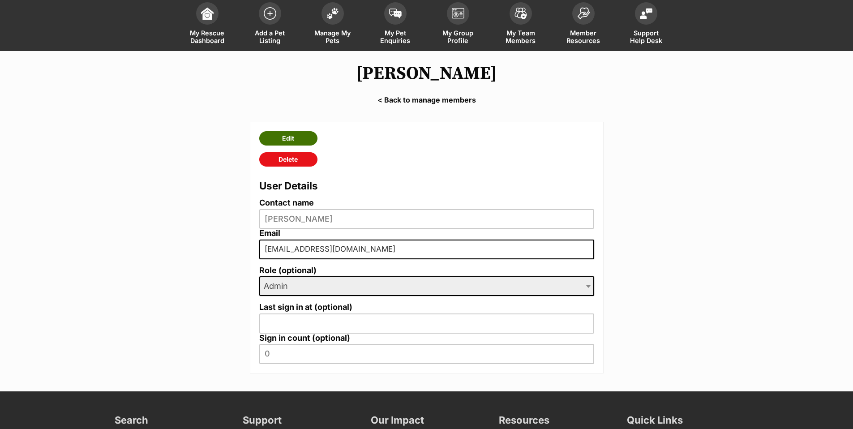
click at [285, 135] on link "Edit" at bounding box center [288, 138] width 58 height 14
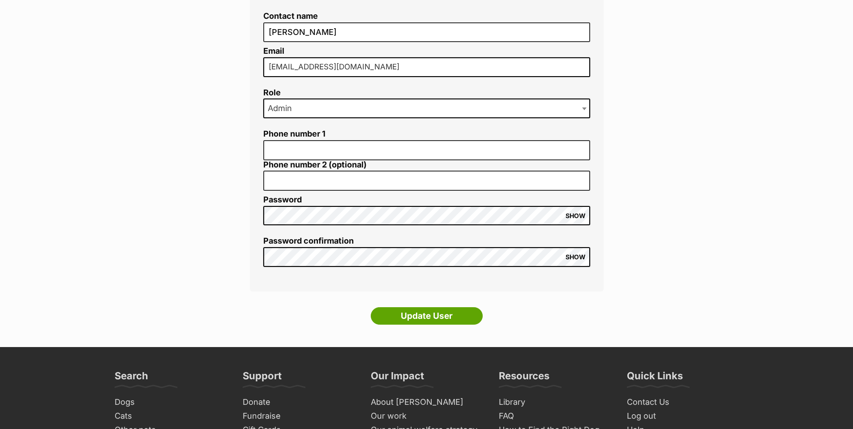
scroll to position [256, 0]
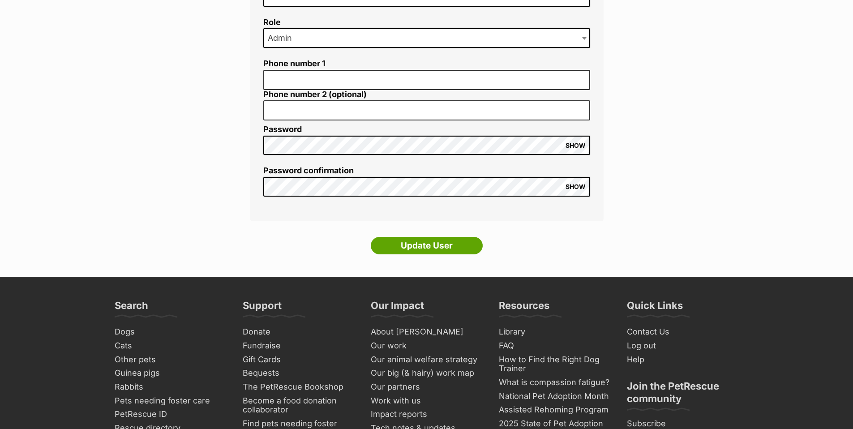
click at [575, 188] on span "SHOW" at bounding box center [575, 186] width 20 height 7
click at [582, 146] on span "SHOW" at bounding box center [575, 145] width 20 height 7
click at [624, 215] on main "Edit Shelby Thorn < Back to manage members Contact name Shelby Thorn Email catt…" at bounding box center [426, 61] width 853 height 431
click at [421, 246] on input "Update User" at bounding box center [427, 246] width 112 height 18
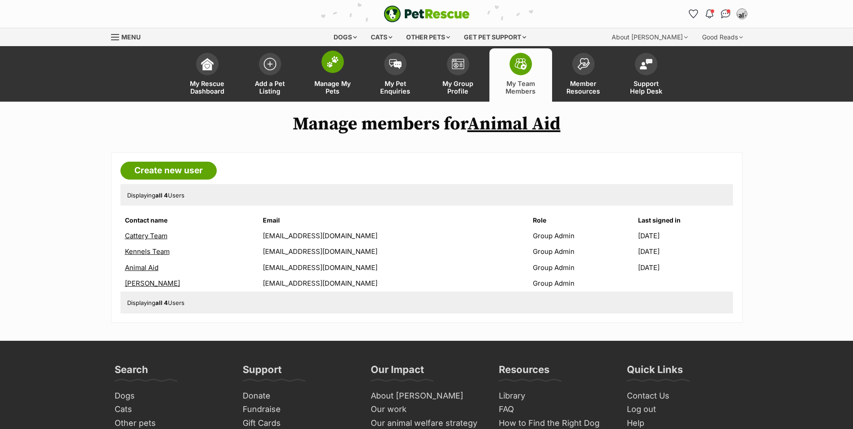
click at [336, 61] on img at bounding box center [332, 62] width 13 height 12
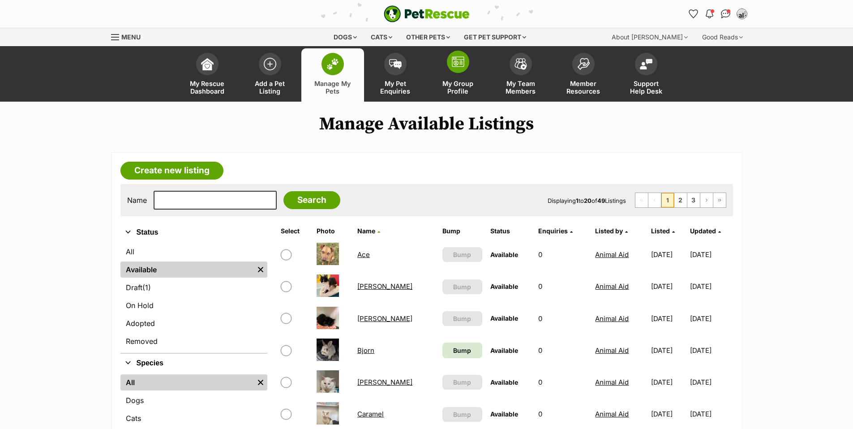
click at [456, 66] on img at bounding box center [458, 61] width 13 height 11
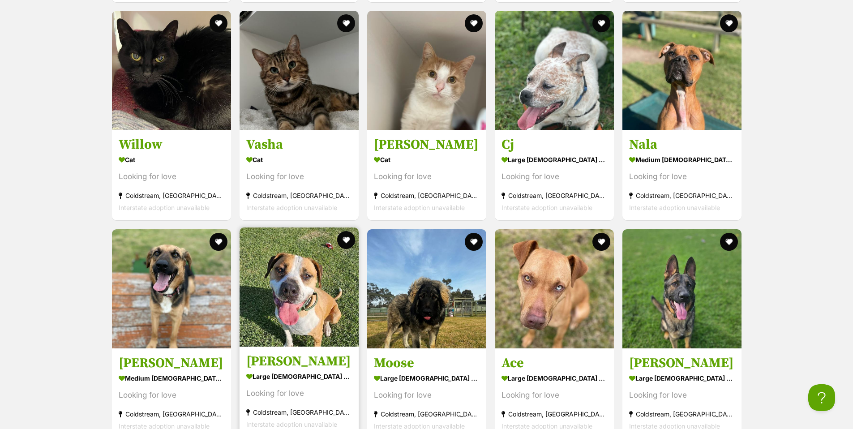
scroll to position [2071, 0]
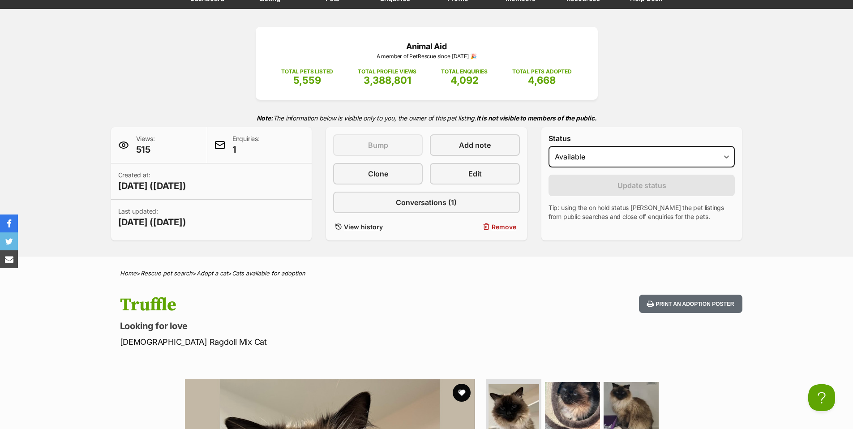
scroll to position [209, 0]
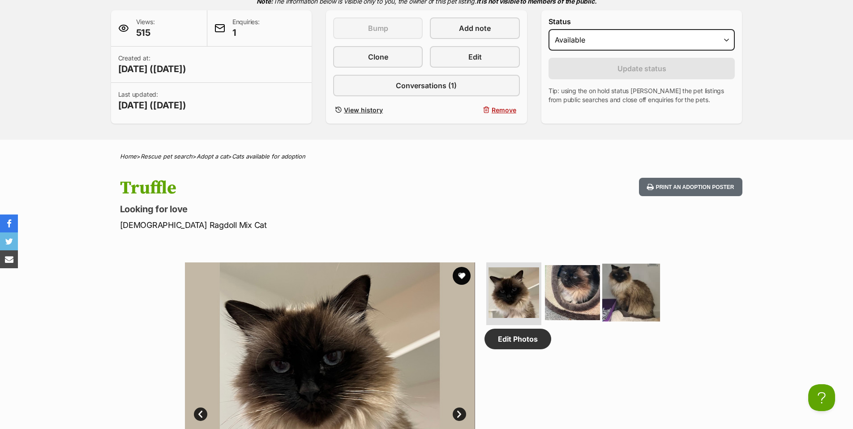
click at [638, 293] on img at bounding box center [631, 293] width 58 height 58
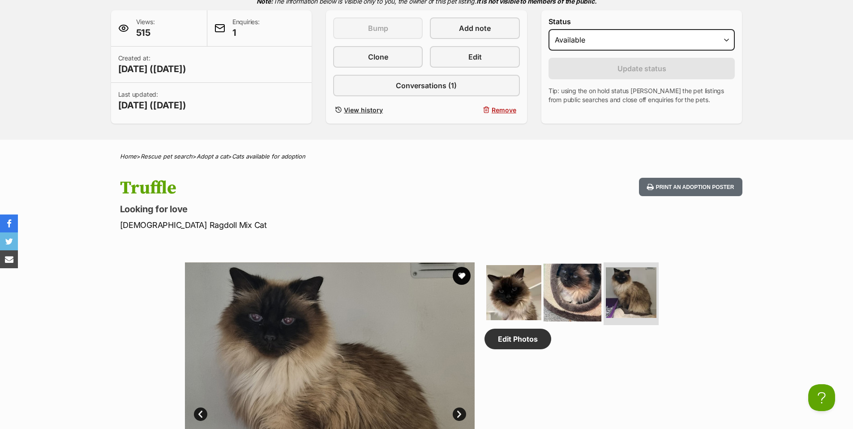
click at [580, 294] on img at bounding box center [572, 293] width 58 height 58
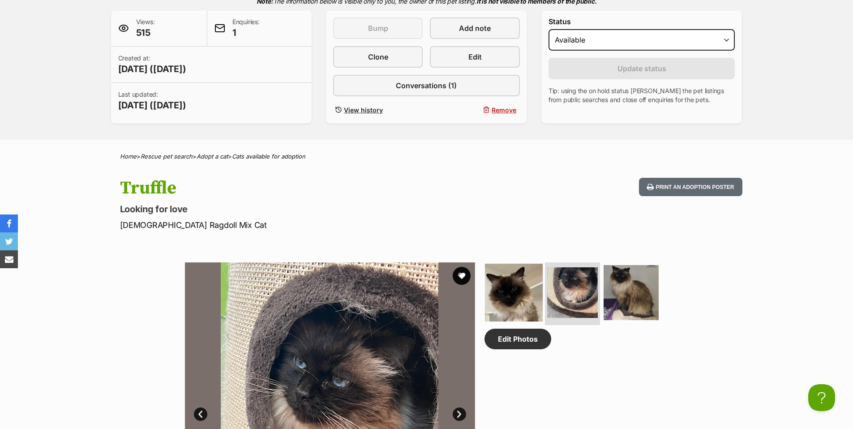
click at [512, 298] on img at bounding box center [514, 293] width 58 height 58
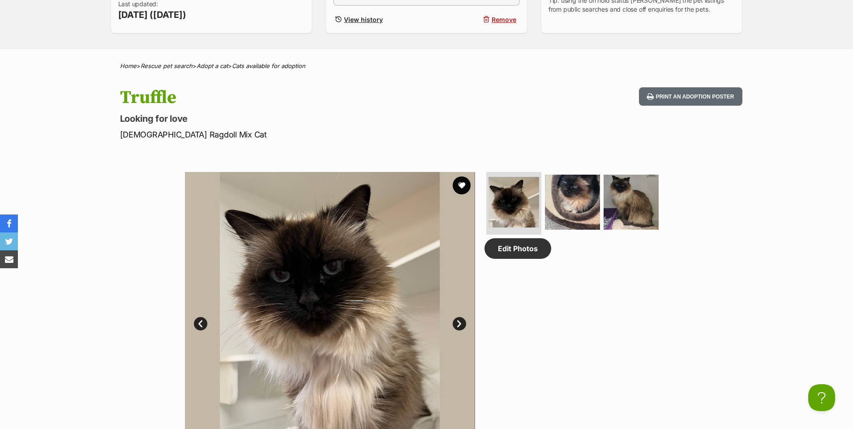
scroll to position [428, 0]
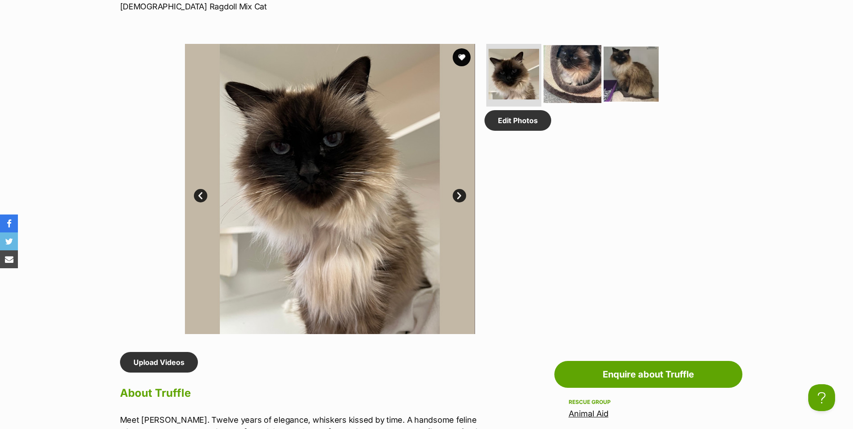
click at [570, 68] on img at bounding box center [572, 74] width 58 height 58
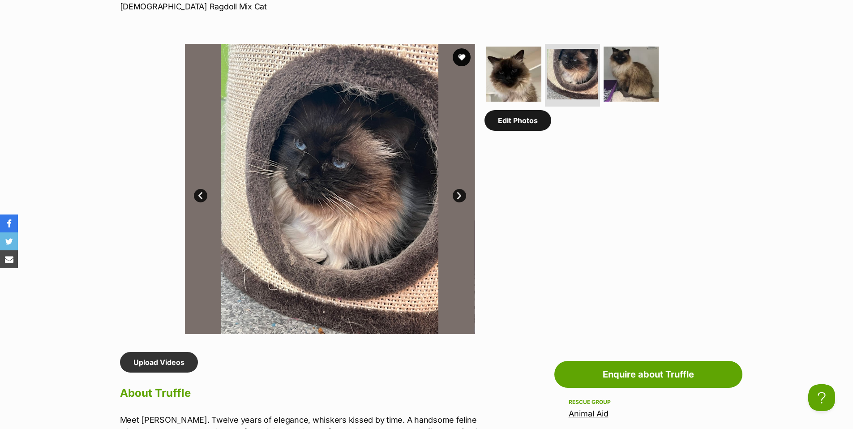
click at [529, 131] on link "Edit Photos" at bounding box center [517, 120] width 67 height 21
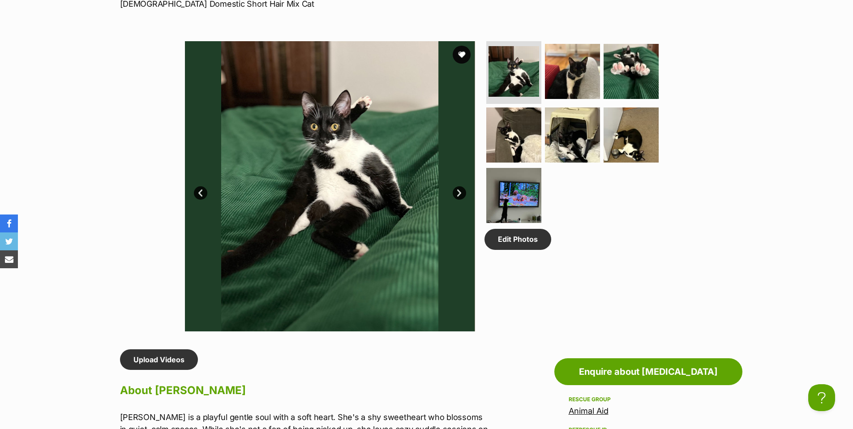
scroll to position [493, 0]
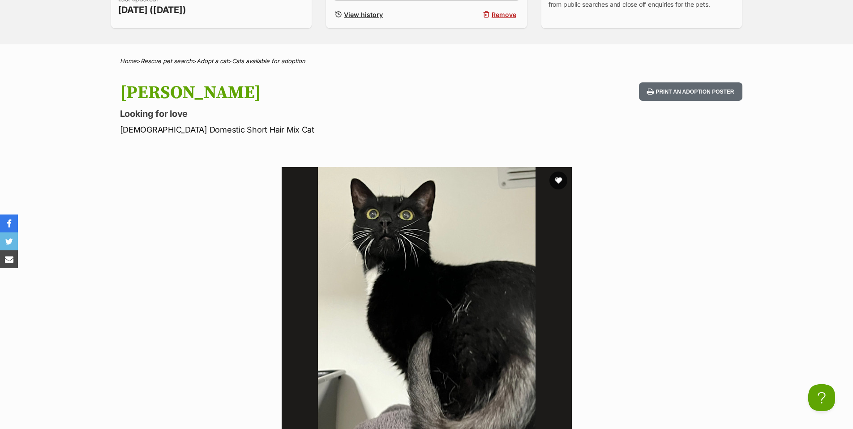
scroll to position [304, 0]
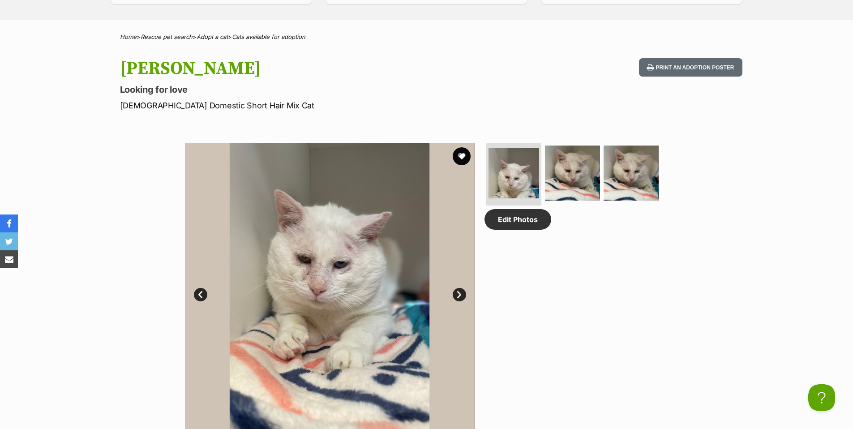
scroll to position [393, 0]
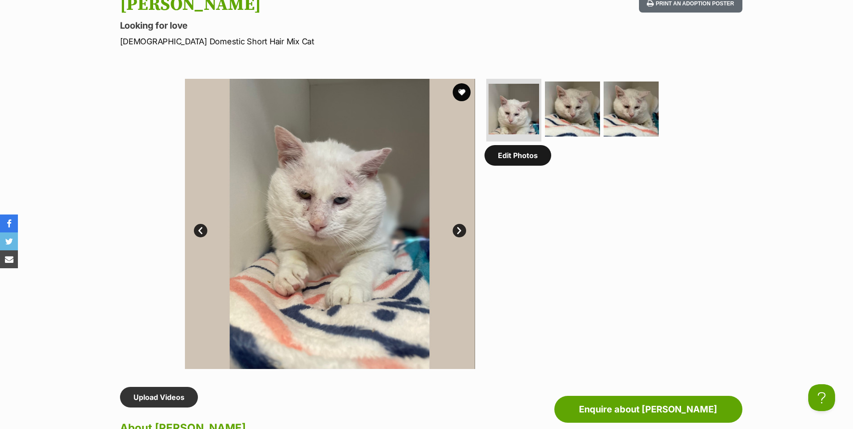
click at [529, 159] on link "Edit Photos" at bounding box center [517, 155] width 67 height 21
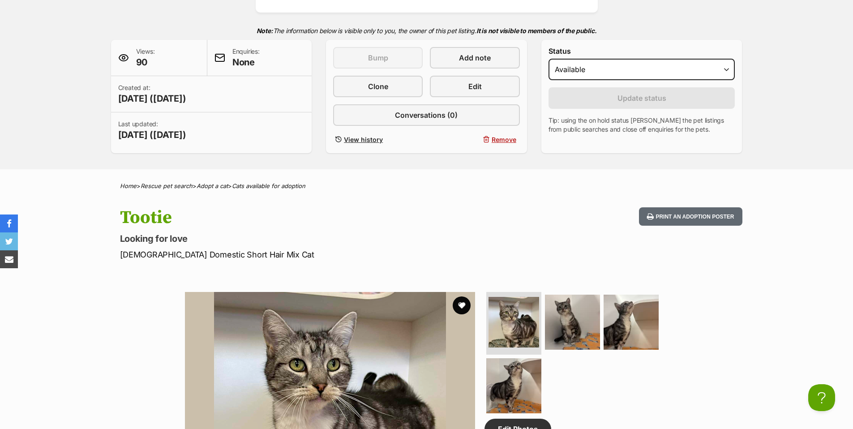
scroll to position [258, 0]
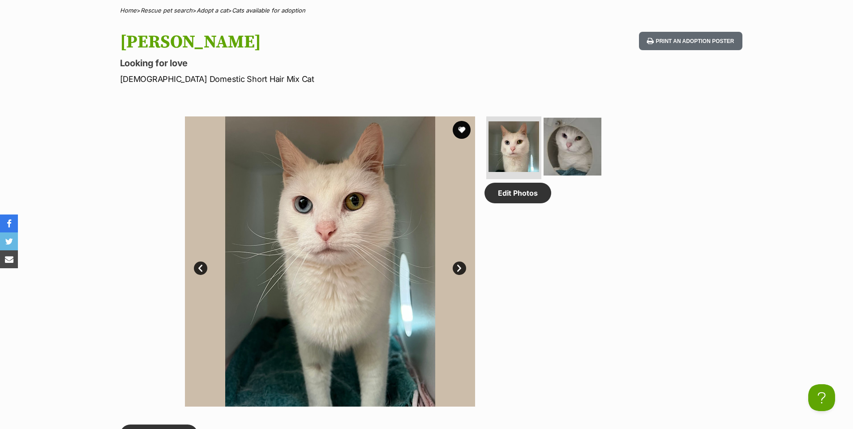
scroll to position [396, 0]
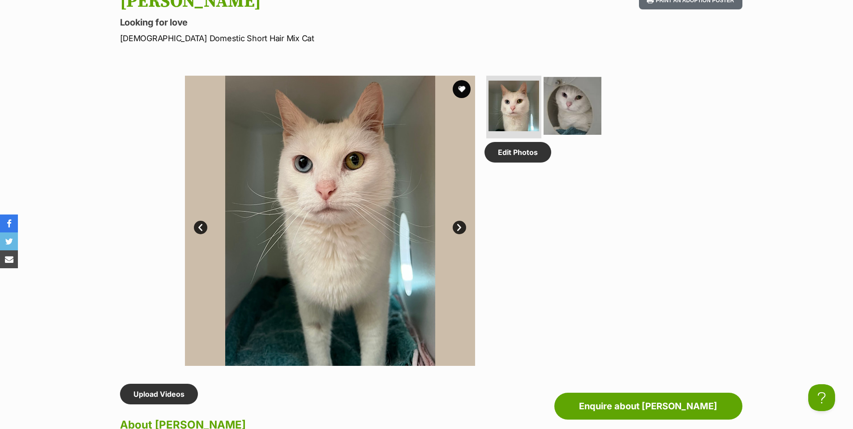
click at [577, 110] on img at bounding box center [572, 106] width 58 height 58
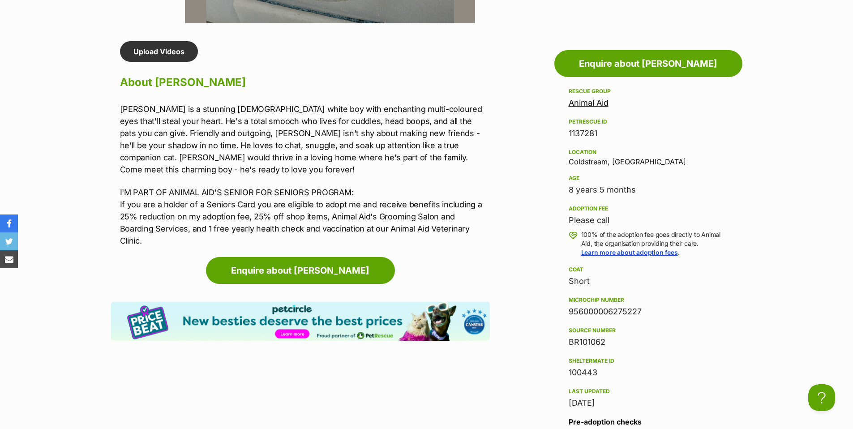
scroll to position [745, 0]
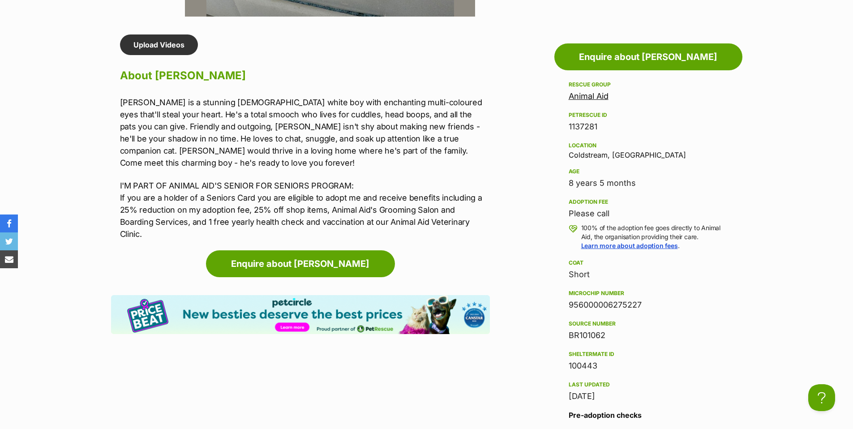
drag, startPoint x: 657, startPoint y: 304, endPoint x: 568, endPoint y: 307, distance: 88.2
click at [568, 307] on div "956000006275227" at bounding box center [647, 305] width 159 height 13
copy div "956000006275227"
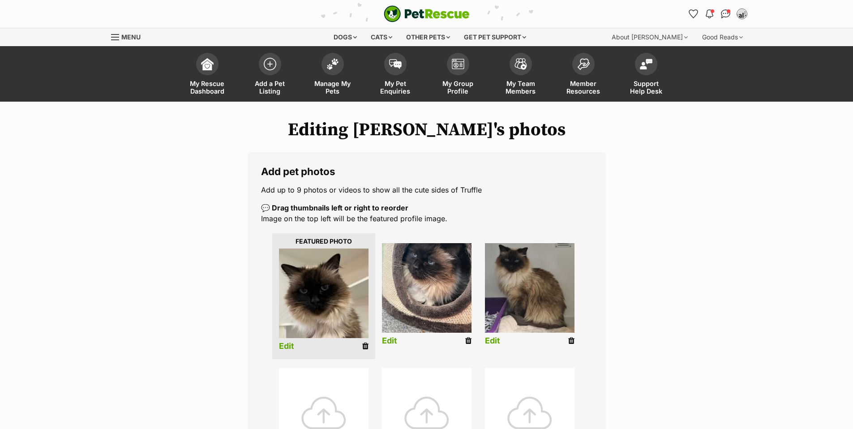
click at [469, 341] on icon at bounding box center [468, 341] width 6 height 8
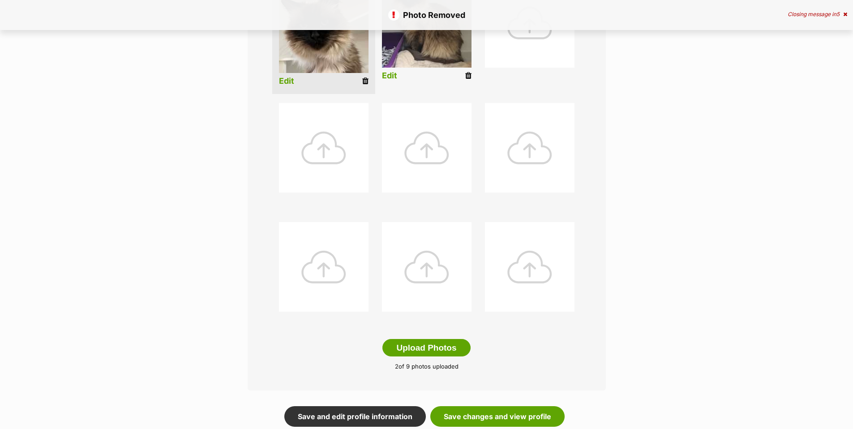
scroll to position [272, 0]
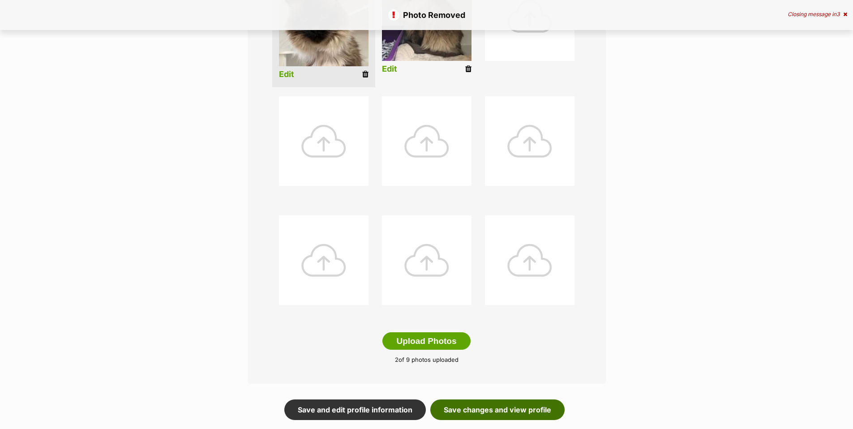
click at [499, 405] on link "Save changes and view profile" at bounding box center [497, 409] width 134 height 21
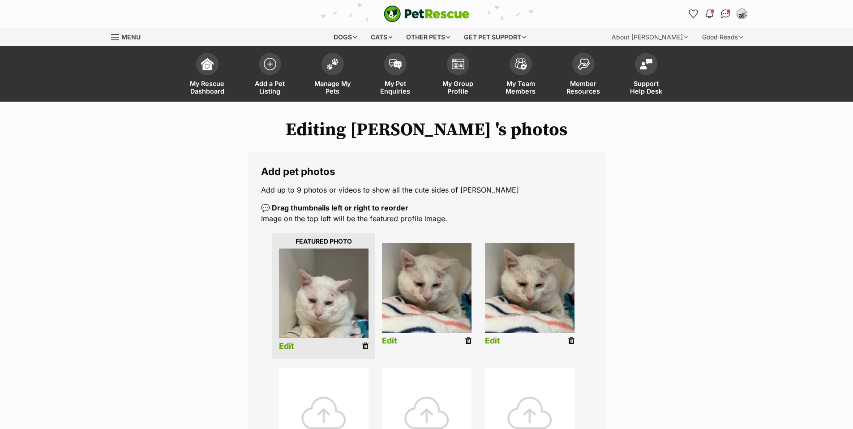
click at [570, 340] on icon at bounding box center [571, 341] width 6 height 8
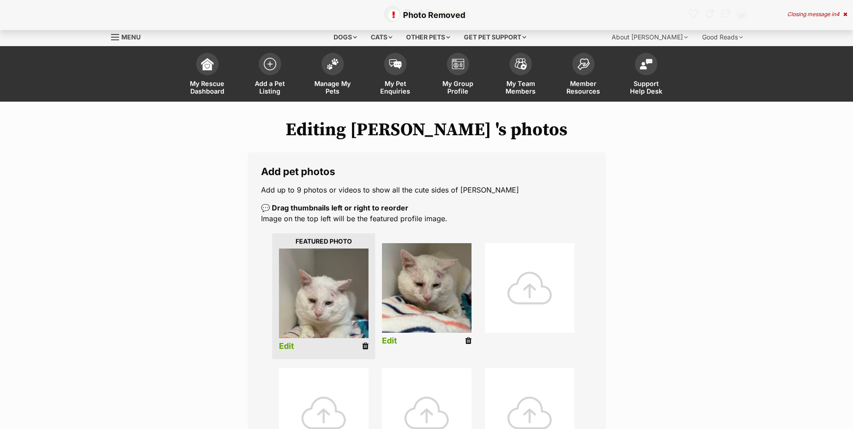
click at [466, 339] on icon at bounding box center [468, 341] width 6 height 8
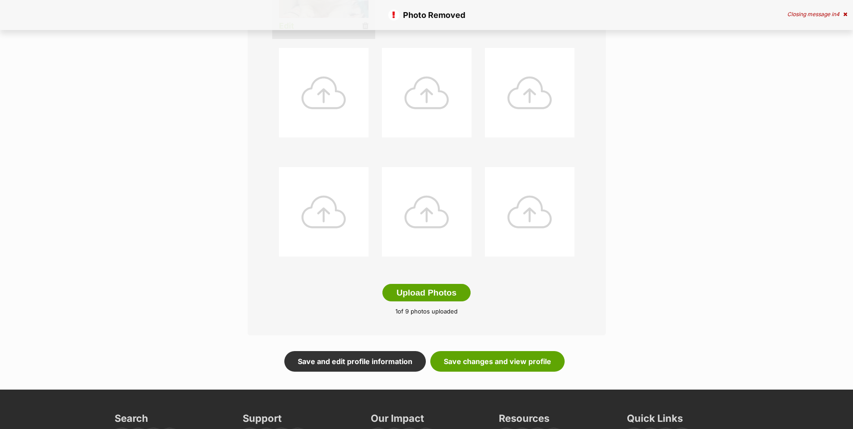
scroll to position [322, 0]
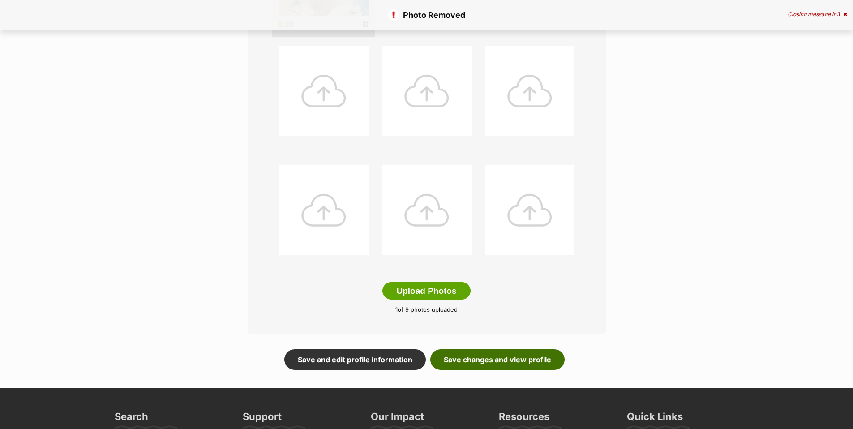
click at [511, 361] on link "Save changes and view profile" at bounding box center [497, 359] width 134 height 21
